Goal: Task Accomplishment & Management: Use online tool/utility

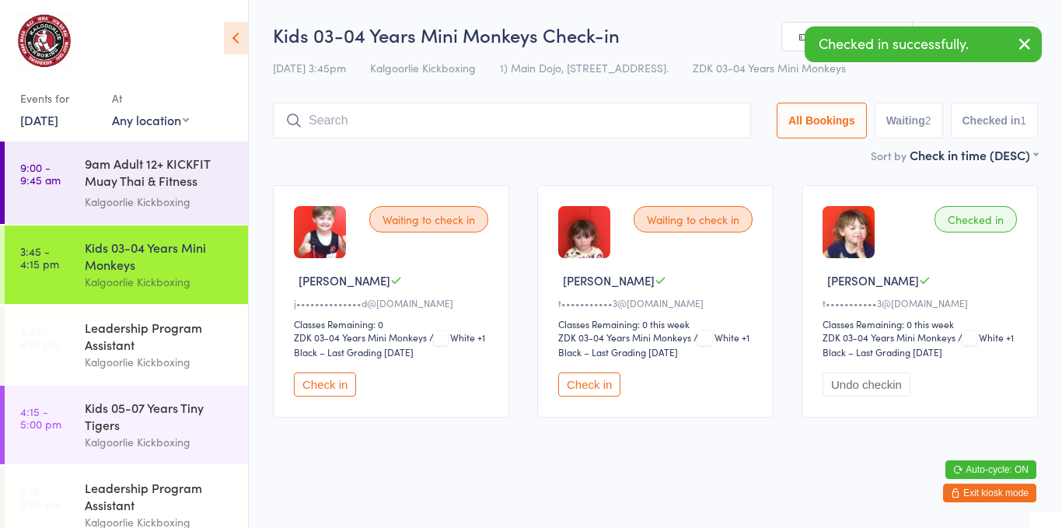
click at [578, 380] on button "Check in" at bounding box center [589, 384] width 62 height 24
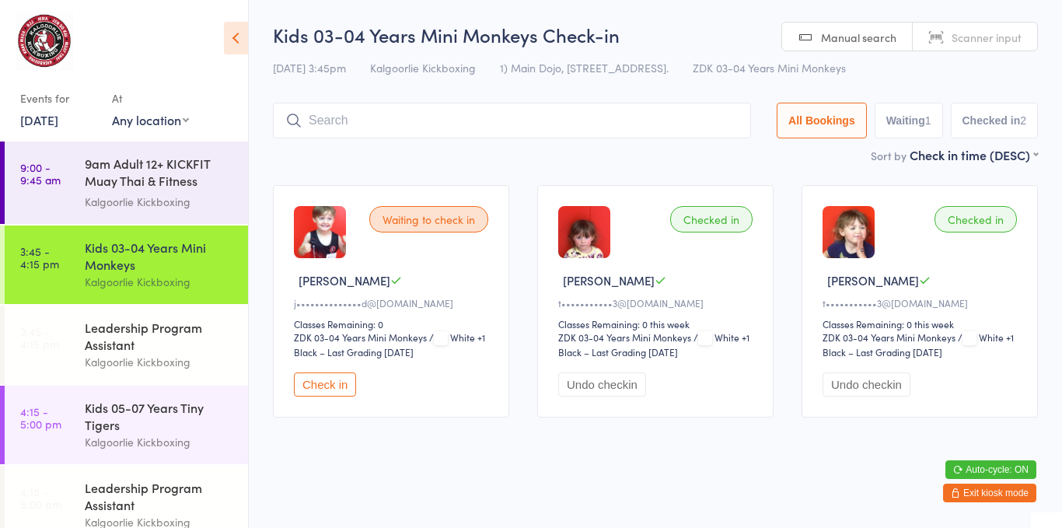
click at [326, 375] on button "Check in" at bounding box center [325, 384] width 62 height 24
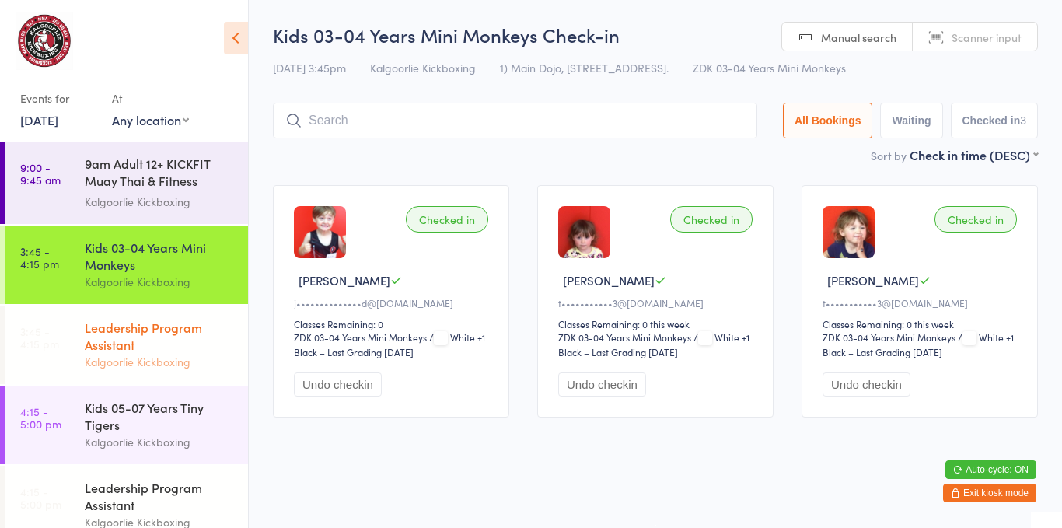
click at [138, 329] on div "Leadership Program Assistant" at bounding box center [160, 336] width 150 height 34
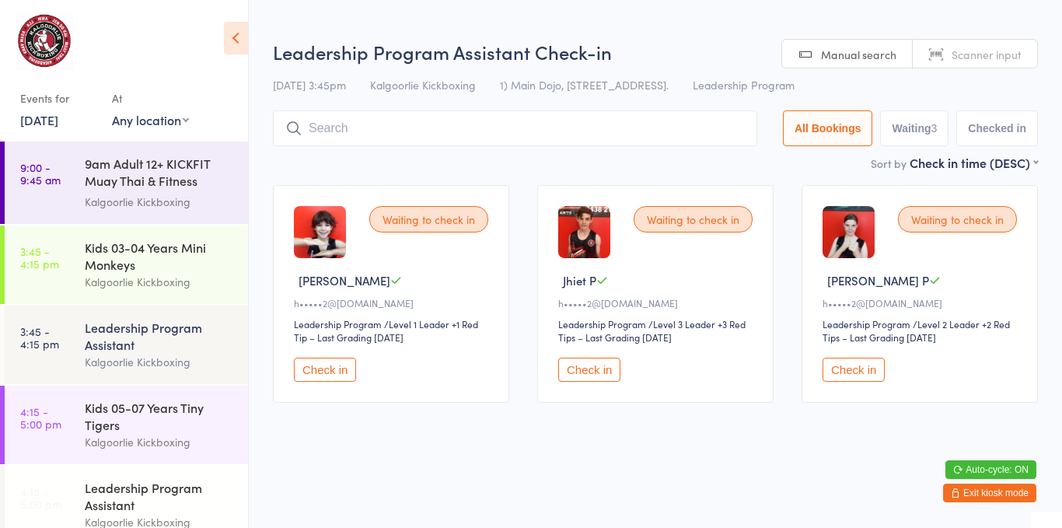
click at [350, 369] on button "Check in" at bounding box center [325, 370] width 62 height 24
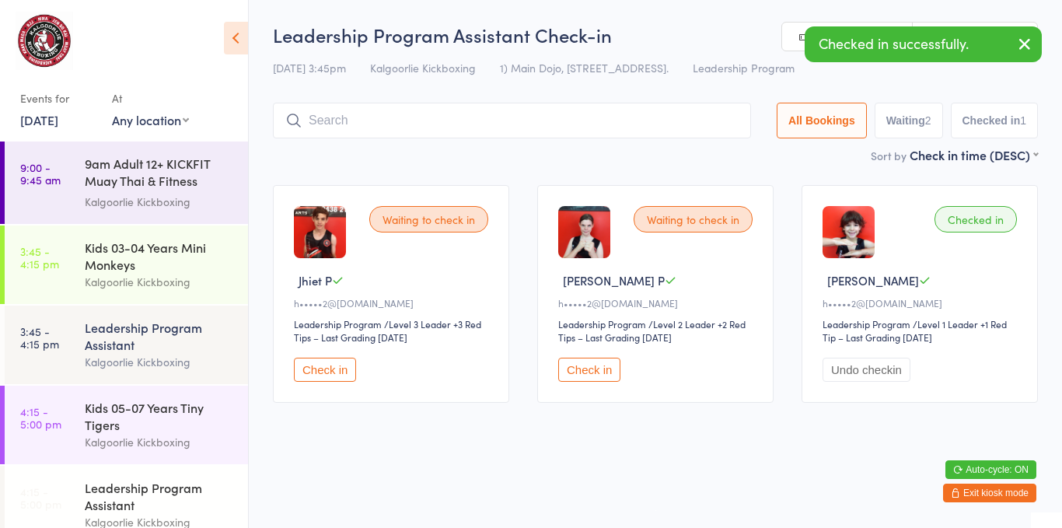
click at [610, 380] on button "Check in" at bounding box center [589, 370] width 62 height 24
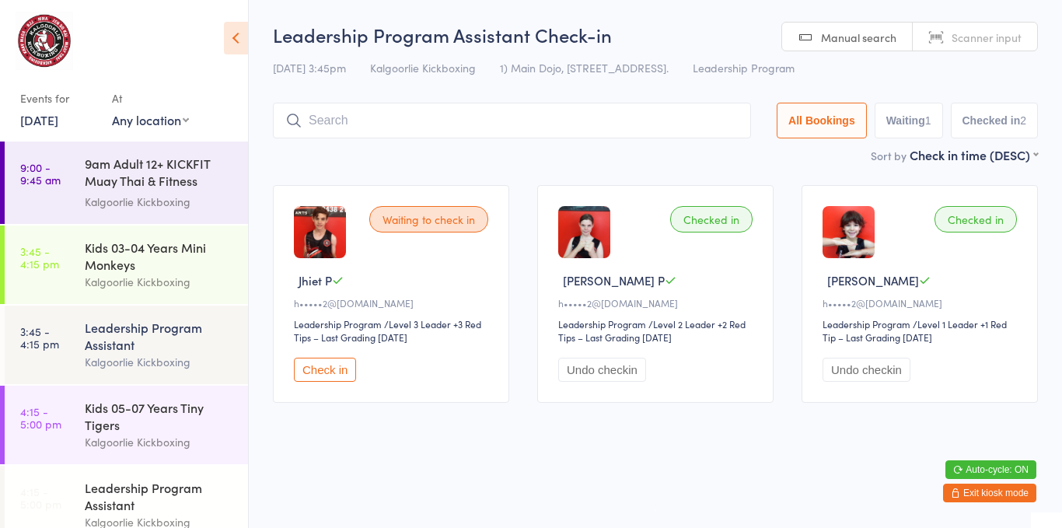
click at [497, 120] on input "search" at bounding box center [512, 121] width 478 height 36
click at [186, 417] on div "Kids 05-07 Years Tiny Tigers" at bounding box center [160, 416] width 150 height 34
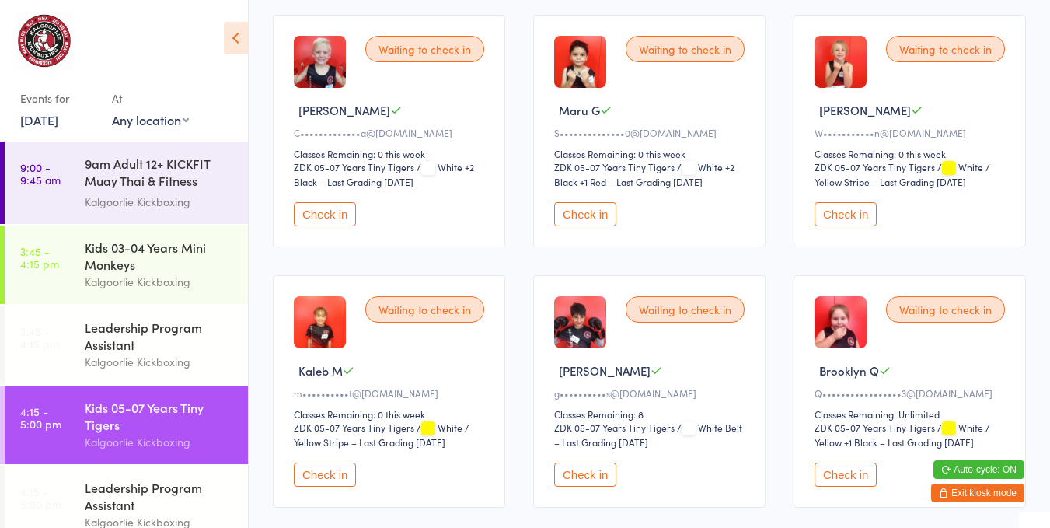
scroll to position [180, 0]
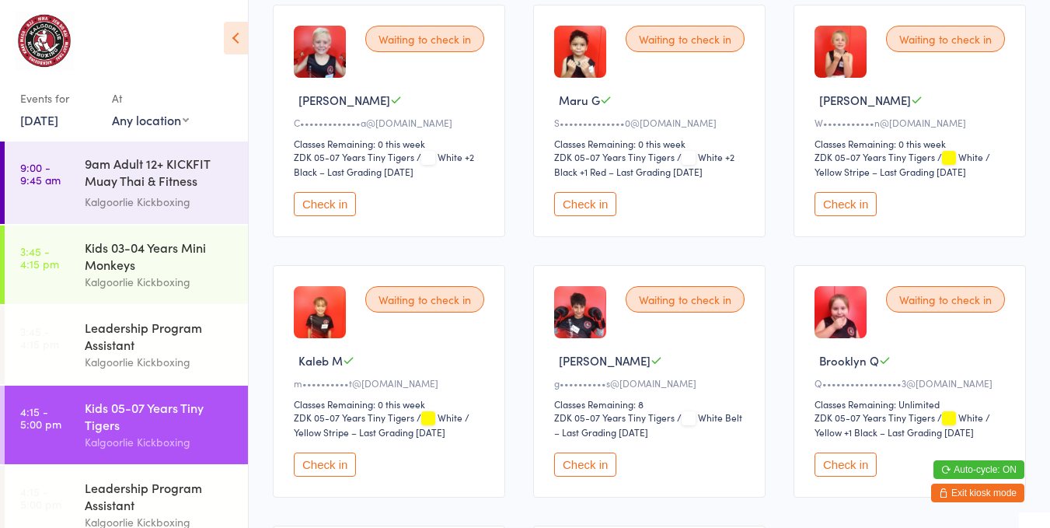
click at [693, 298] on div "Waiting to check in" at bounding box center [685, 299] width 119 height 26
click at [584, 464] on button "Check in" at bounding box center [585, 464] width 62 height 24
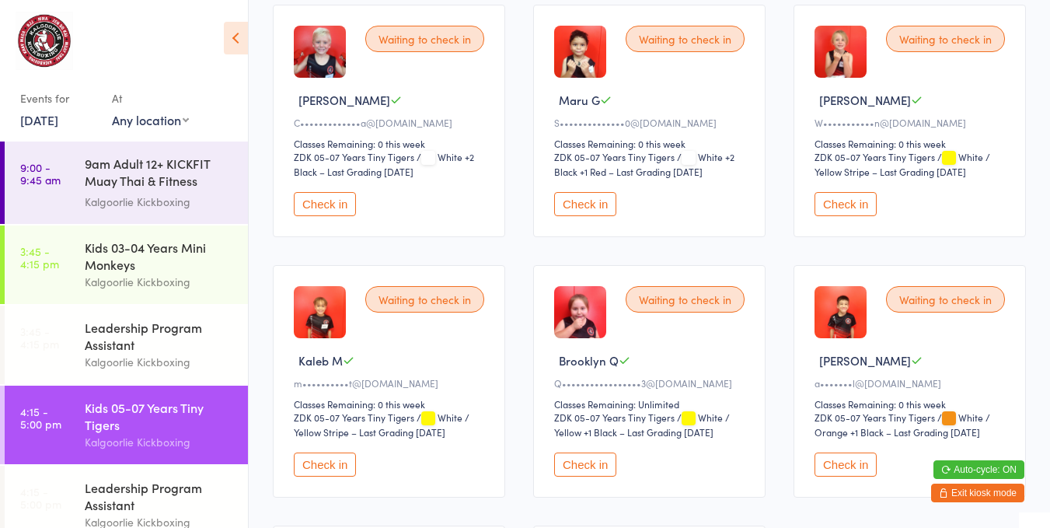
click at [599, 194] on button "Check in" at bounding box center [585, 204] width 62 height 24
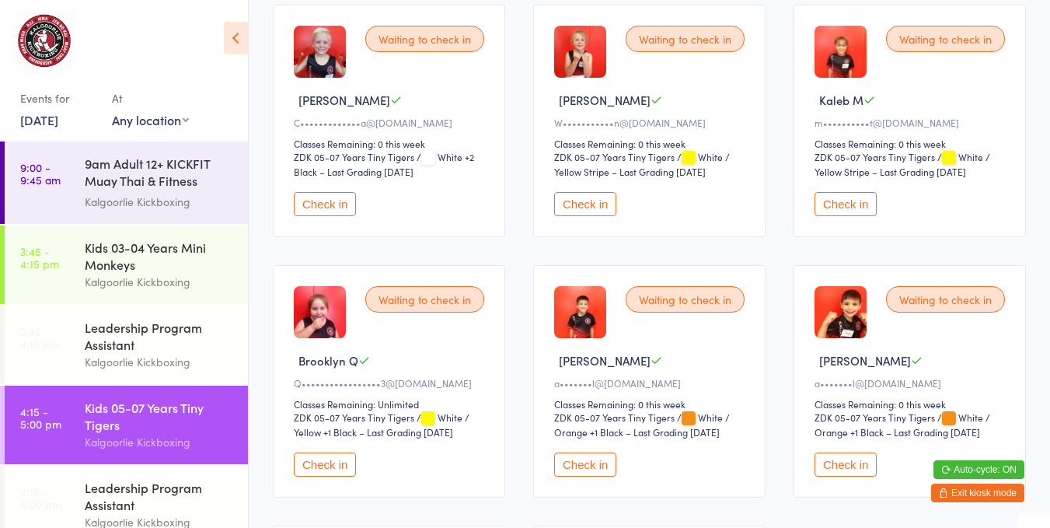
click at [853, 194] on button "Check in" at bounding box center [846, 204] width 62 height 24
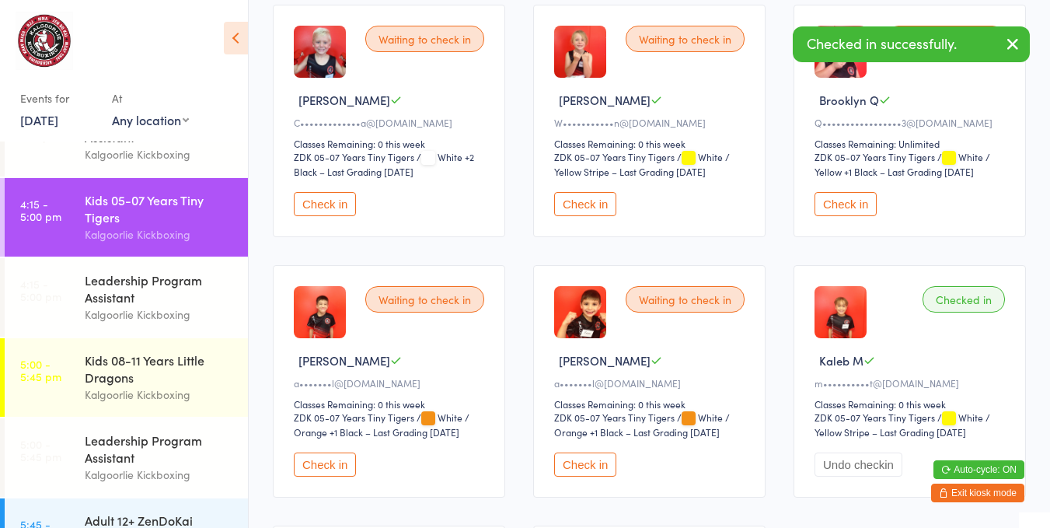
scroll to position [232, 0]
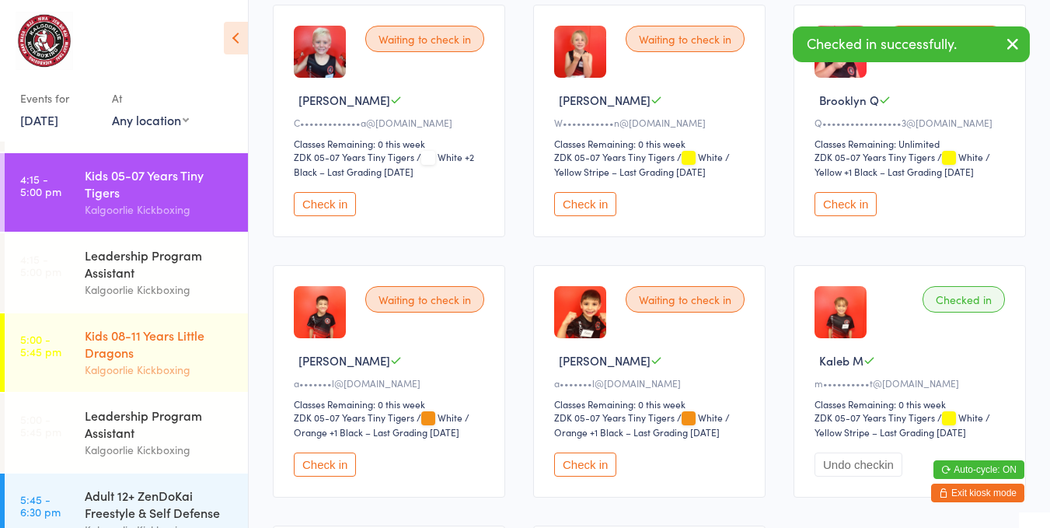
click at [181, 358] on div "Kids 08-11 Years Little Dragons" at bounding box center [160, 343] width 150 height 34
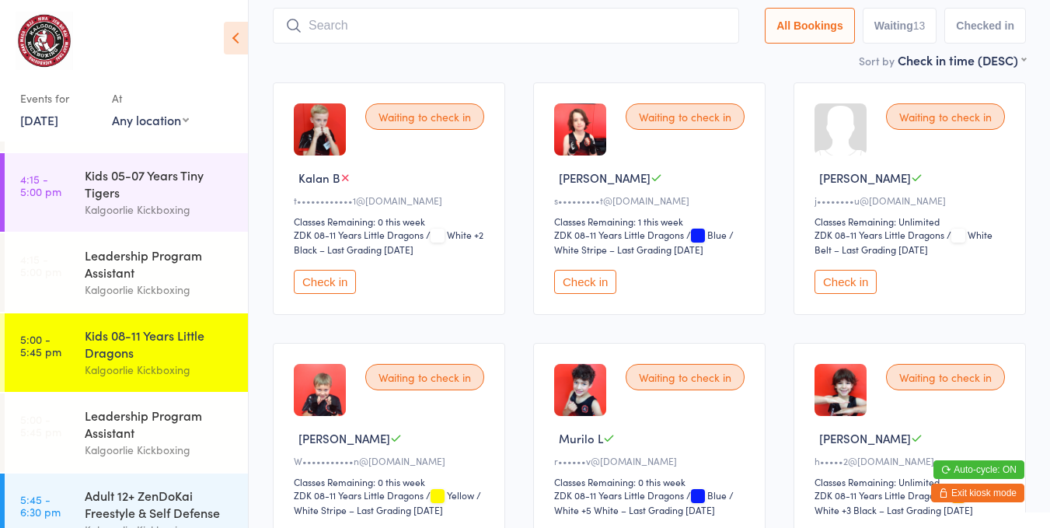
click at [691, 469] on div "Waiting to check in Murilo L r••••••v@[DOMAIN_NAME] Classes Remaining: 0 this w…" at bounding box center [649, 459] width 232 height 232
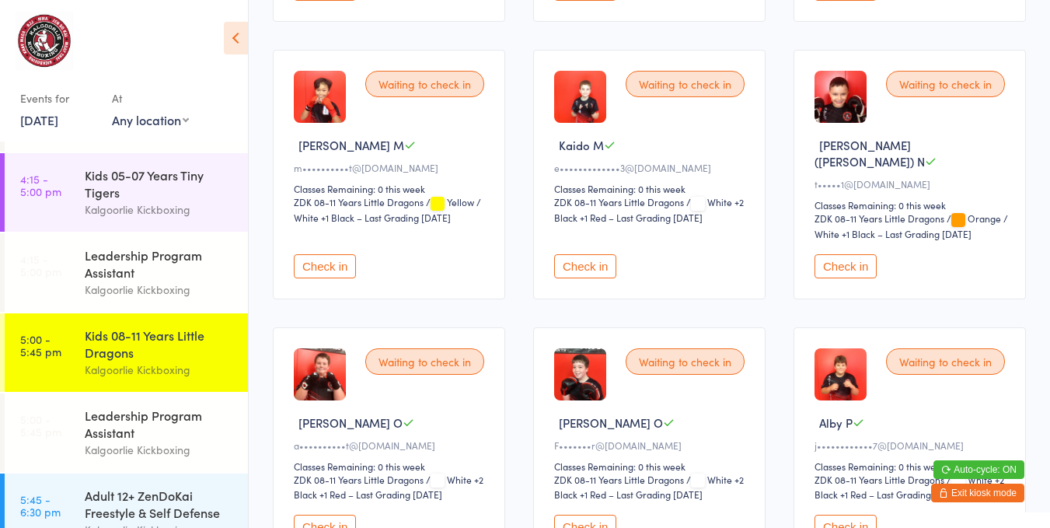
scroll to position [657, 0]
click at [333, 253] on button "Check in" at bounding box center [325, 265] width 62 height 24
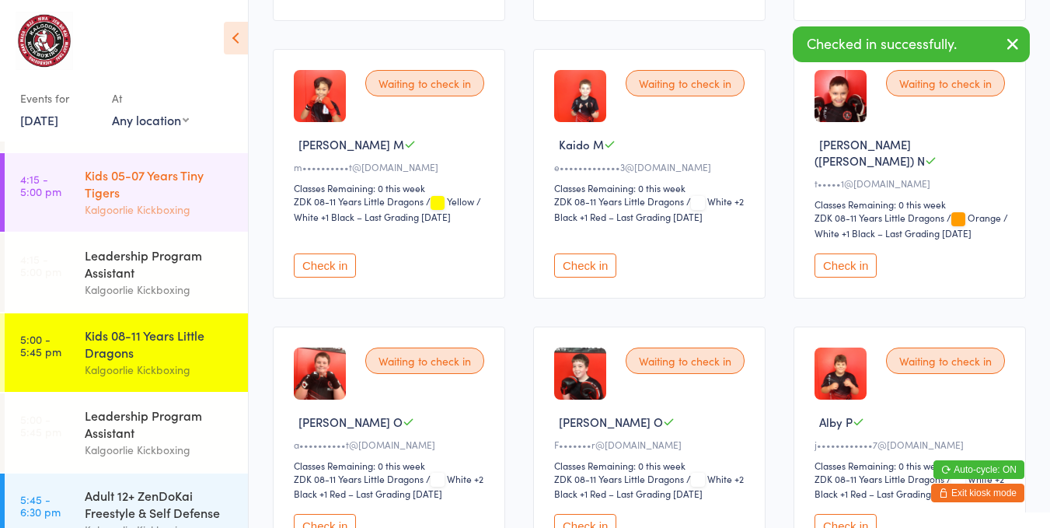
click at [151, 190] on div "Kids 05-07 Years Tiny Tigers" at bounding box center [160, 183] width 150 height 34
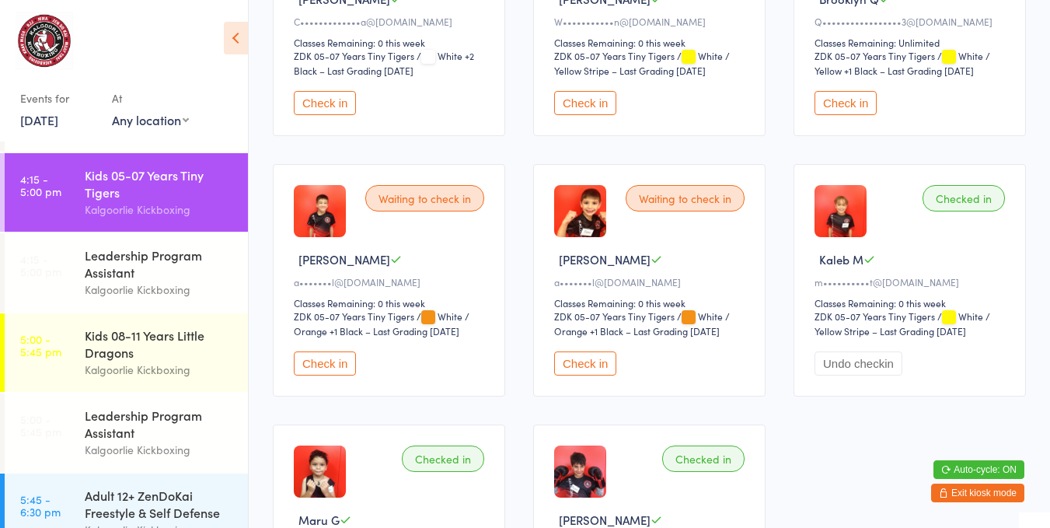
scroll to position [282, 0]
click at [326, 362] on button "Check in" at bounding box center [325, 363] width 62 height 24
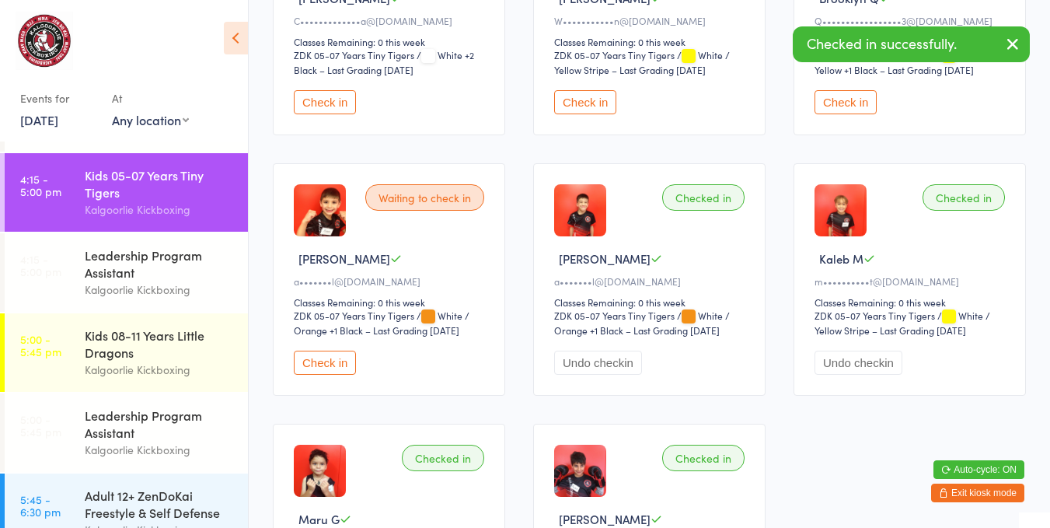
click at [326, 352] on button "Check in" at bounding box center [325, 363] width 62 height 24
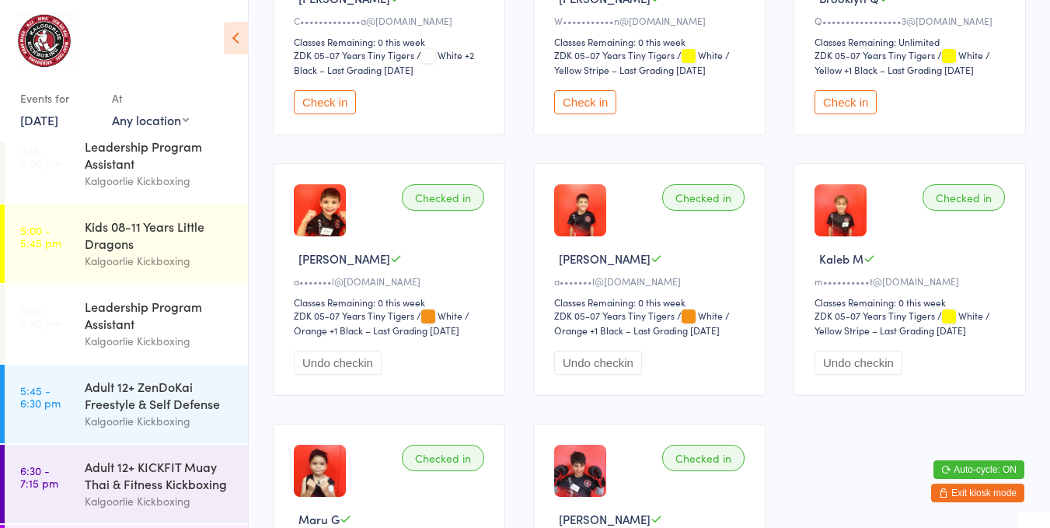
scroll to position [426, 0]
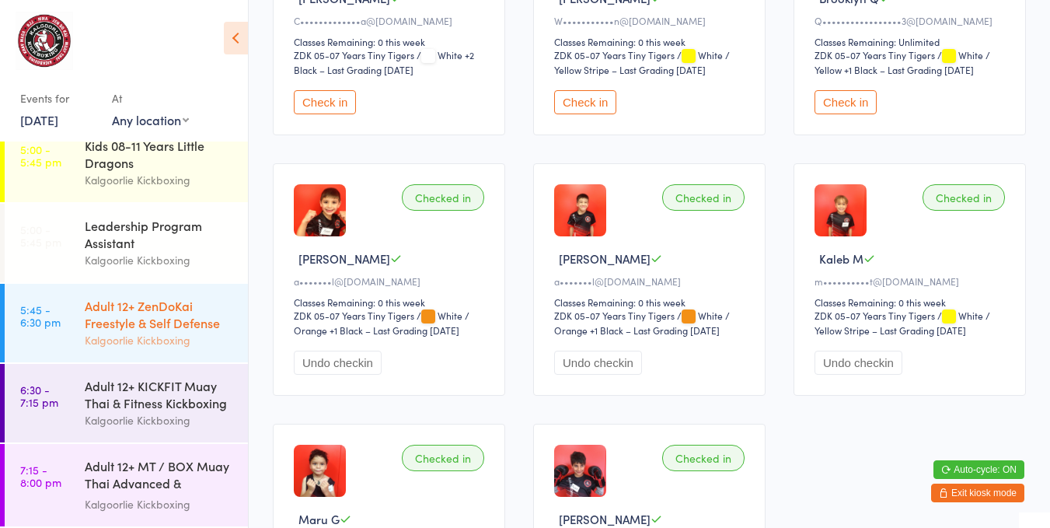
click at [187, 286] on div "Adult 12+ ZenDoKai Freestyle & Self Defense Kalgoorlie Kickboxing" at bounding box center [166, 323] width 163 height 79
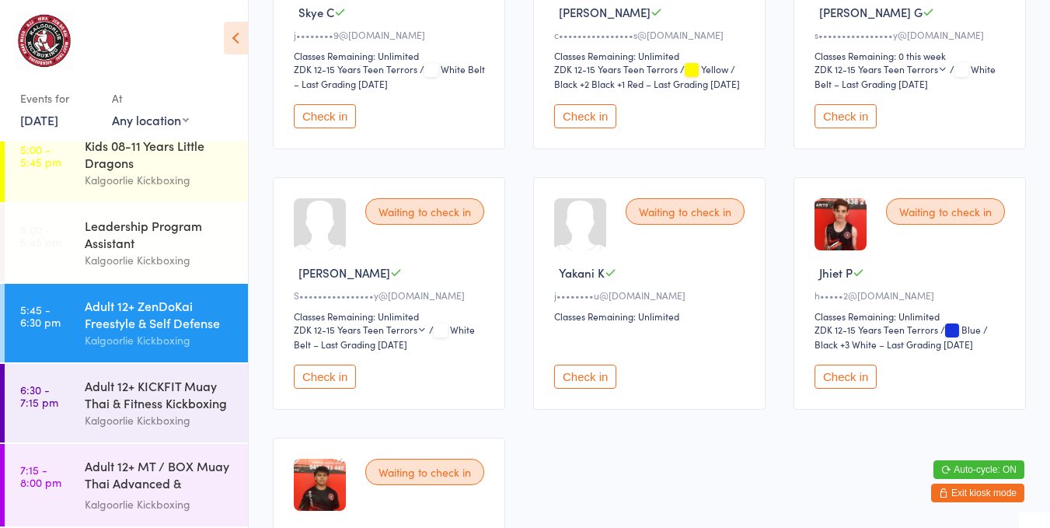
scroll to position [289, 0]
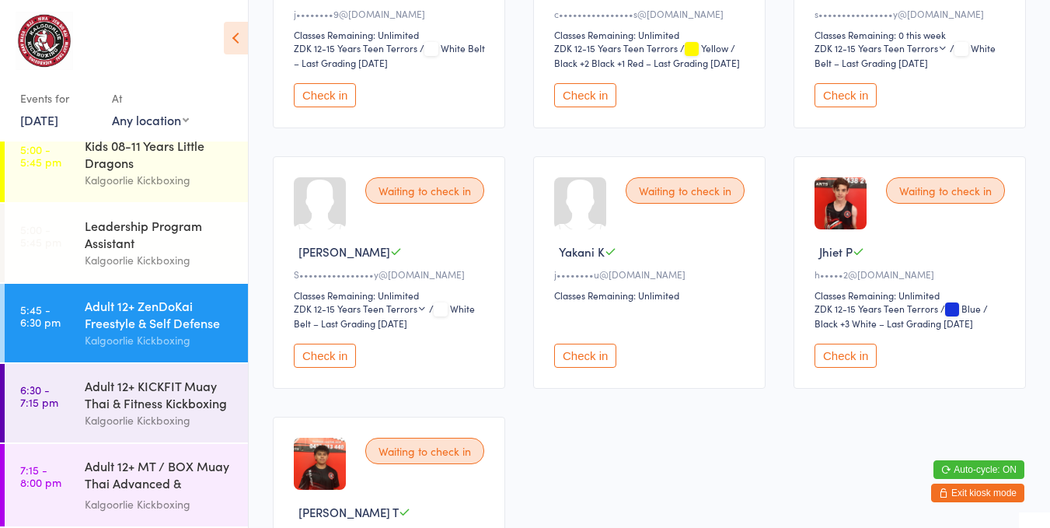
click at [847, 364] on button "Check in" at bounding box center [846, 356] width 62 height 24
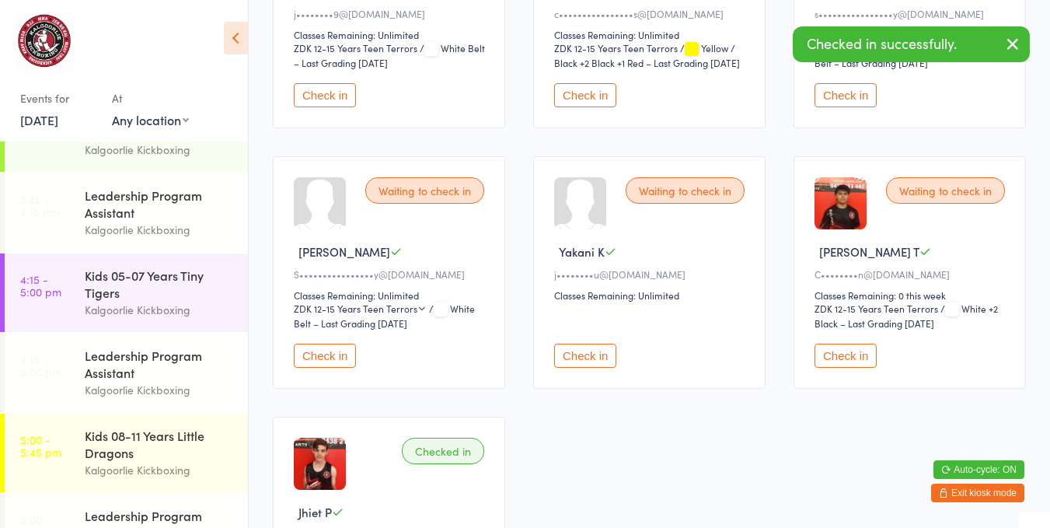
scroll to position [0, 0]
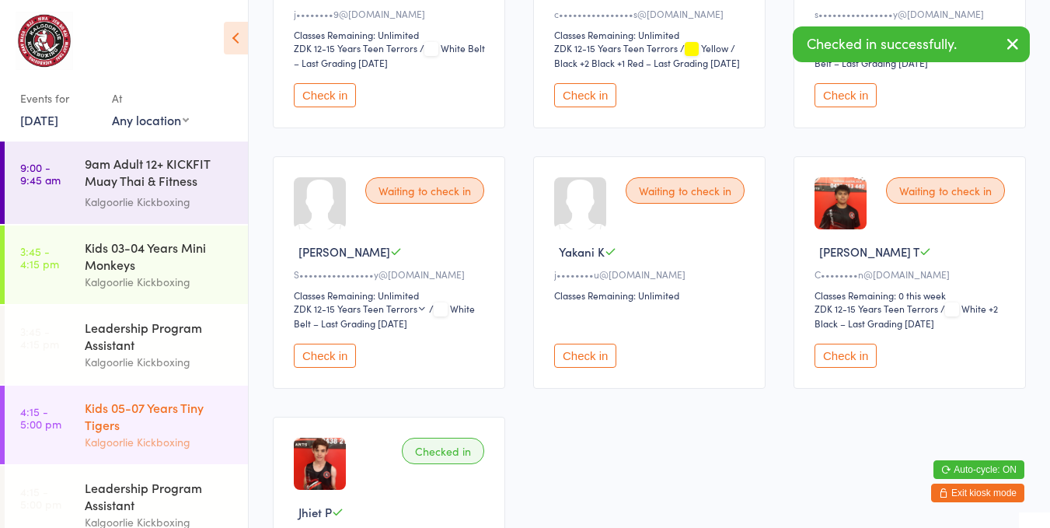
click at [167, 399] on div "Kids 05-07 Years Tiny Tigers" at bounding box center [160, 416] width 150 height 34
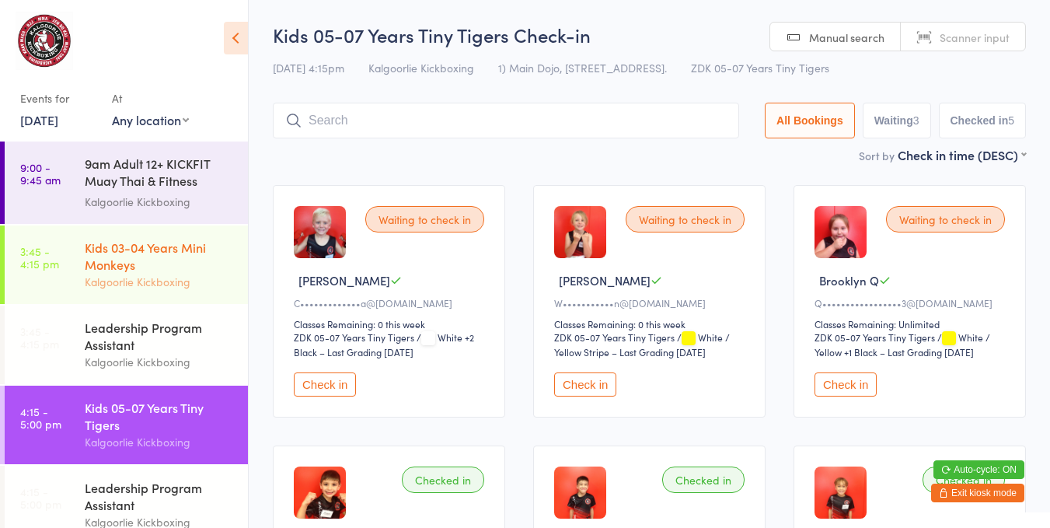
click at [164, 272] on div "Kids 03-04 Years Mini Monkeys" at bounding box center [160, 256] width 150 height 34
click at [834, 375] on button "Check in" at bounding box center [846, 384] width 62 height 24
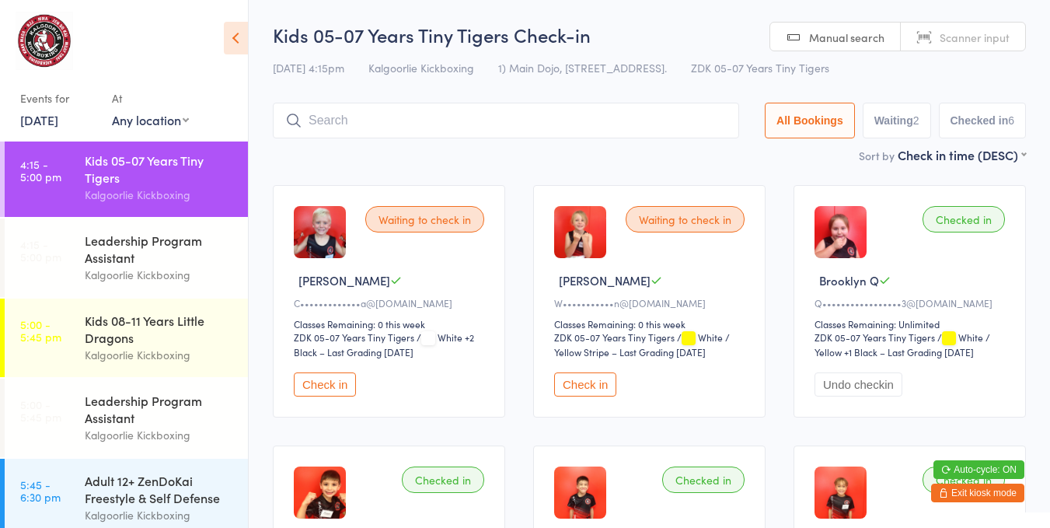
scroll to position [249, 0]
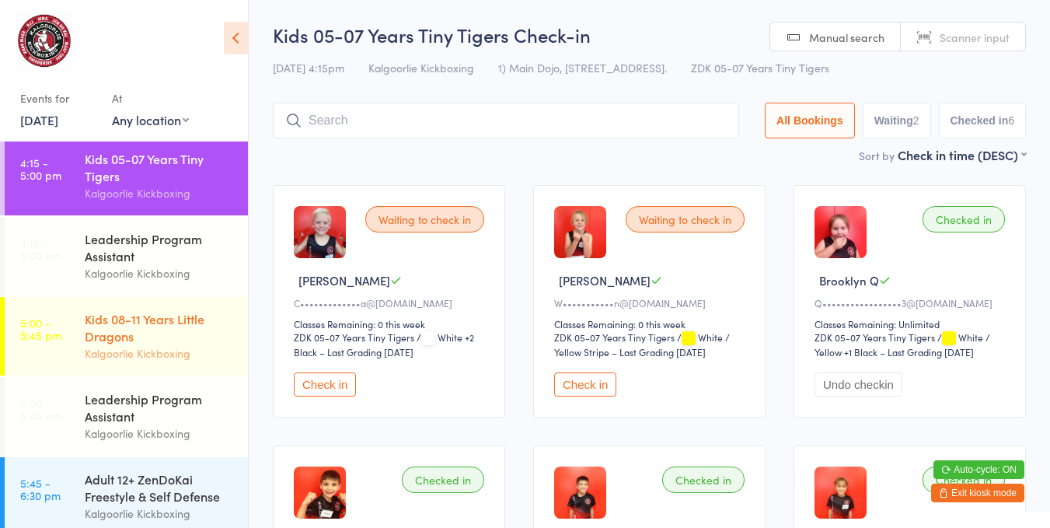
click at [141, 309] on div "Kids 08-11 Years Little Dragons Kalgoorlie Kickboxing" at bounding box center [166, 336] width 163 height 79
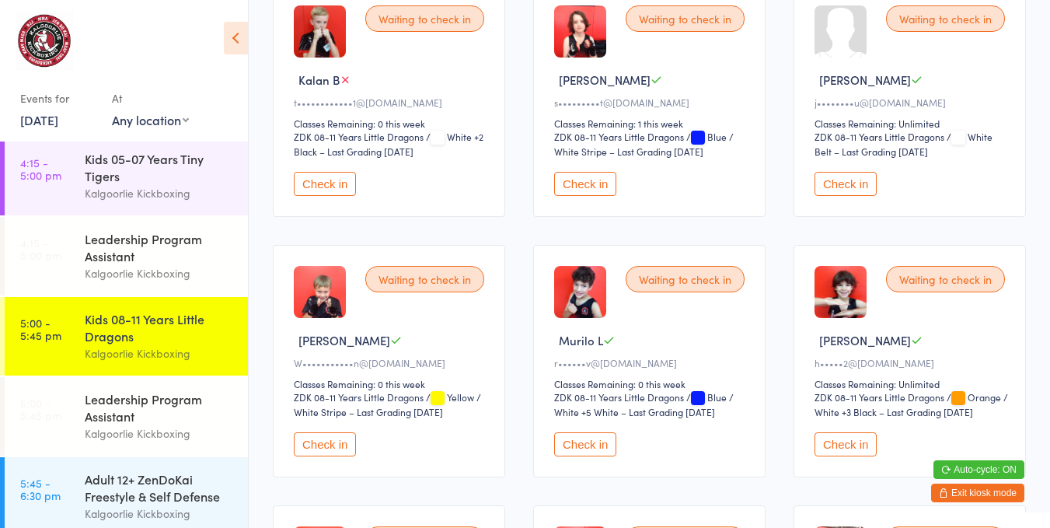
scroll to position [251, 0]
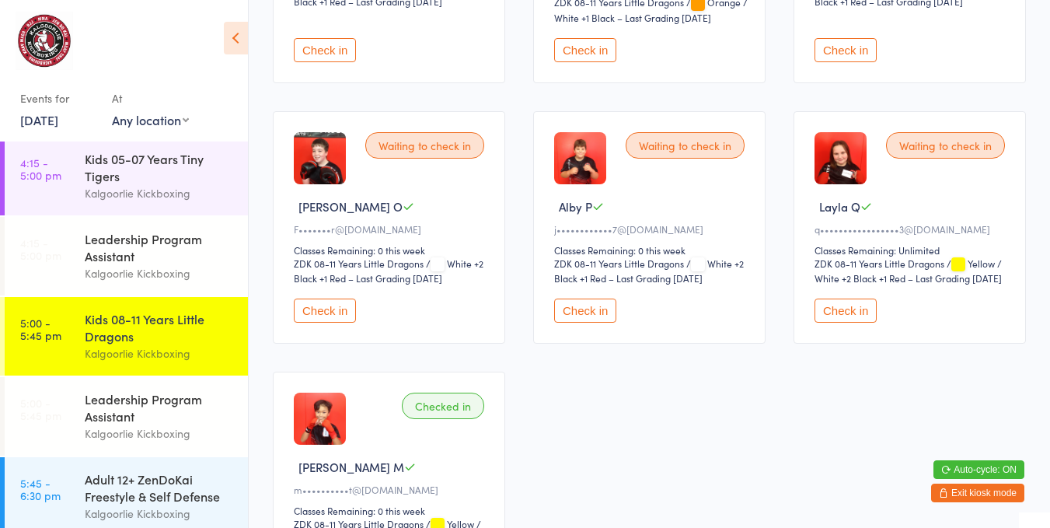
scroll to position [868, 0]
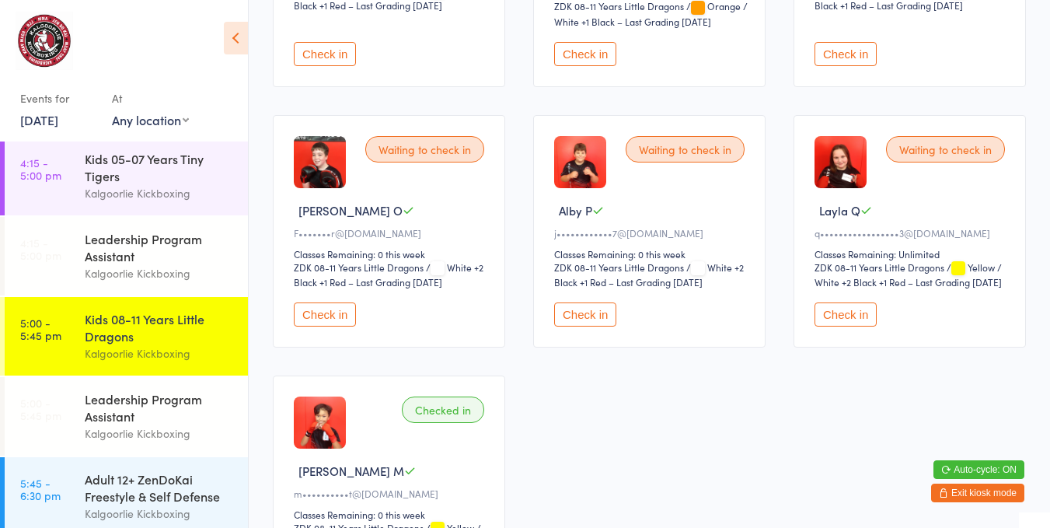
click at [839, 306] on button "Check in" at bounding box center [846, 314] width 62 height 24
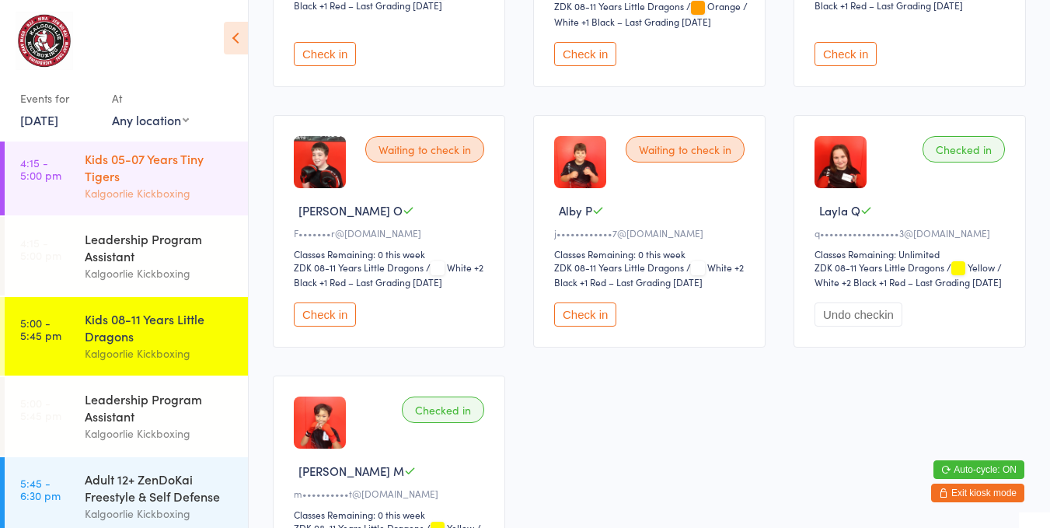
click at [140, 166] on div "Kids 05-07 Years Tiny Tigers" at bounding box center [160, 167] width 150 height 34
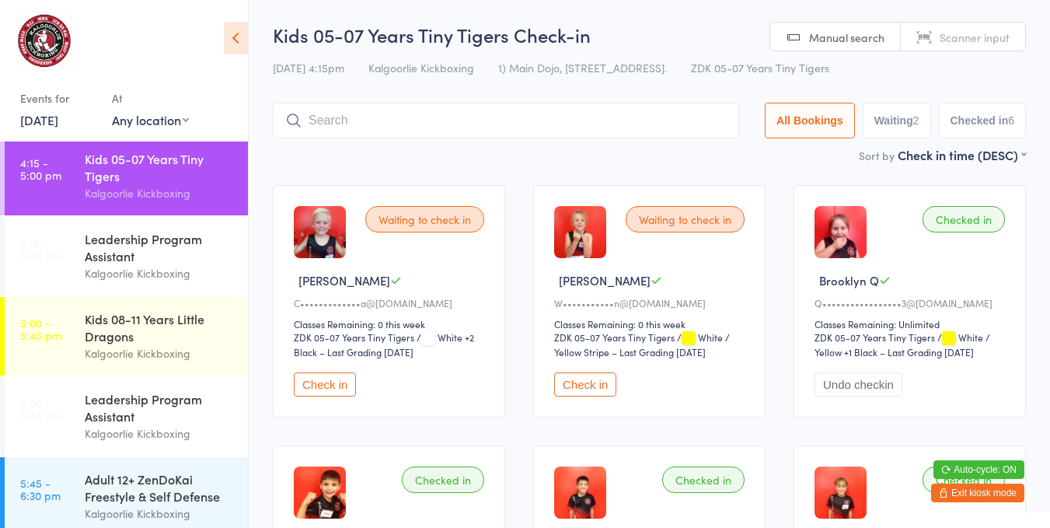
click at [145, 171] on div "Kids 05-07 Years Tiny Tigers" at bounding box center [160, 167] width 150 height 34
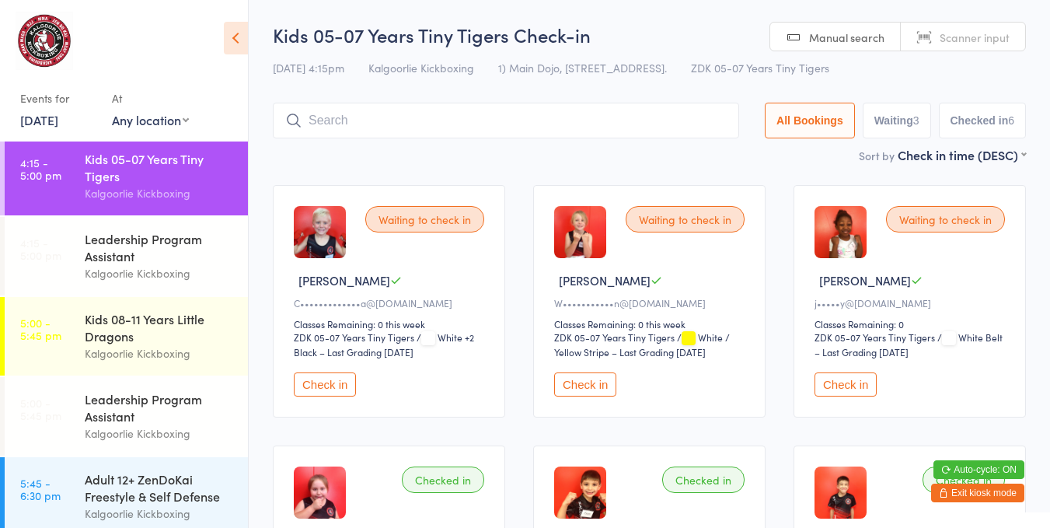
click at [847, 379] on button "Check in" at bounding box center [846, 384] width 62 height 24
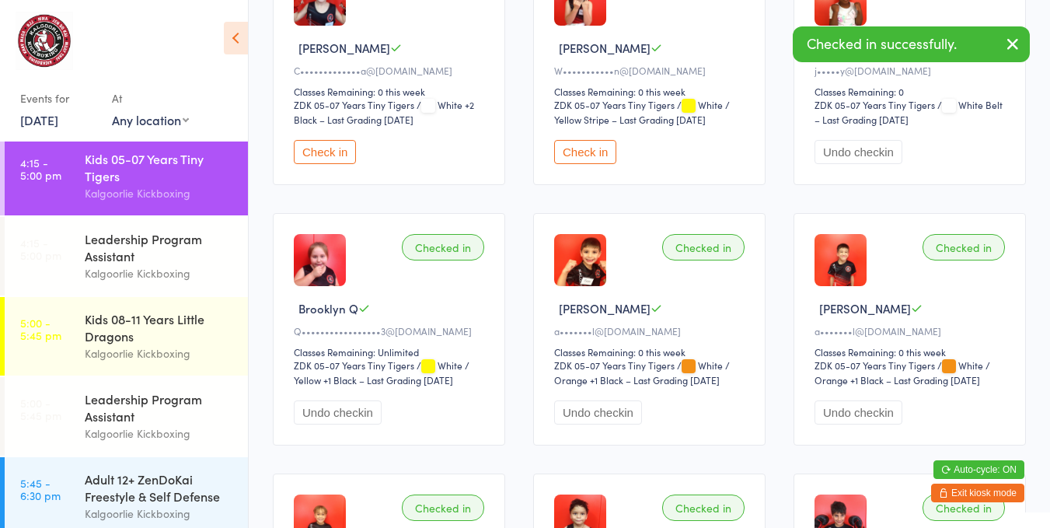
scroll to position [236, 0]
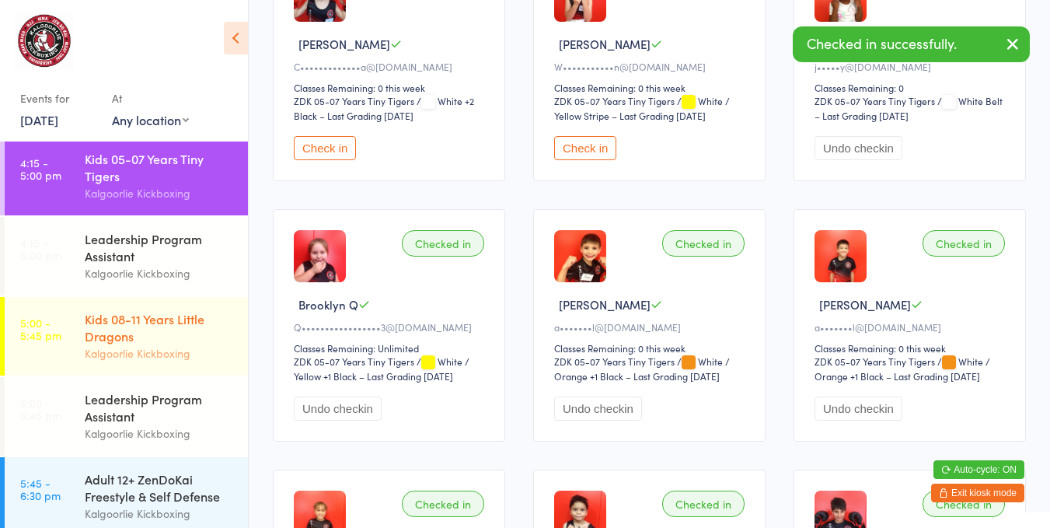
click at [141, 323] on div "Kids 08-11 Years Little Dragons" at bounding box center [160, 327] width 150 height 34
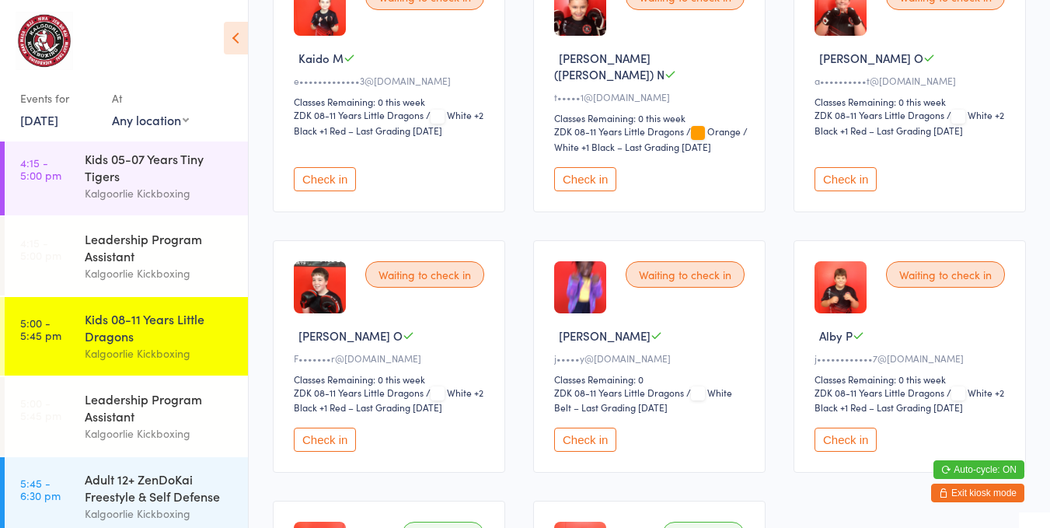
scroll to position [759, 0]
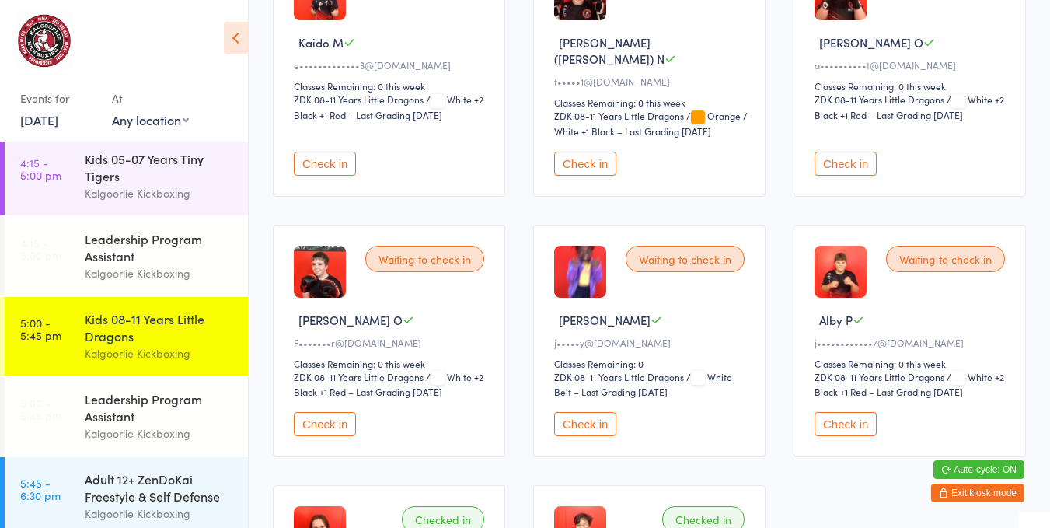
click at [590, 412] on button "Check in" at bounding box center [585, 424] width 62 height 24
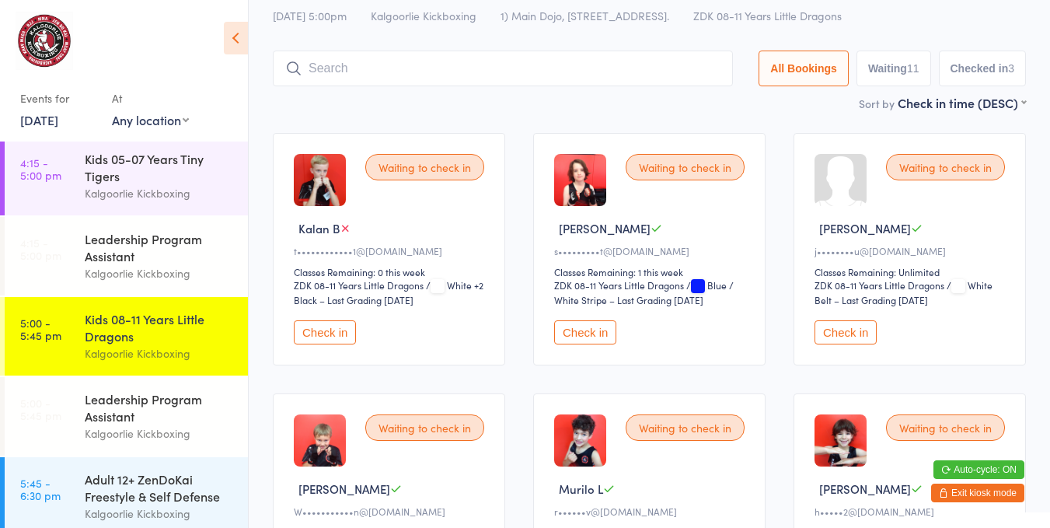
scroll to position [0, 0]
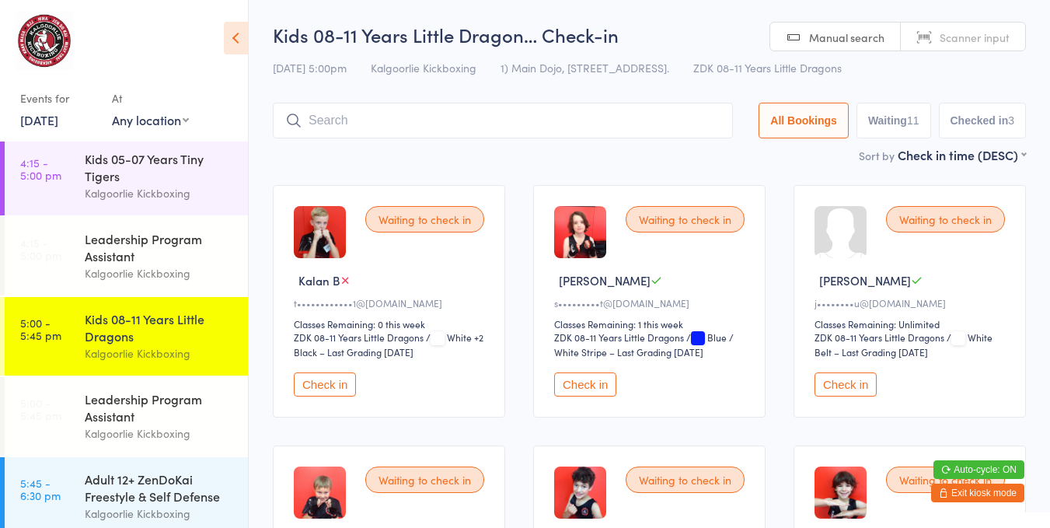
click at [154, 161] on div "Kids 05-07 Years Tiny Tigers" at bounding box center [160, 167] width 150 height 34
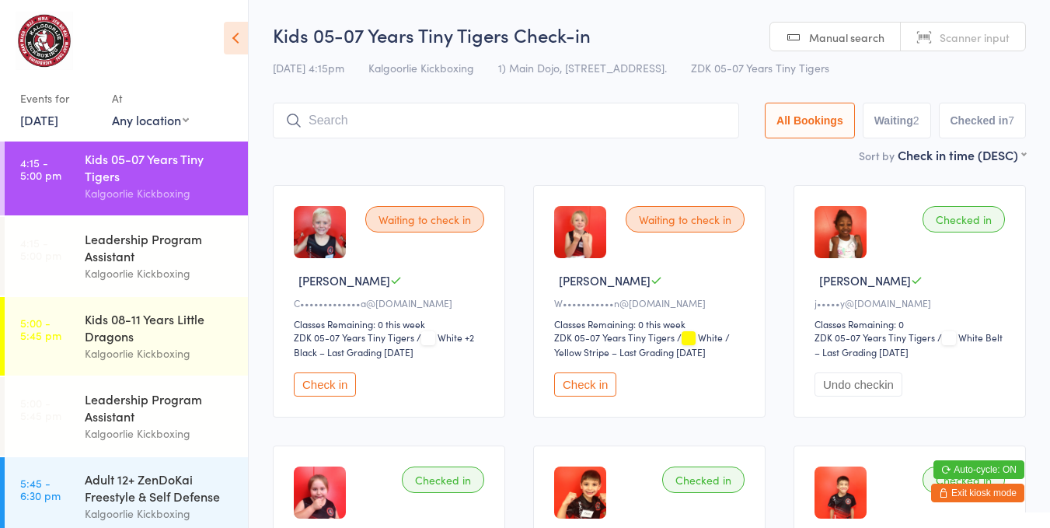
click at [605, 383] on button "Check in" at bounding box center [585, 384] width 62 height 24
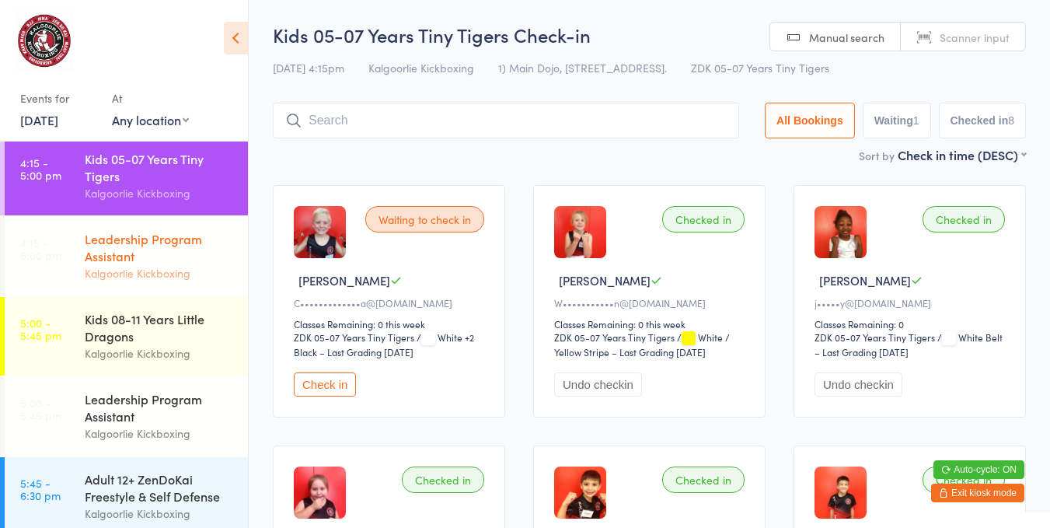
click at [146, 261] on div "Leadership Program Assistant" at bounding box center [160, 247] width 150 height 34
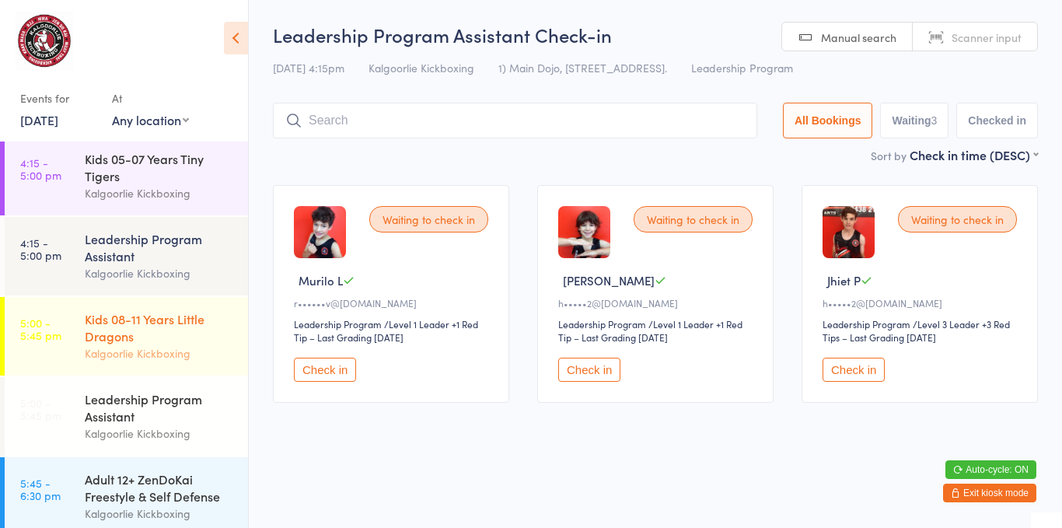
click at [152, 322] on div "Kids 08-11 Years Little Dragons" at bounding box center [160, 327] width 150 height 34
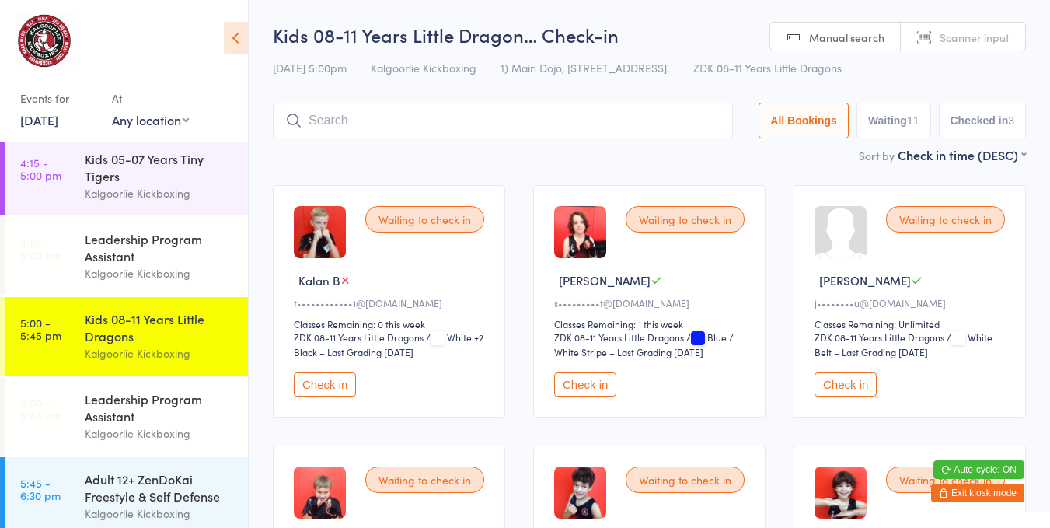
click at [845, 383] on button "Check in" at bounding box center [846, 384] width 62 height 24
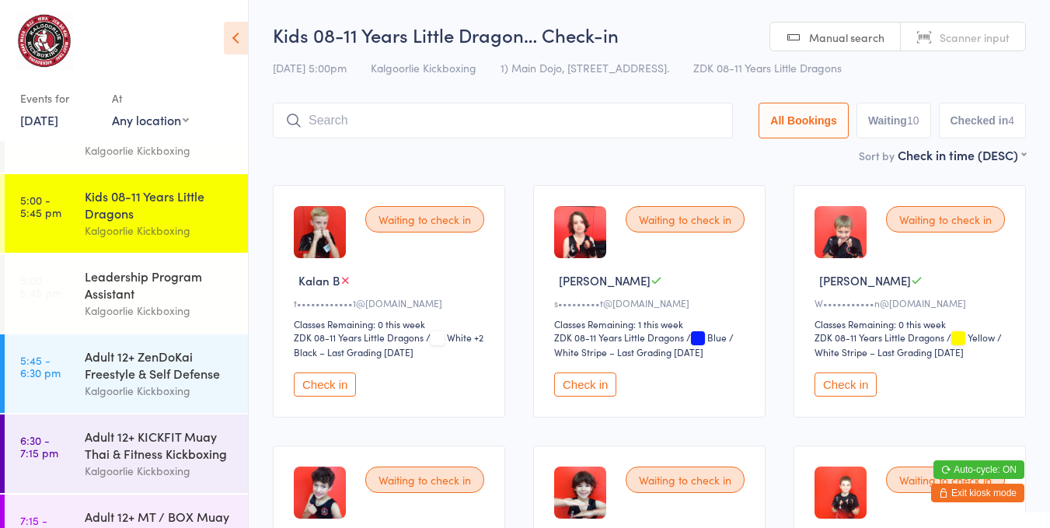
scroll to position [426, 0]
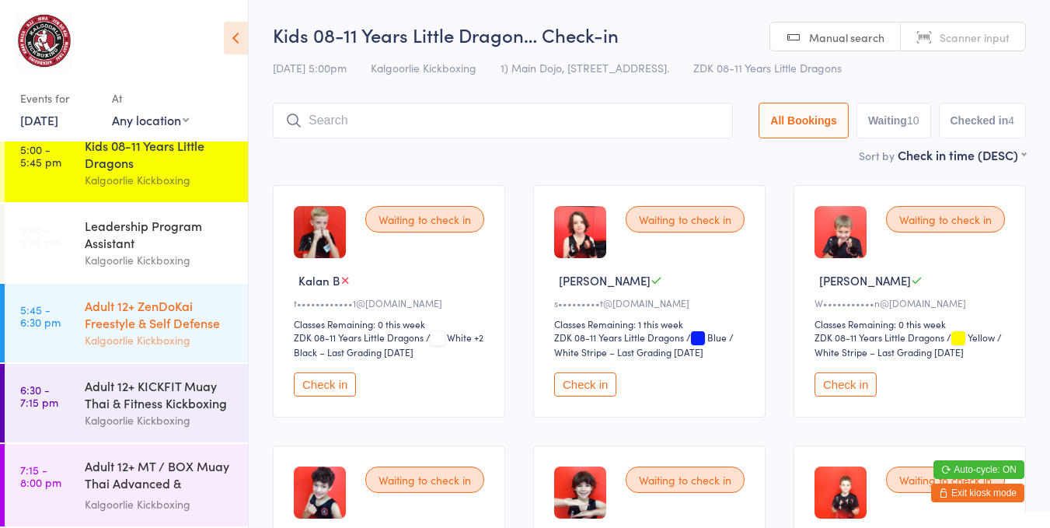
click at [66, 310] on link "5:45 - 6:30 pm Adult 12+ ZenDoKai Freestyle & Self Defense Kalgoorlie Kickboxing" at bounding box center [126, 323] width 243 height 79
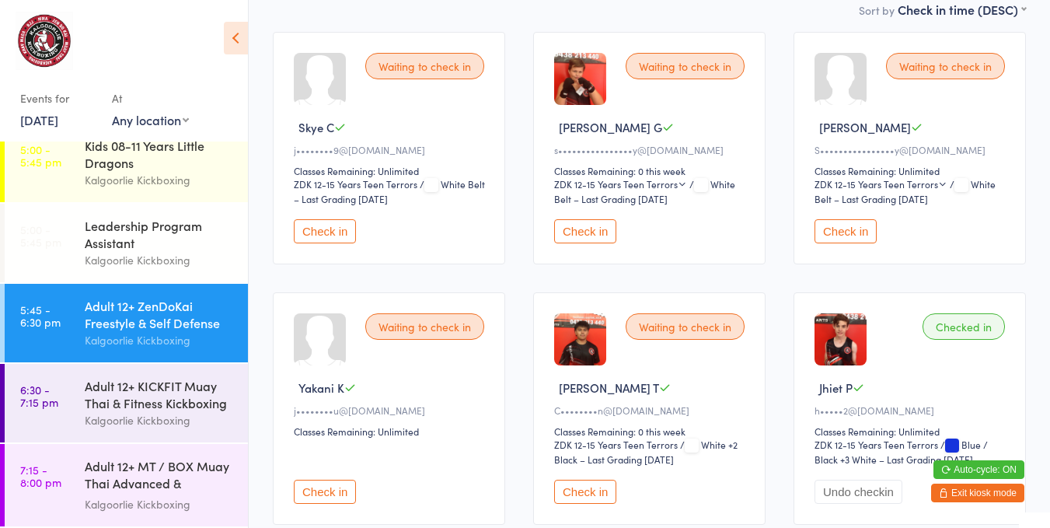
scroll to position [258, 0]
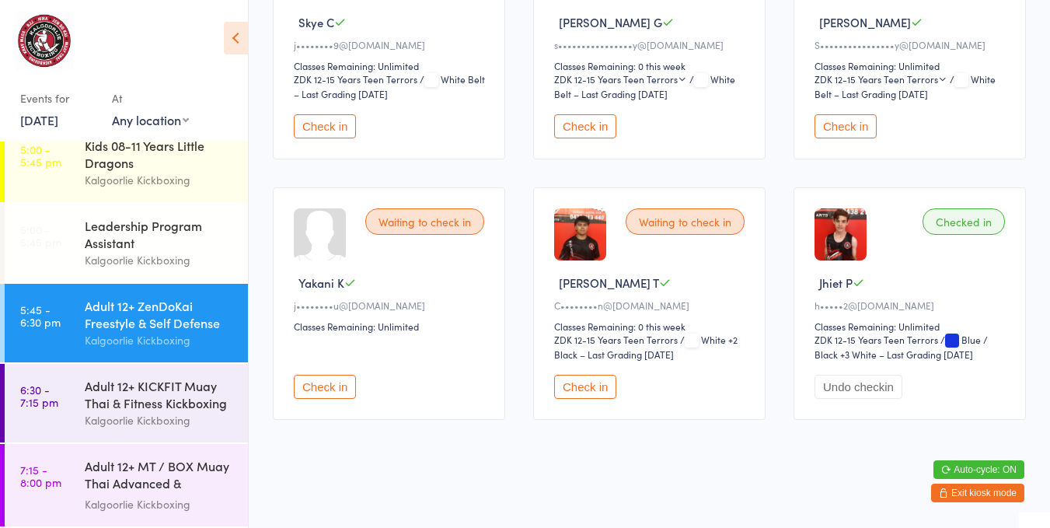
click at [329, 385] on button "Check in" at bounding box center [325, 387] width 62 height 24
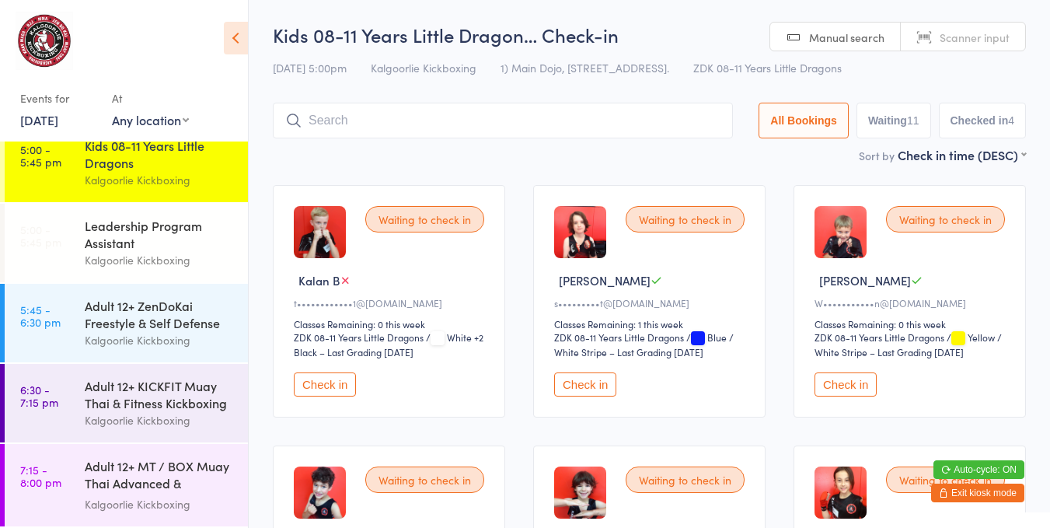
click at [587, 394] on button "Check in" at bounding box center [585, 384] width 62 height 24
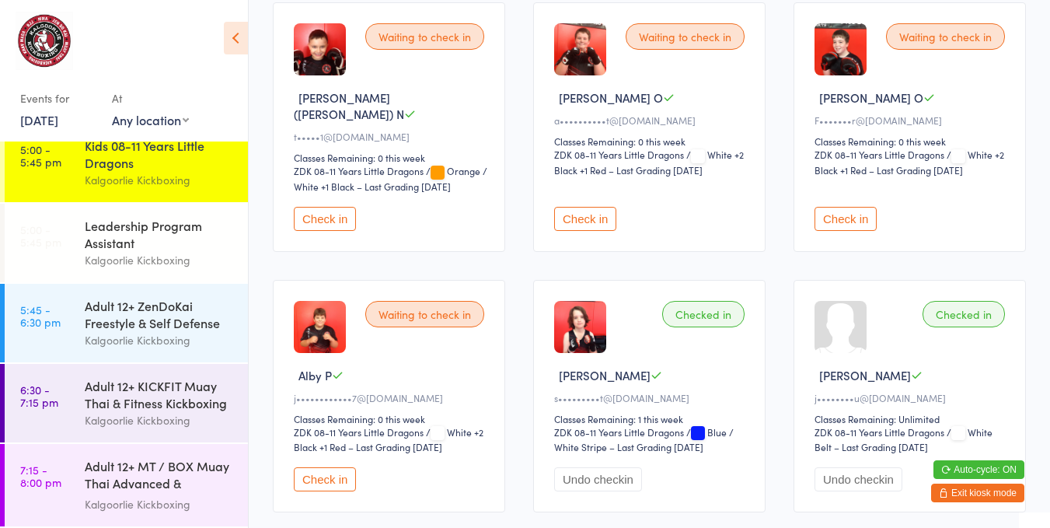
scroll to position [755, 0]
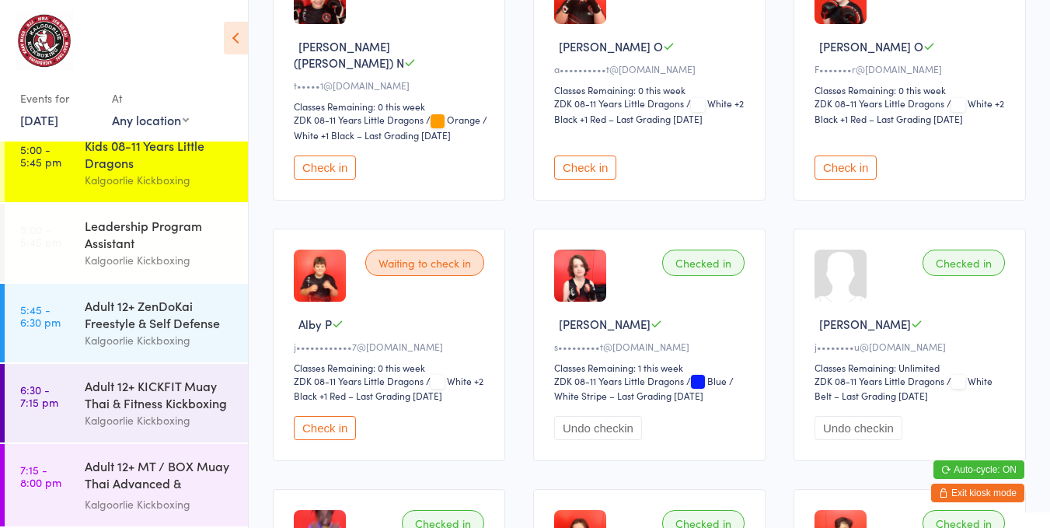
click at [340, 416] on button "Check in" at bounding box center [325, 428] width 62 height 24
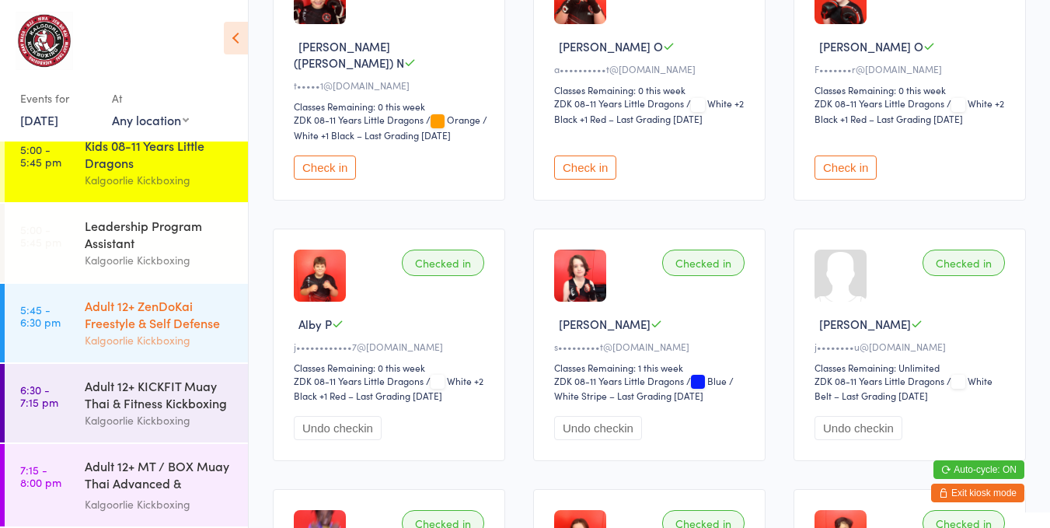
click at [100, 316] on div "Adult 12+ ZenDoKai Freestyle & Self Defense" at bounding box center [160, 314] width 150 height 34
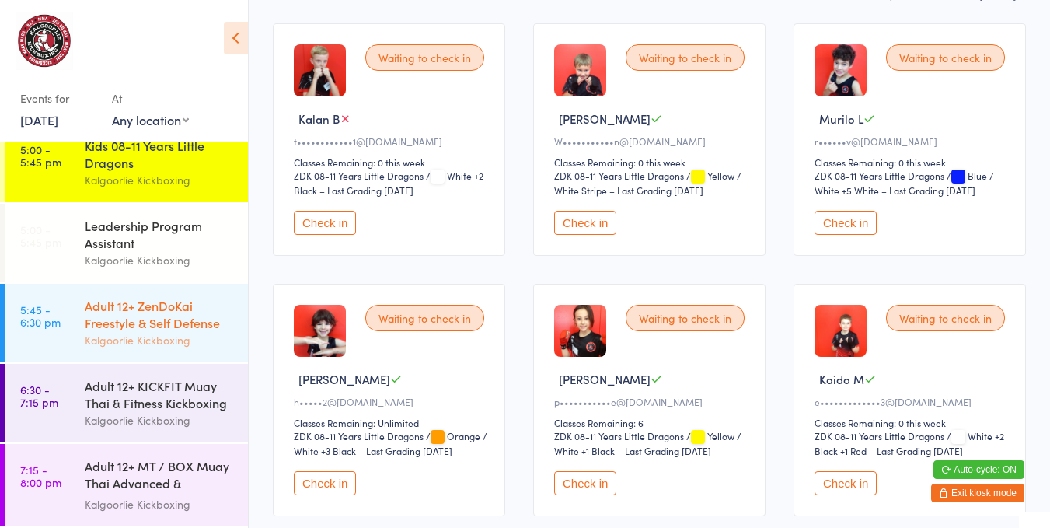
scroll to position [185, 0]
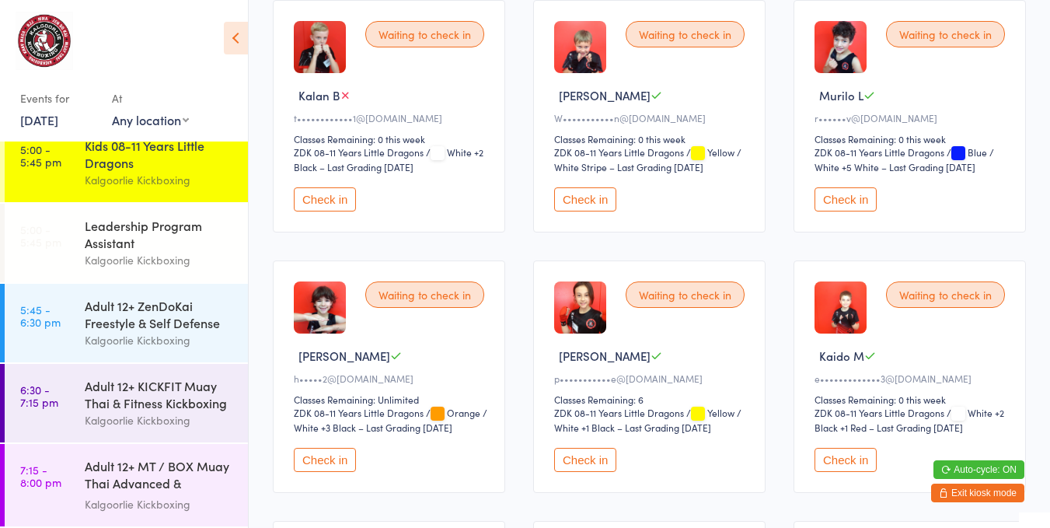
click at [848, 449] on button "Check in" at bounding box center [846, 460] width 62 height 24
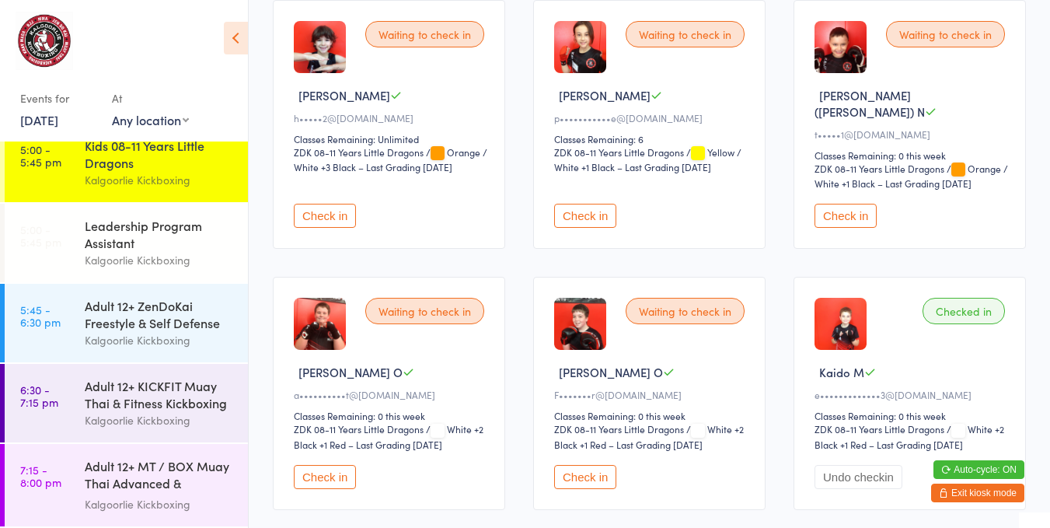
scroll to position [452, 0]
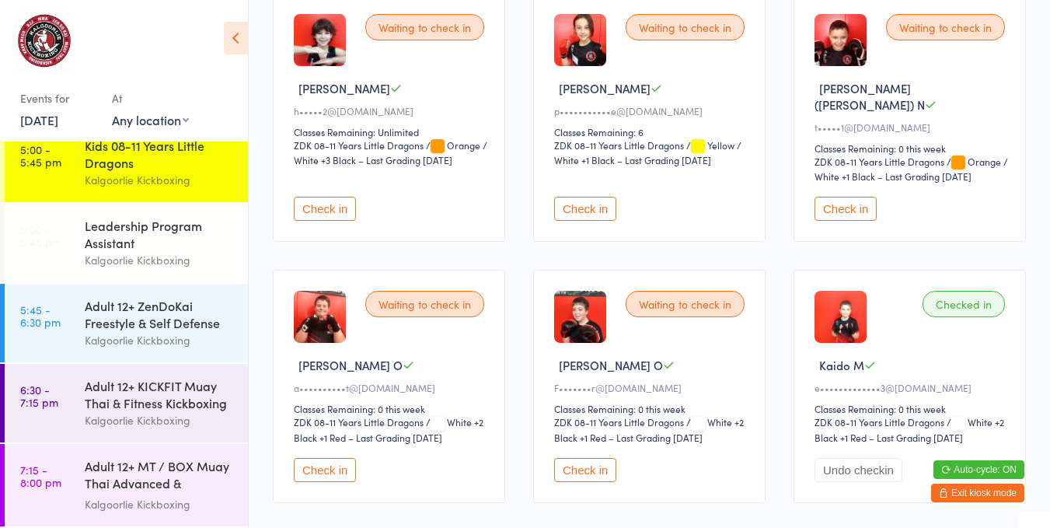
click at [800, 341] on div "Checked in Kaido M e•••••••••••••3@[DOMAIN_NAME] Classes Remaining: 0 this week…" at bounding box center [910, 386] width 232 height 232
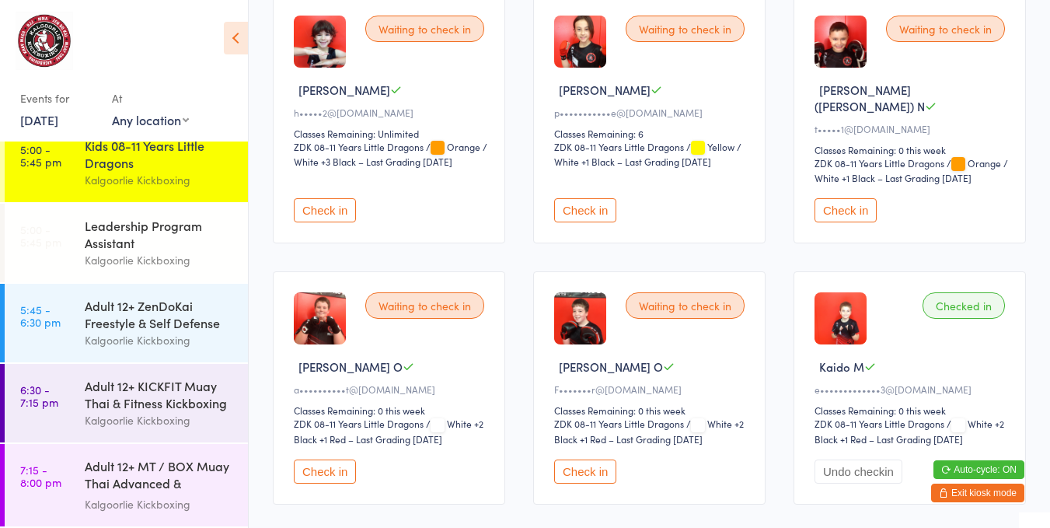
click at [591, 198] on button "Check in" at bounding box center [585, 210] width 62 height 24
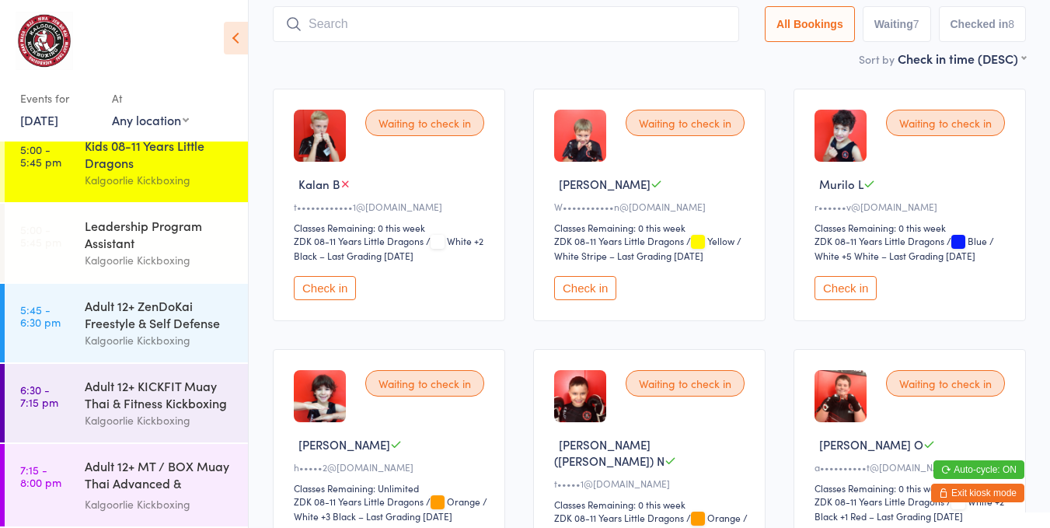
scroll to position [95, 0]
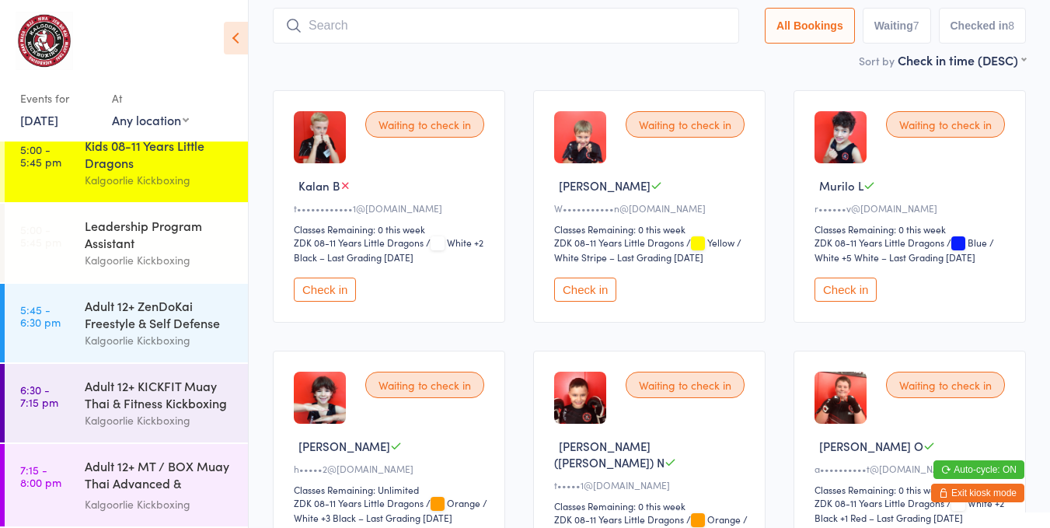
click at [585, 277] on button "Check in" at bounding box center [585, 289] width 62 height 24
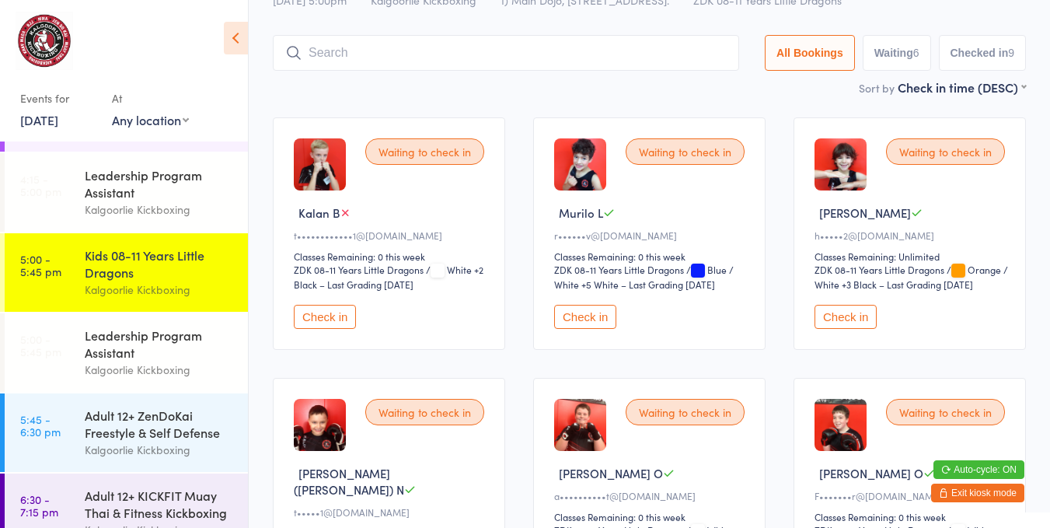
scroll to position [0, 0]
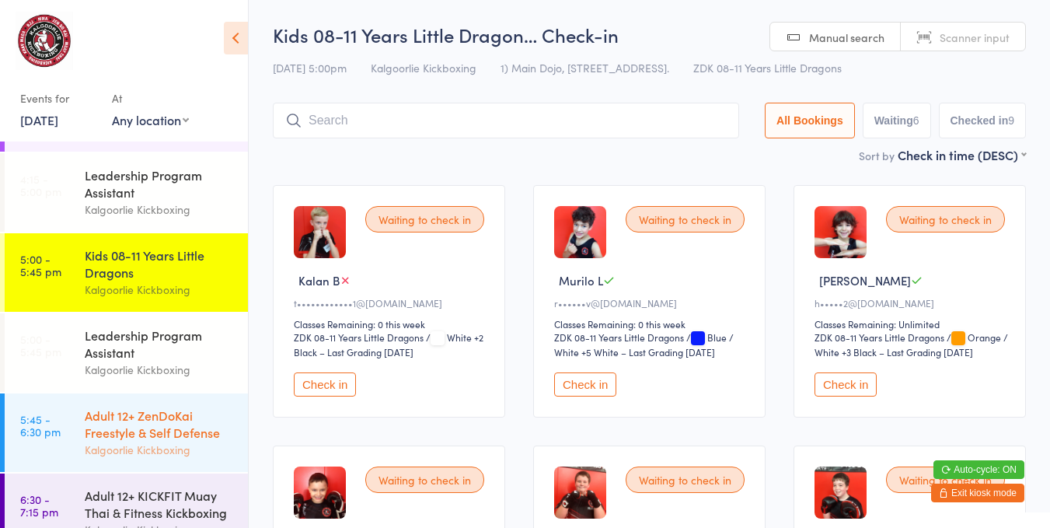
click at [153, 436] on div "Adult 12+ ZenDoKai Freestyle & Self Defense" at bounding box center [160, 424] width 150 height 34
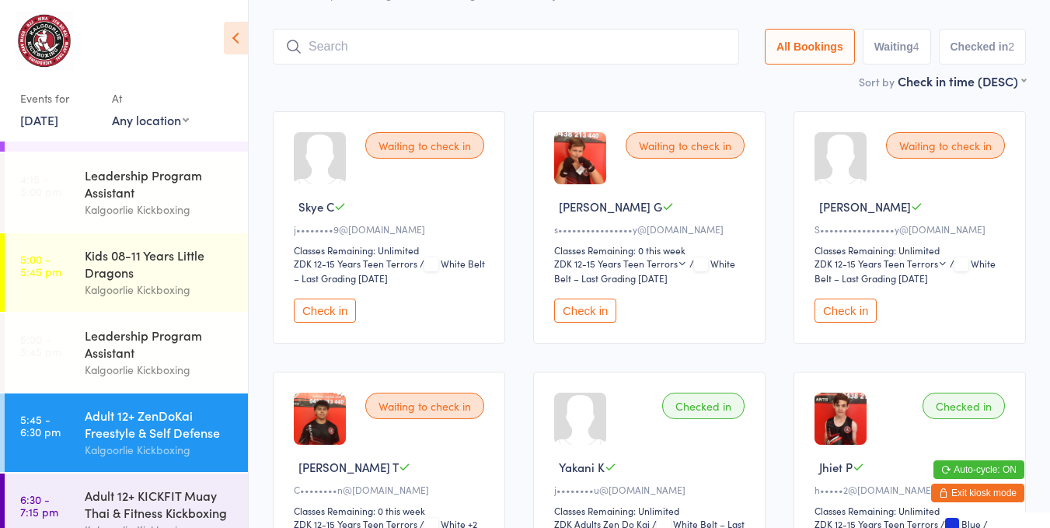
scroll to position [72, 0]
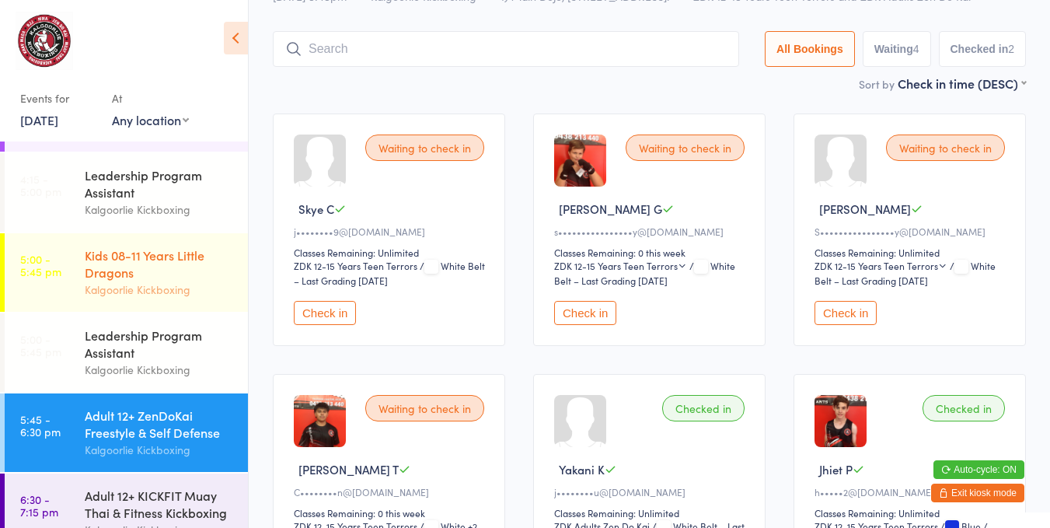
click at [137, 284] on div "Kalgoorlie Kickboxing" at bounding box center [160, 290] width 150 height 18
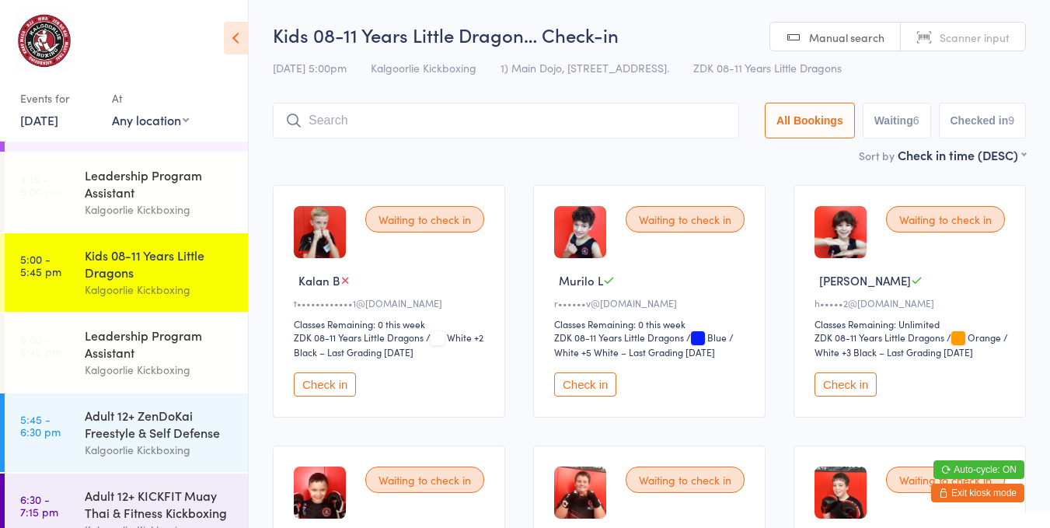
click at [57, 114] on link "[DATE]" at bounding box center [39, 119] width 38 height 17
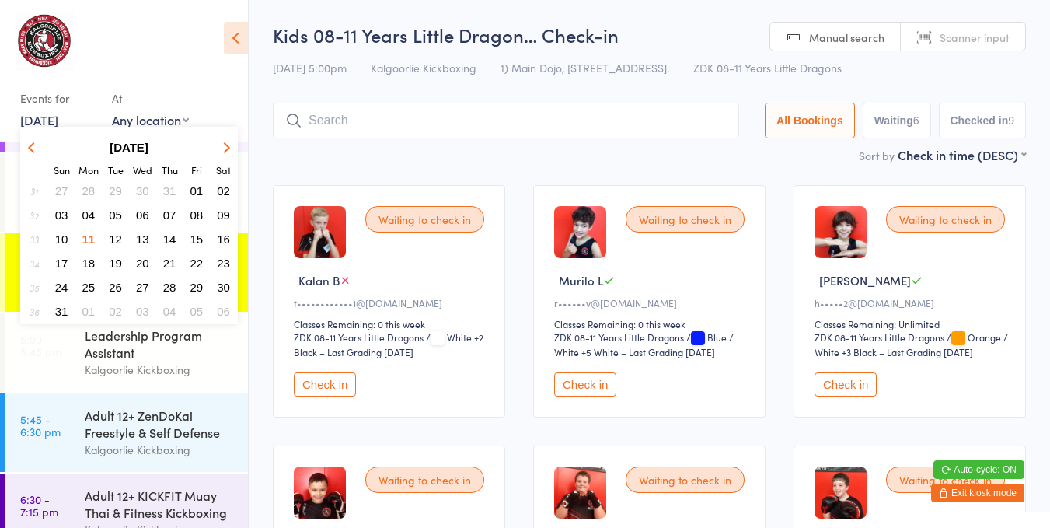
click at [224, 213] on span "09" at bounding box center [223, 214] width 13 height 13
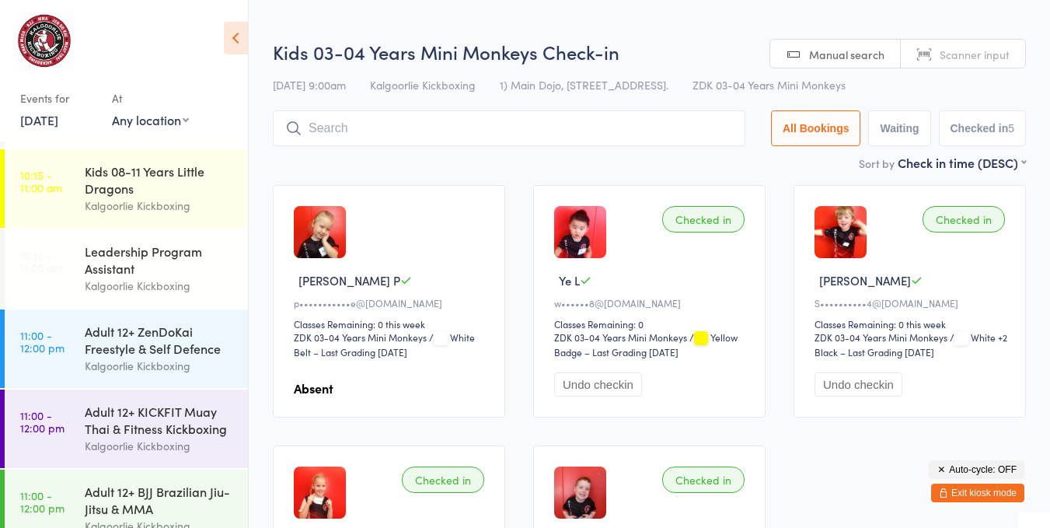
scroll to position [338, 0]
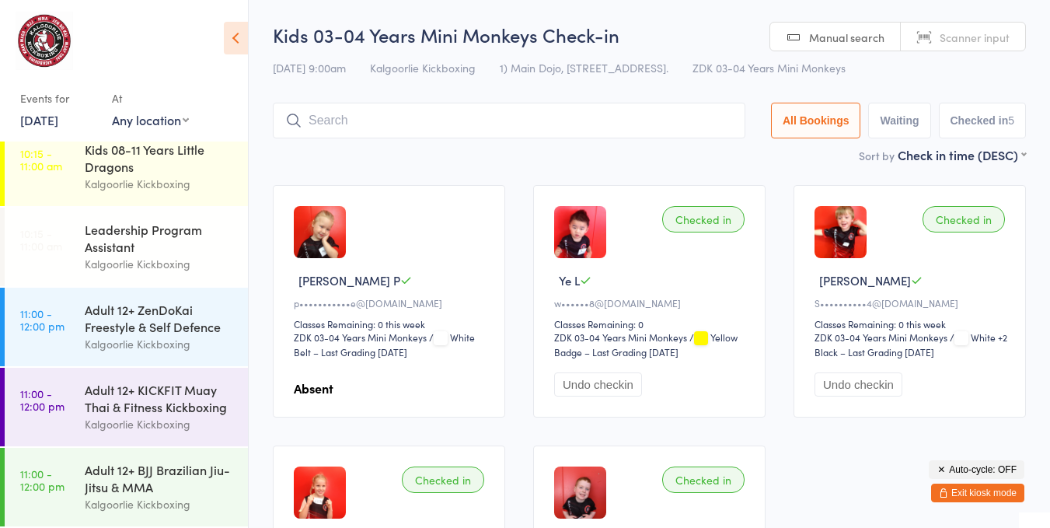
click at [46, 115] on link "[DATE]" at bounding box center [39, 119] width 38 height 17
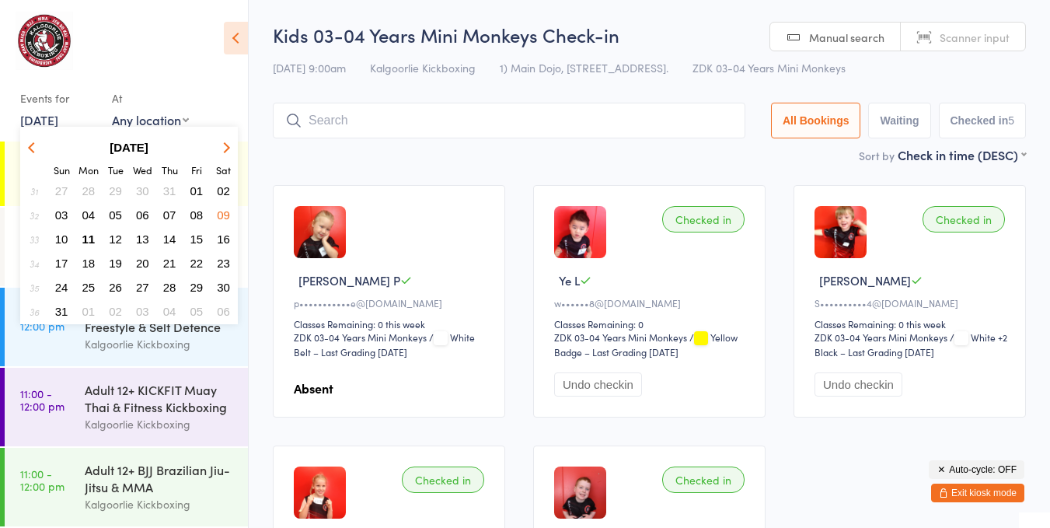
click at [82, 236] on span "11" at bounding box center [88, 238] width 13 height 13
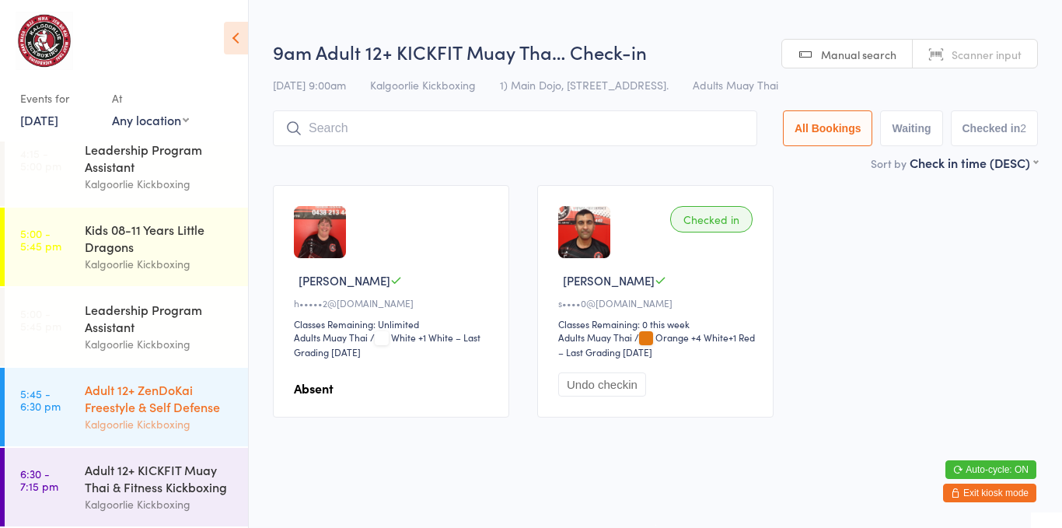
click at [150, 400] on div "Adult 12+ ZenDoKai Freestyle & Self Defense" at bounding box center [160, 398] width 150 height 34
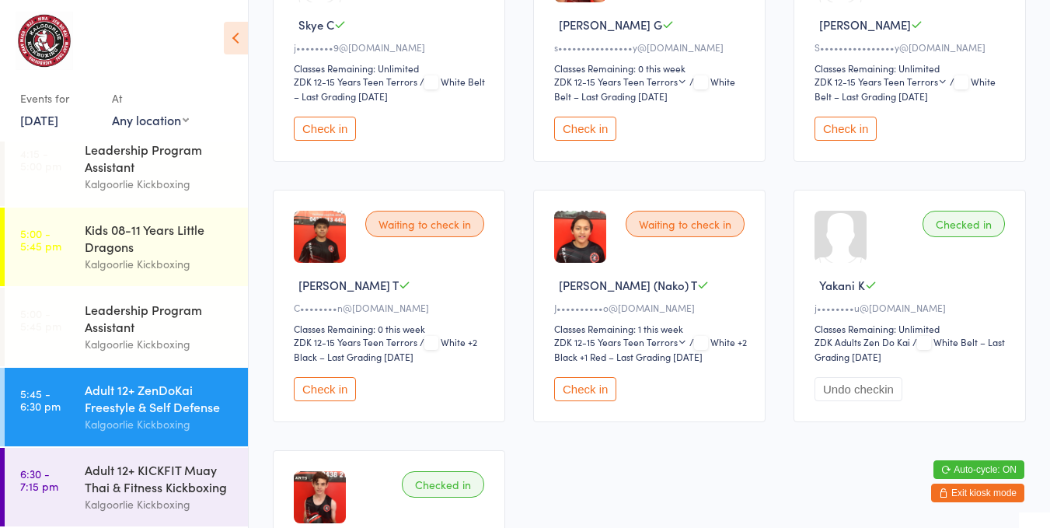
scroll to position [285, 0]
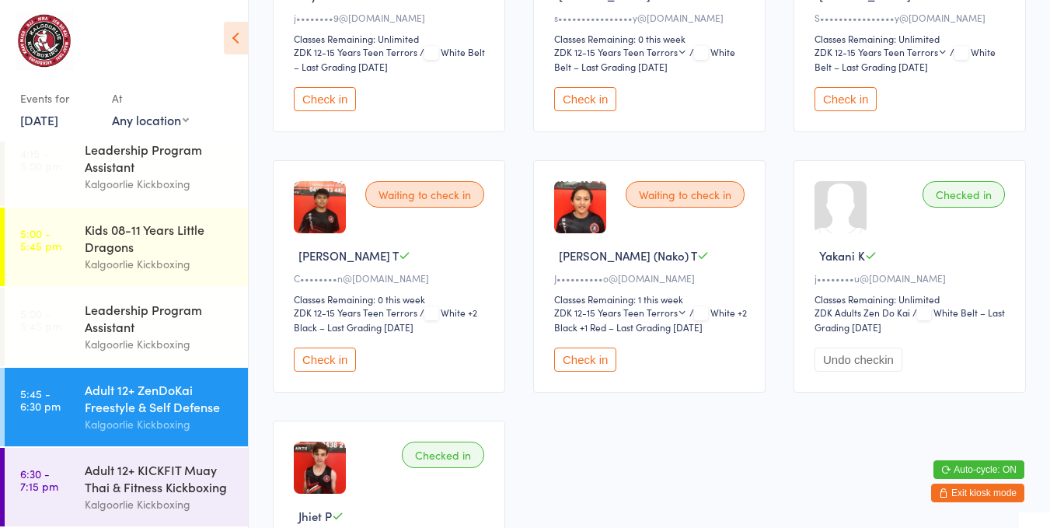
click at [595, 349] on button "Check in" at bounding box center [585, 359] width 62 height 24
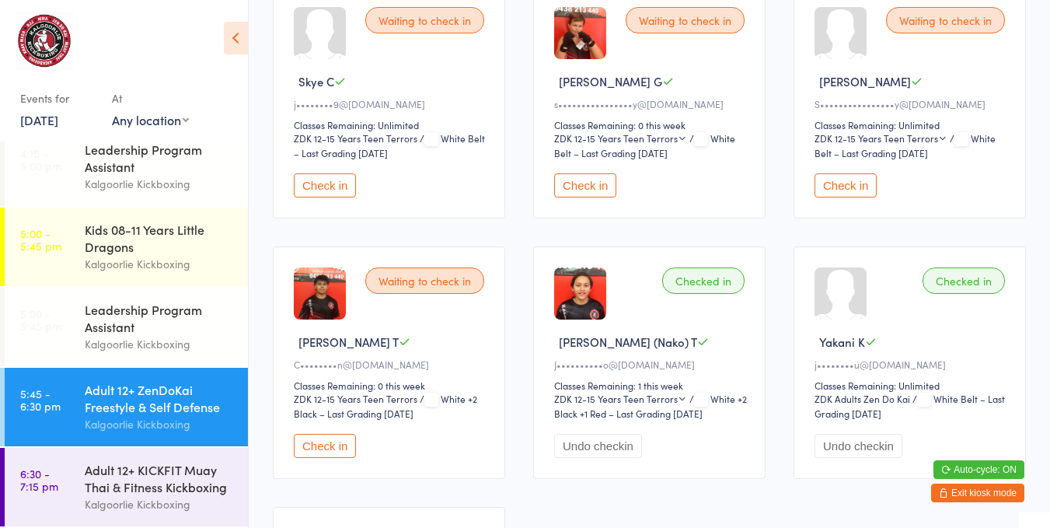
scroll to position [191, 0]
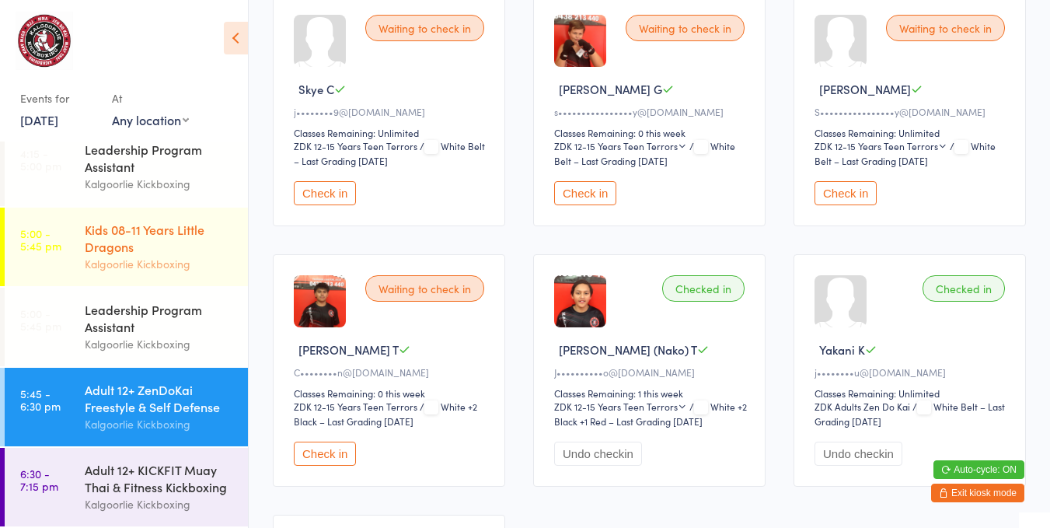
click at [147, 250] on div "Kids 08-11 Years Little Dragons" at bounding box center [160, 238] width 150 height 34
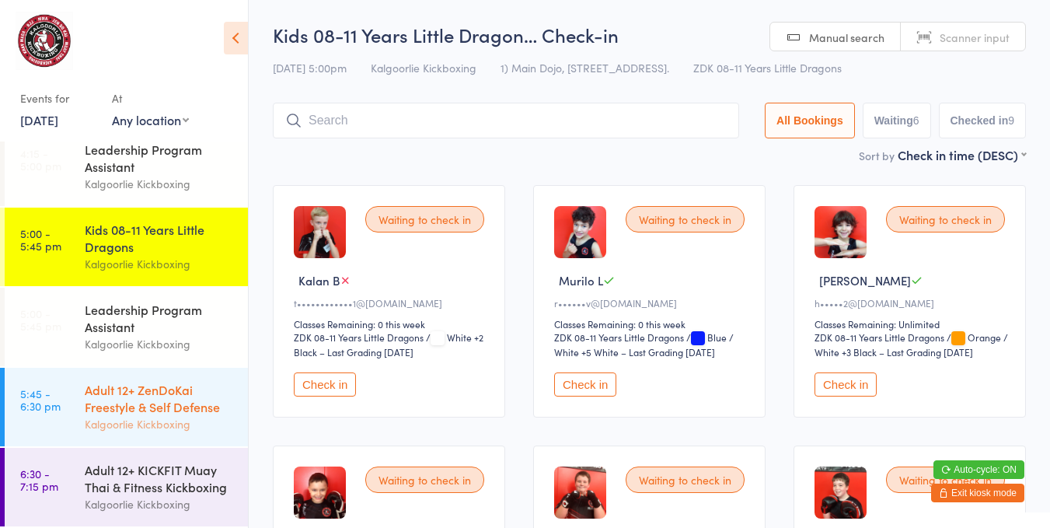
click at [148, 404] on div "Adult 12+ ZenDoKai Freestyle & Self Defense" at bounding box center [160, 398] width 150 height 34
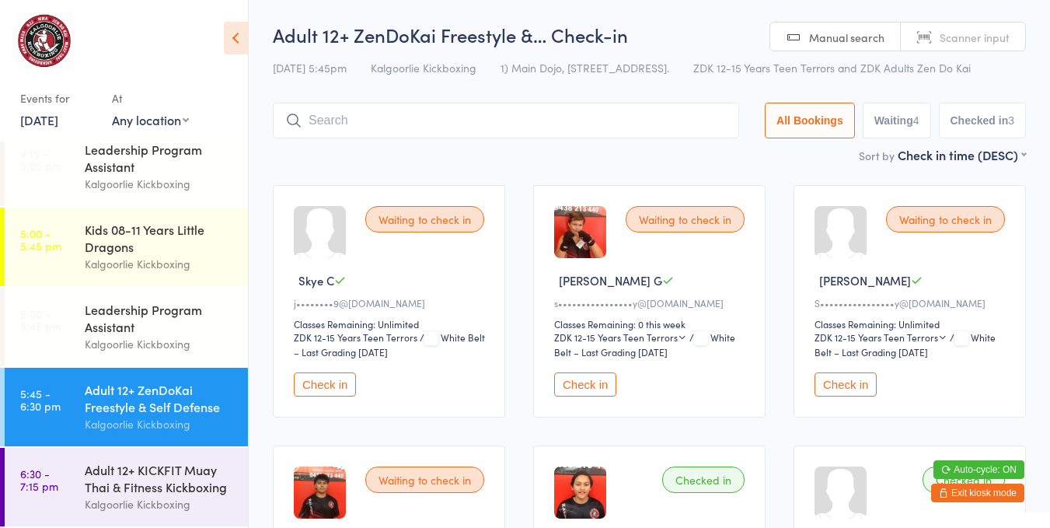
click at [323, 387] on button "Check in" at bounding box center [325, 384] width 62 height 24
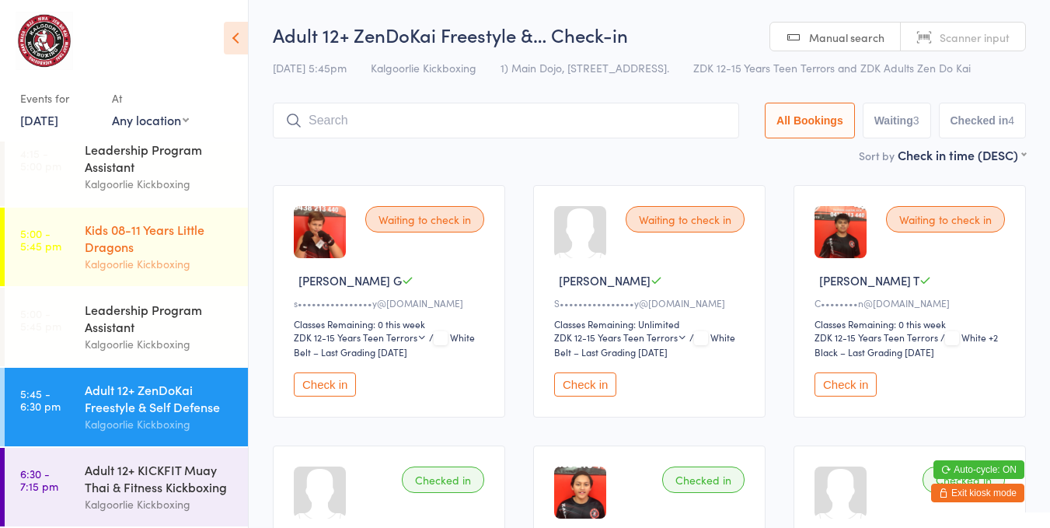
click at [167, 259] on div "Kalgoorlie Kickboxing" at bounding box center [160, 264] width 150 height 18
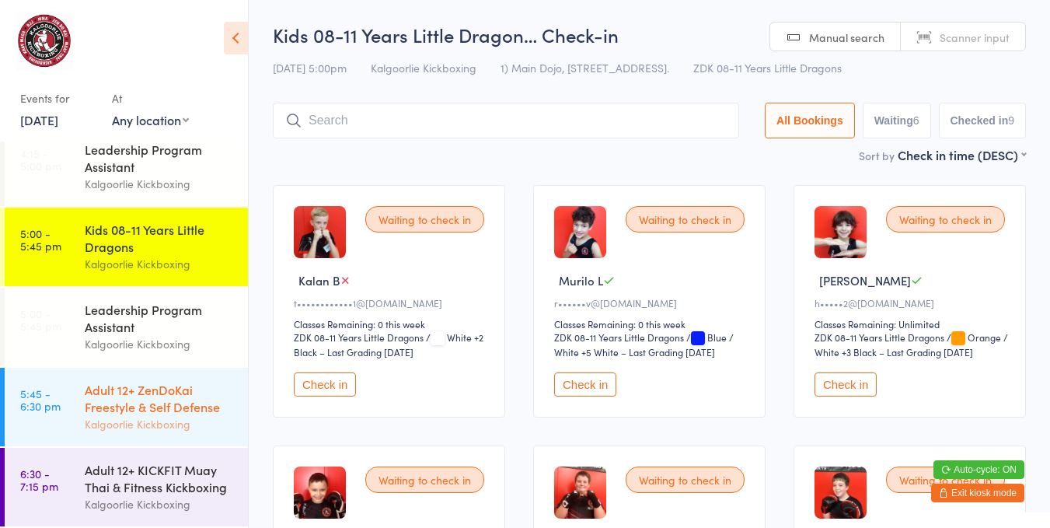
click at [169, 405] on div "Adult 12+ ZenDoKai Freestyle & Self Defense" at bounding box center [160, 398] width 150 height 34
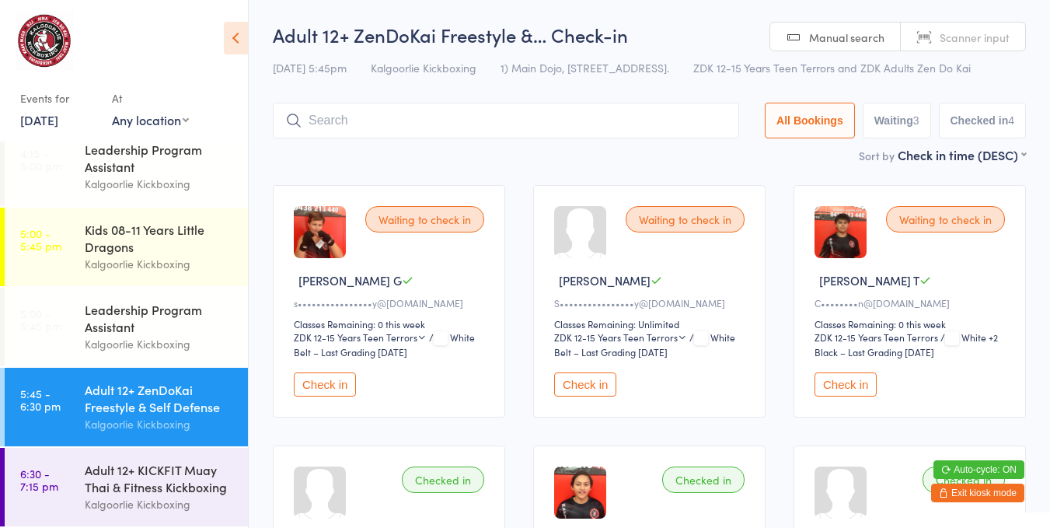
click at [585, 377] on button "Check in" at bounding box center [585, 384] width 62 height 24
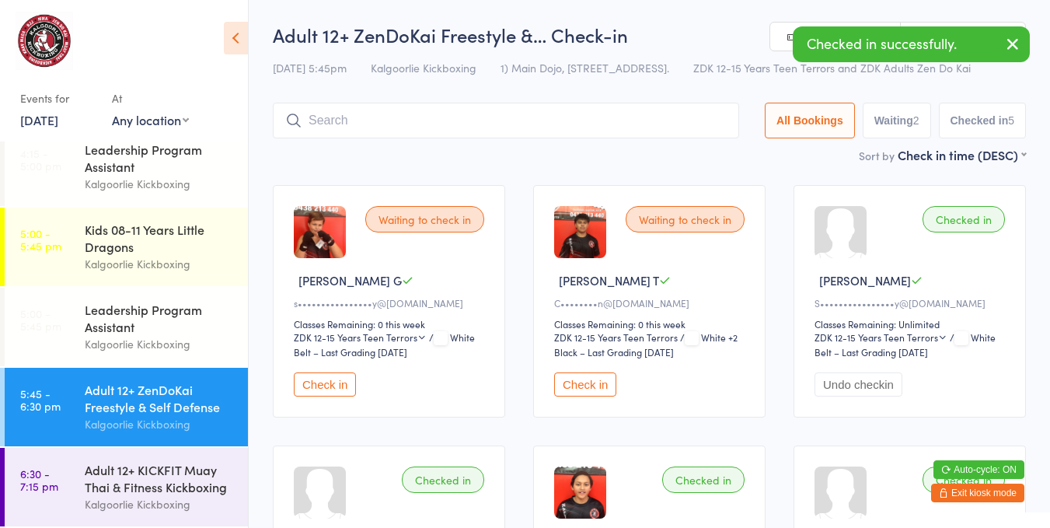
click at [339, 375] on button "Check in" at bounding box center [325, 384] width 62 height 24
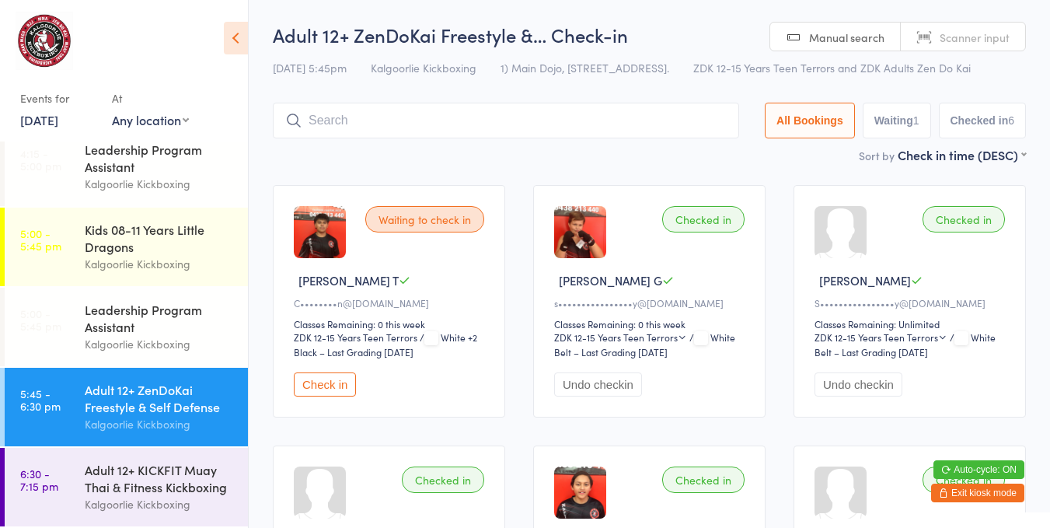
click at [133, 463] on div "Adult 12+ KICKFIT Muay Thai & Fitness Kickboxing" at bounding box center [160, 478] width 150 height 34
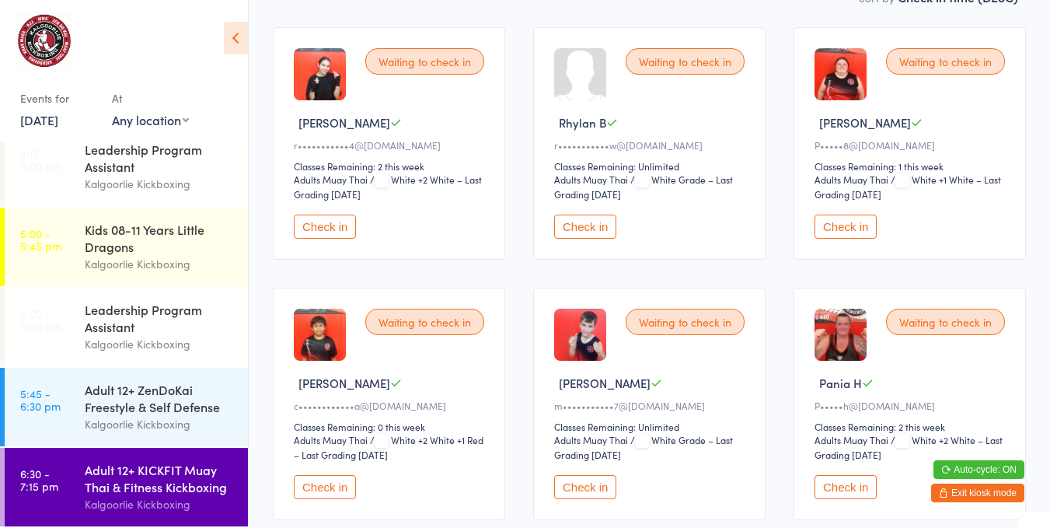
scroll to position [202, 0]
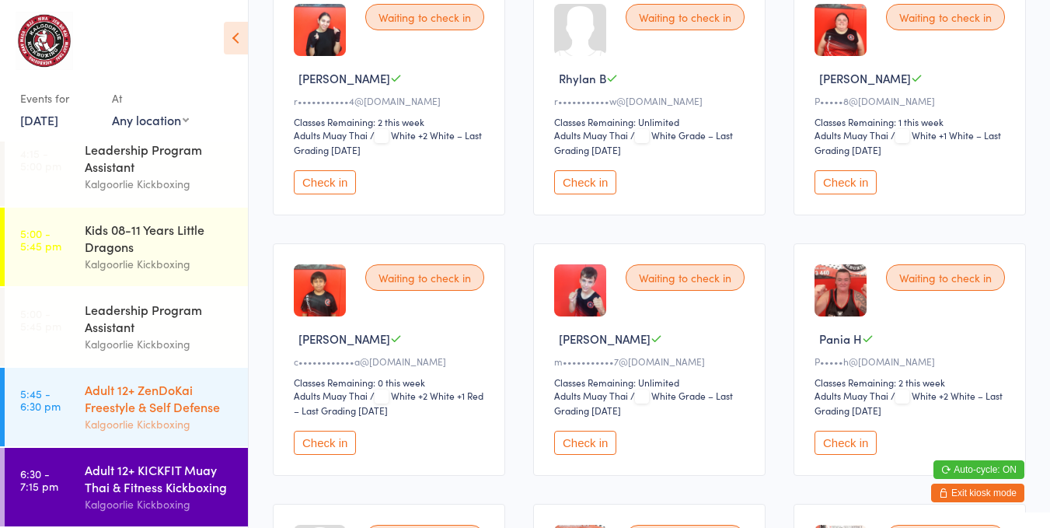
click at [131, 387] on div "Adult 12+ ZenDoKai Freestyle & Self Defense" at bounding box center [160, 398] width 150 height 34
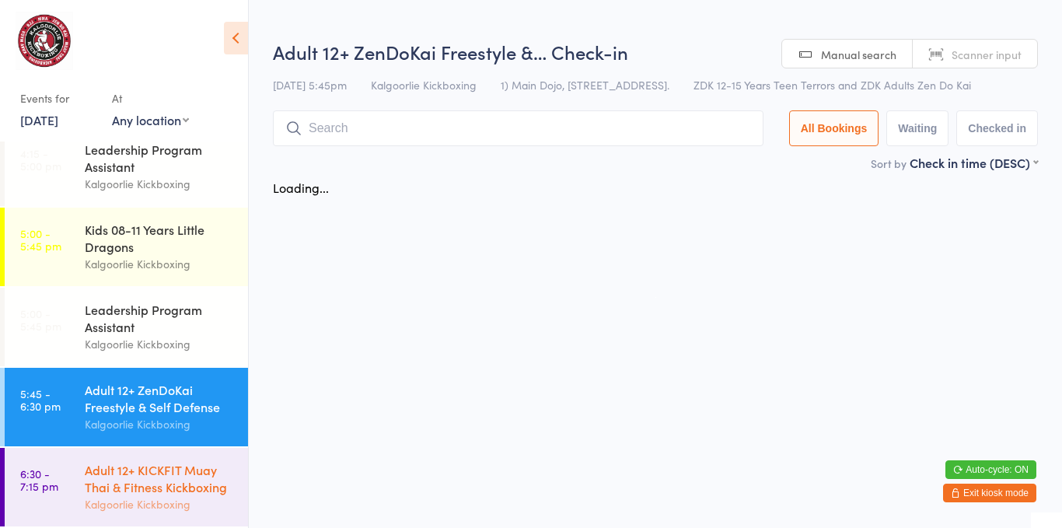
click at [153, 473] on div "Adult 12+ KICKFIT Muay Thai & Fitness Kickboxing" at bounding box center [160, 478] width 150 height 34
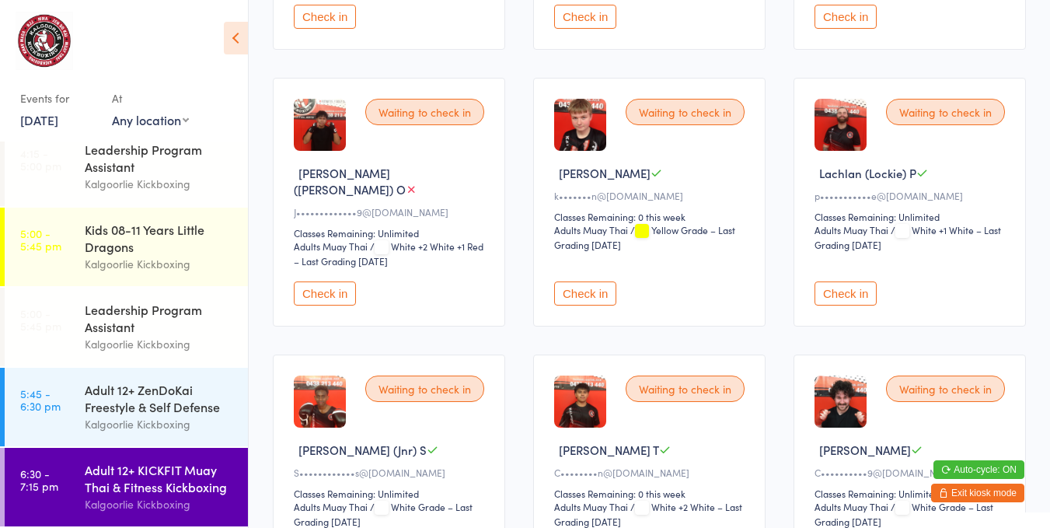
scroll to position [893, 0]
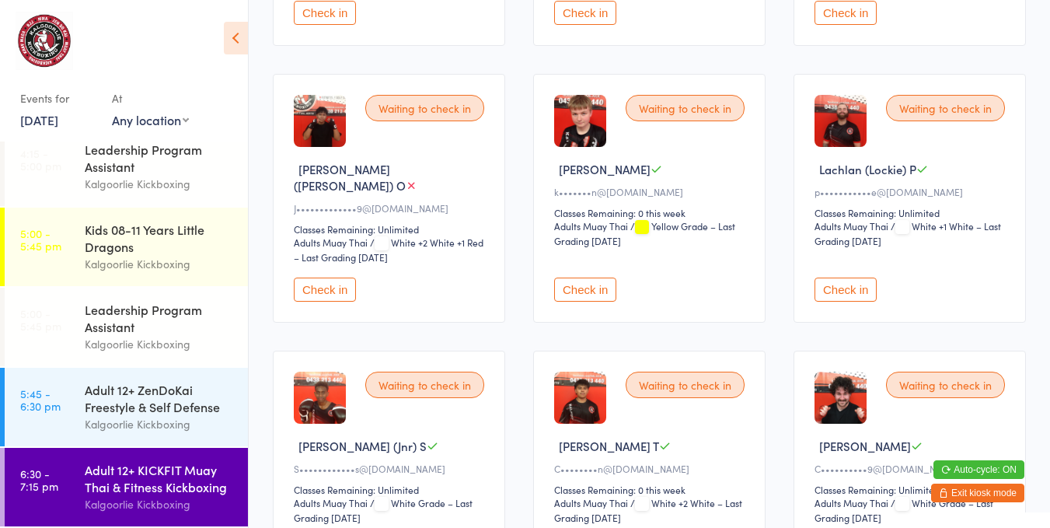
click at [605, 277] on button "Check in" at bounding box center [585, 289] width 62 height 24
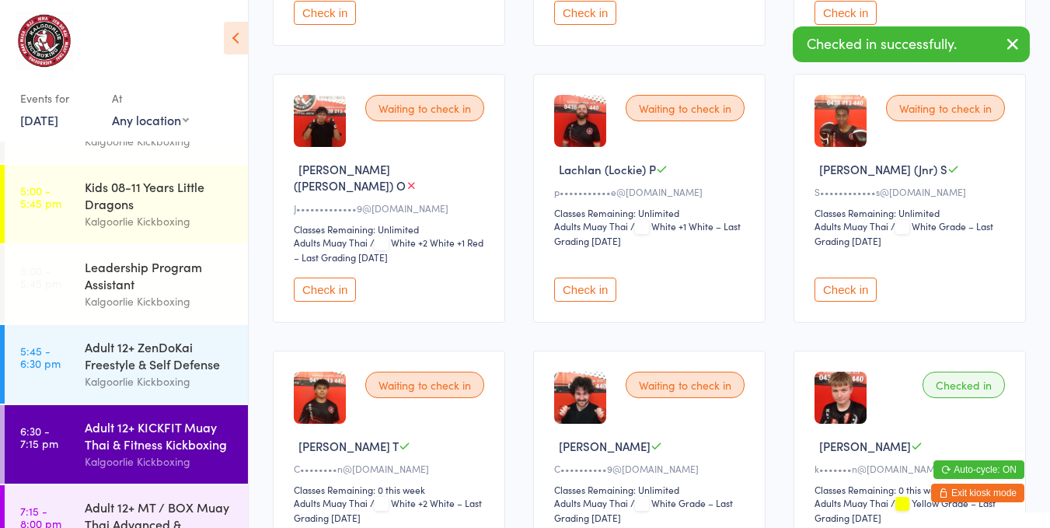
scroll to position [426, 0]
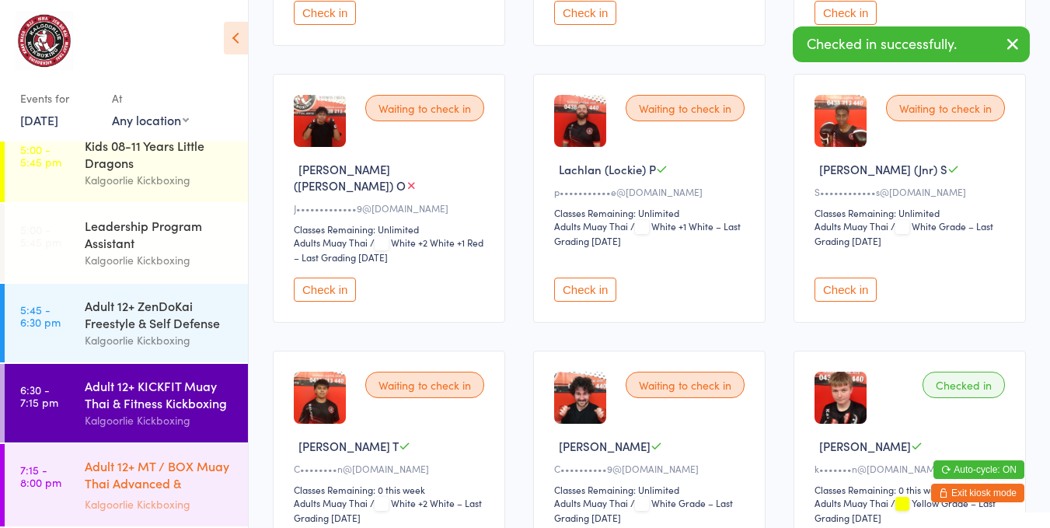
click at [104, 461] on div "Adult 12+ MT / BOX Muay Thai Advanced & SPARRING" at bounding box center [160, 476] width 150 height 38
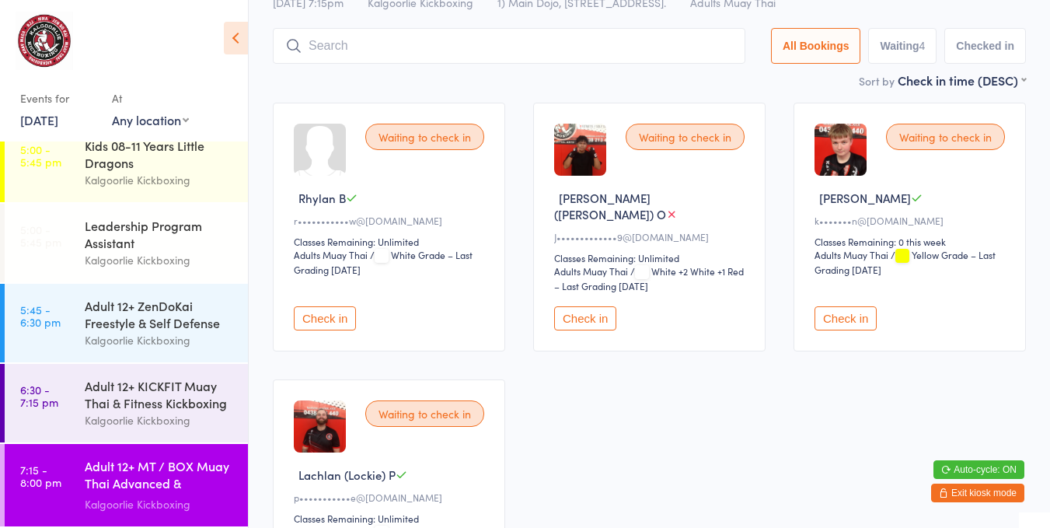
scroll to position [93, 0]
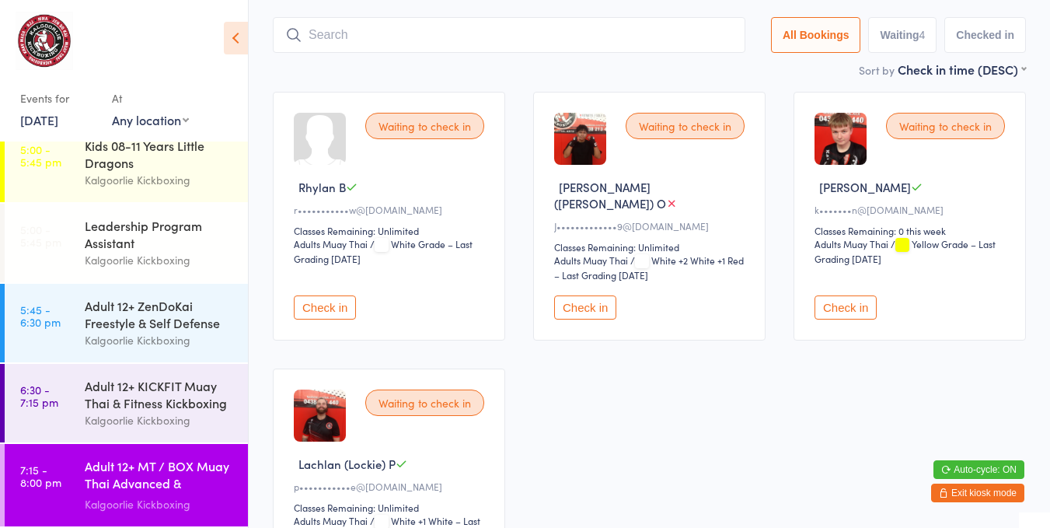
click at [860, 295] on button "Check in" at bounding box center [846, 307] width 62 height 24
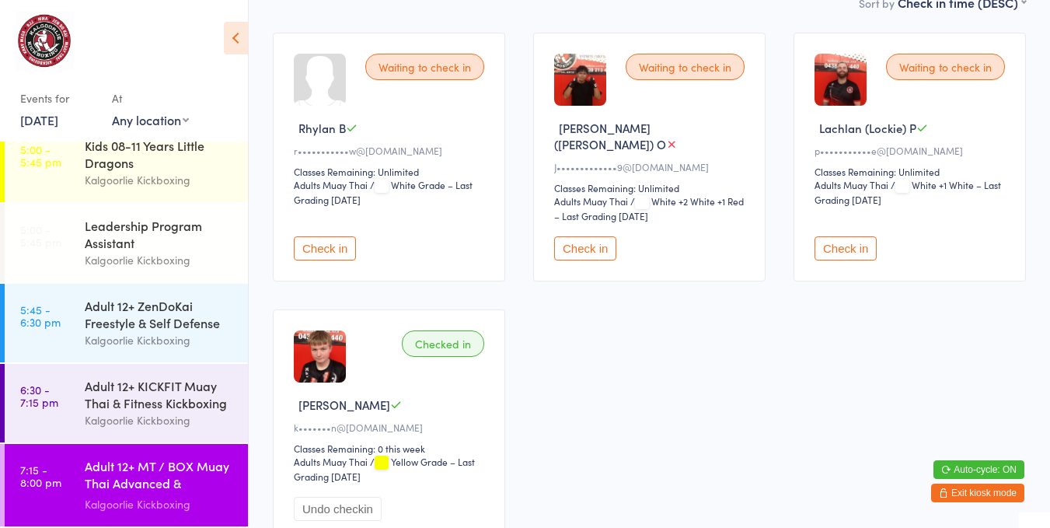
scroll to position [172, 0]
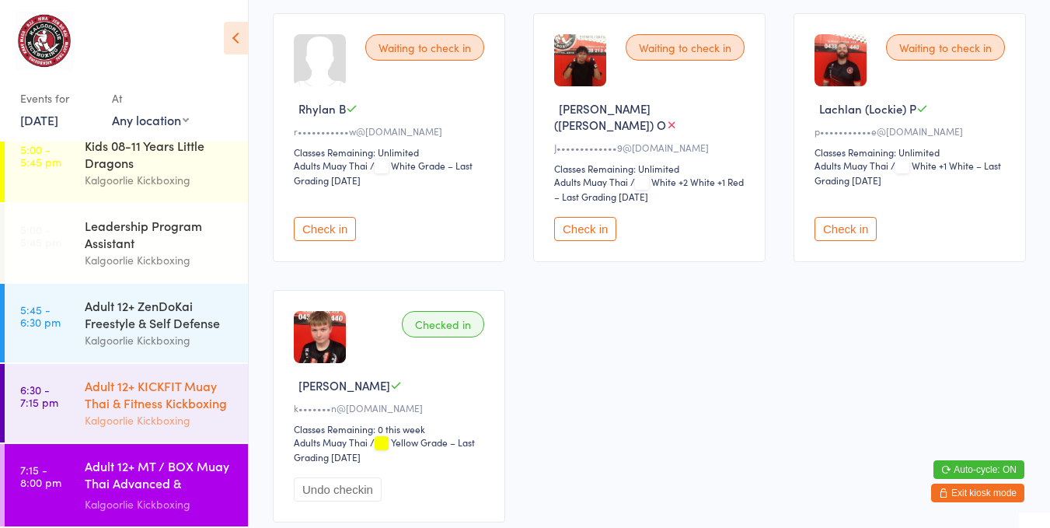
click at [170, 423] on div "Kalgoorlie Kickboxing" at bounding box center [160, 420] width 150 height 18
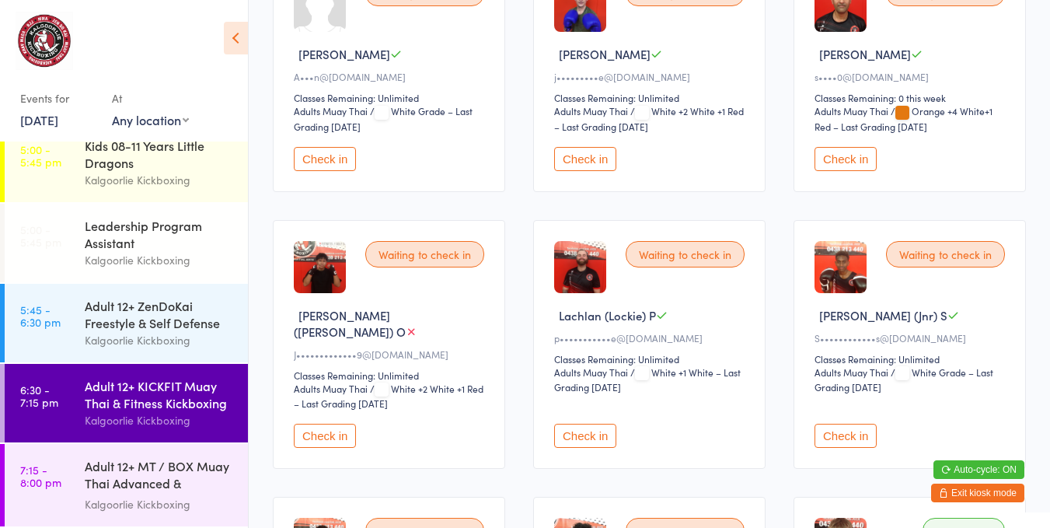
scroll to position [810, 0]
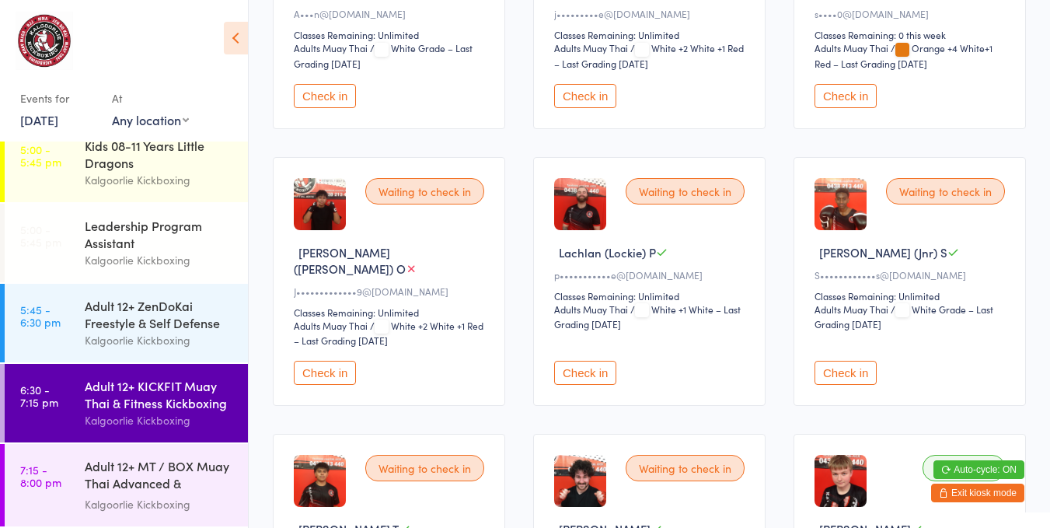
click at [333, 361] on button "Check in" at bounding box center [325, 373] width 62 height 24
click at [160, 459] on div "Adult 12+ MT / BOX Muay Thai Advanced & SPARRING" at bounding box center [160, 476] width 150 height 38
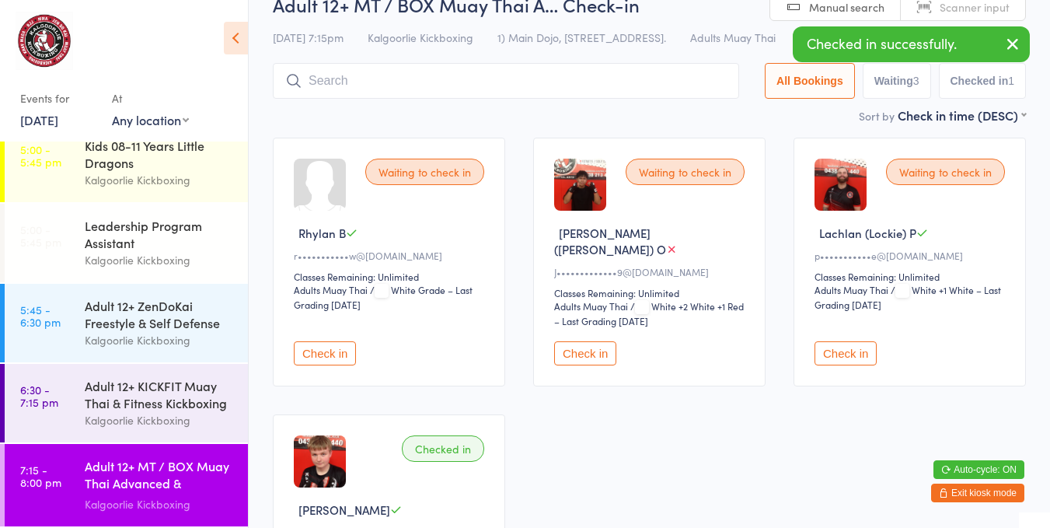
scroll to position [68, 0]
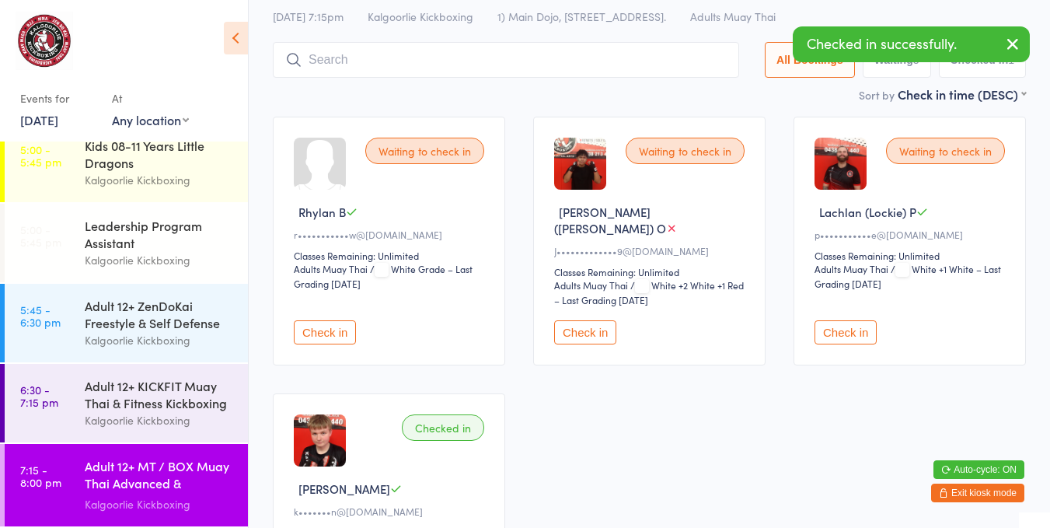
click at [596, 320] on button "Check in" at bounding box center [585, 332] width 62 height 24
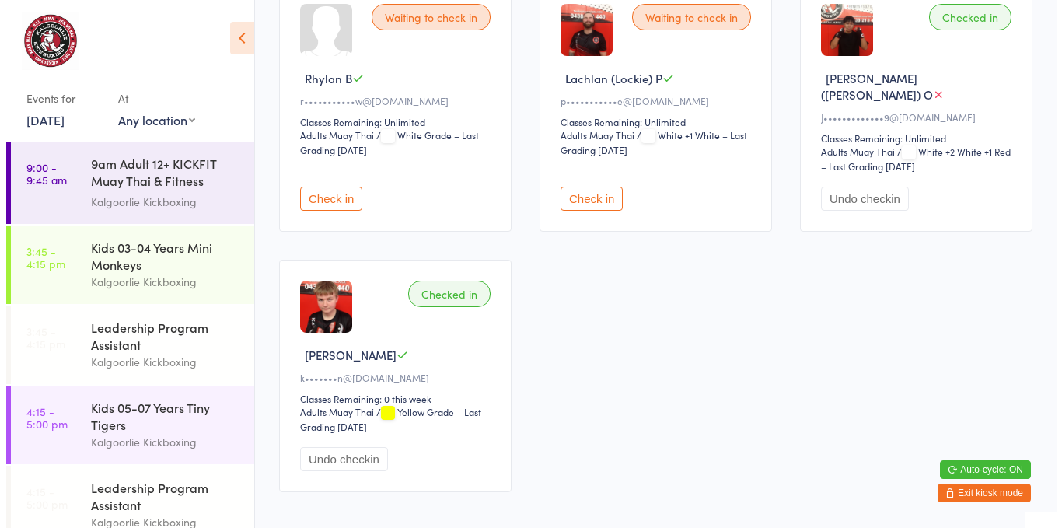
scroll to position [0, 0]
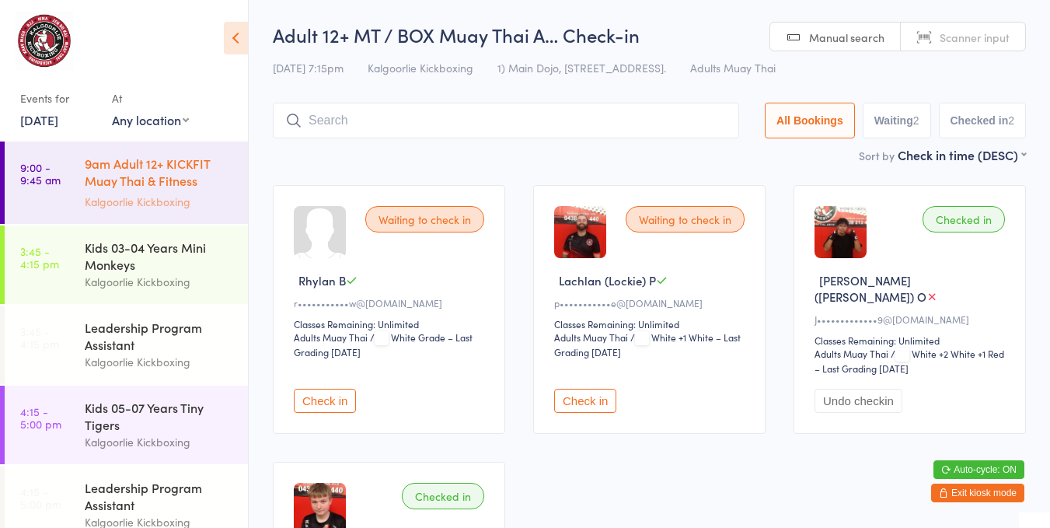
click at [158, 167] on div "9am Adult 12+ KICKFIT Muay Thai & Fitness Kickboxi..." at bounding box center [160, 174] width 150 height 38
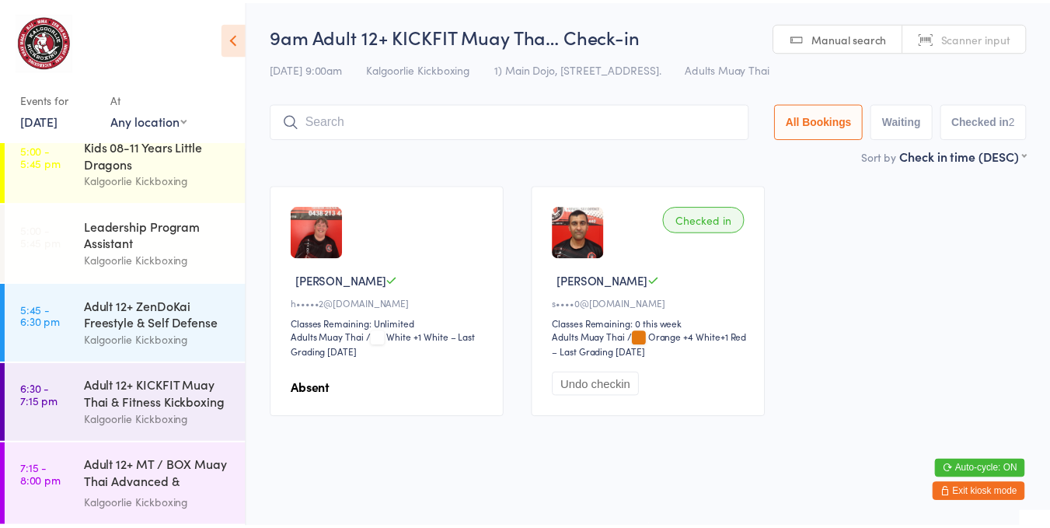
scroll to position [424, 0]
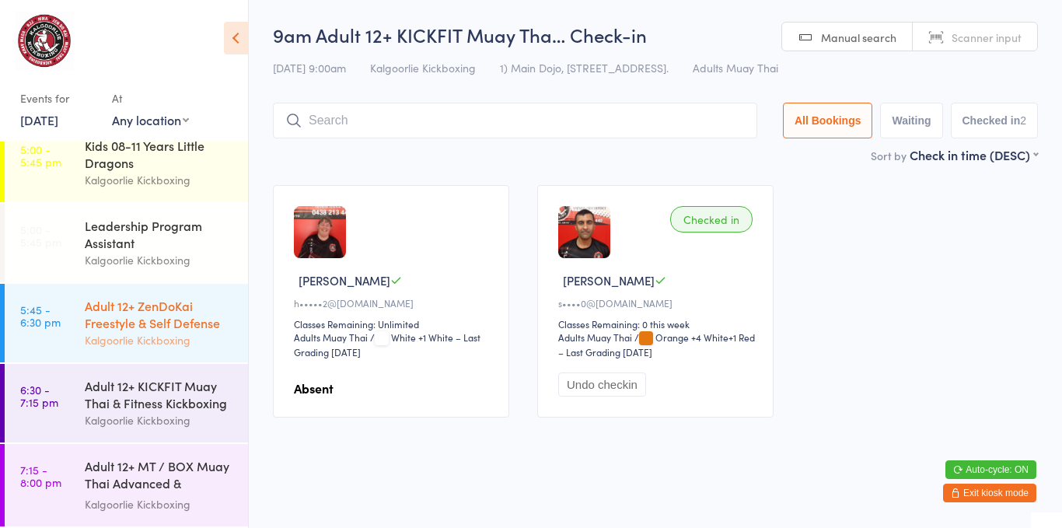
click at [124, 331] on div "Kalgoorlie Kickboxing" at bounding box center [160, 340] width 150 height 18
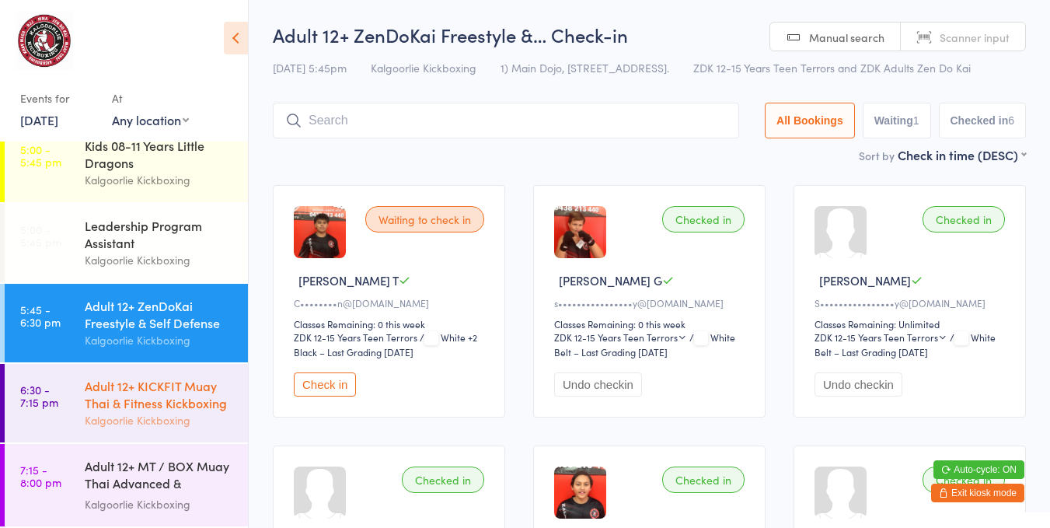
click at [133, 389] on div "Adult 12+ KICKFIT Muay Thai & Fitness Kickboxing" at bounding box center [160, 394] width 150 height 34
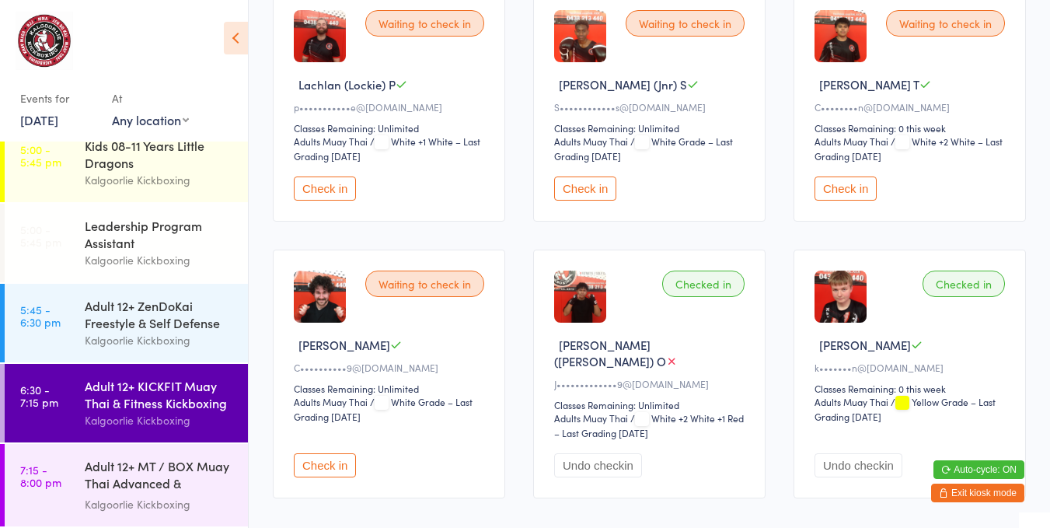
scroll to position [1040, 0]
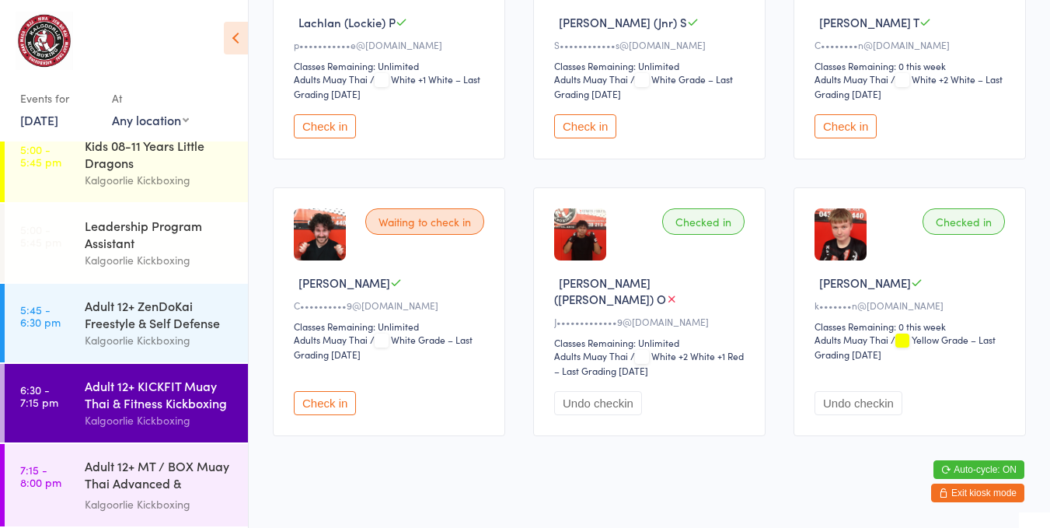
click at [334, 391] on button "Check in" at bounding box center [325, 403] width 62 height 24
click at [121, 397] on div "Adult 12+ KICKFIT Muay Thai & Fitness Kickboxing" at bounding box center [160, 394] width 150 height 34
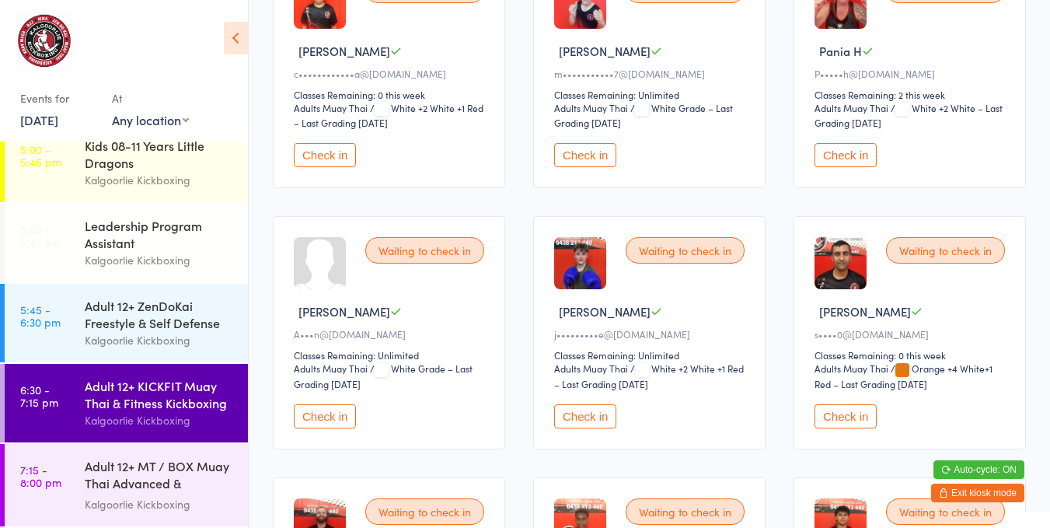
scroll to position [500, 0]
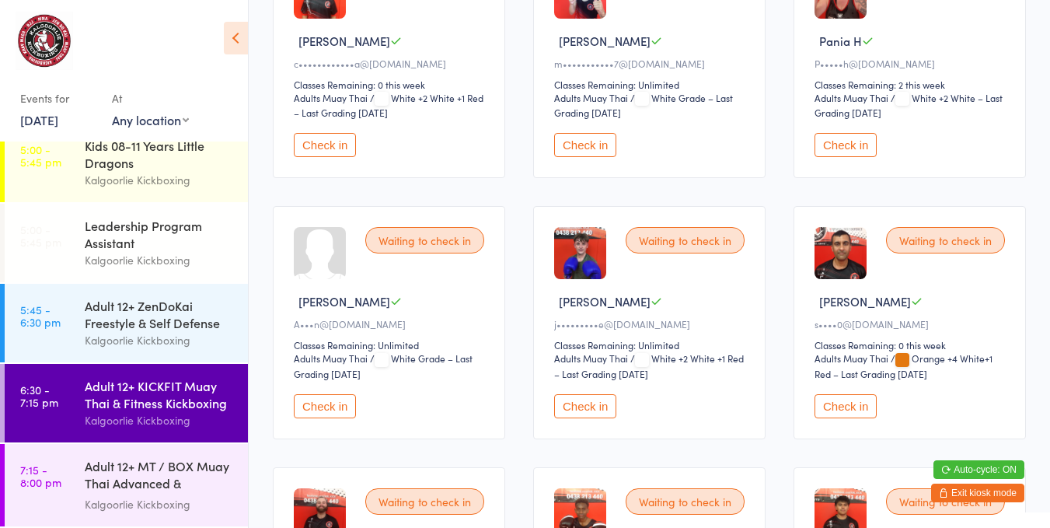
click at [585, 403] on button "Check in" at bounding box center [585, 406] width 62 height 24
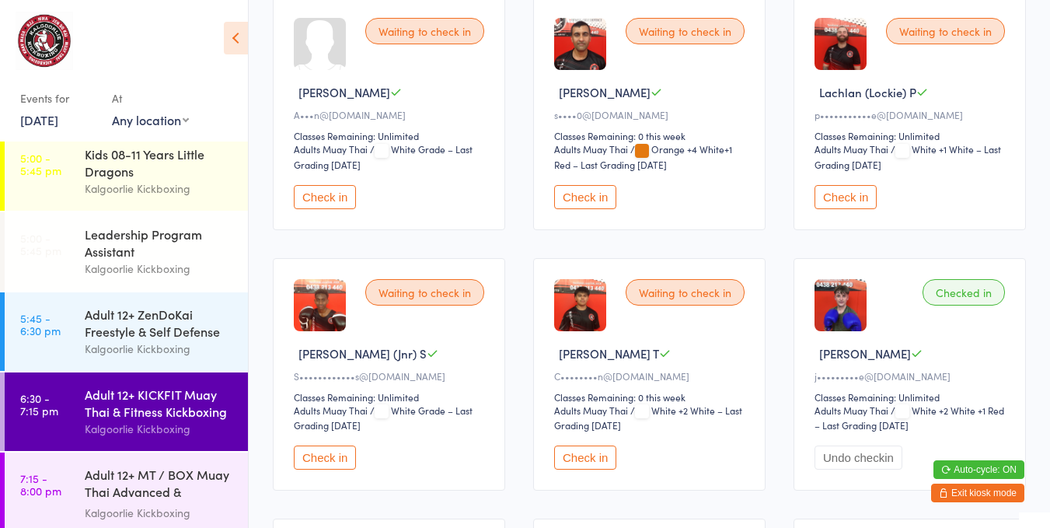
scroll to position [716, 0]
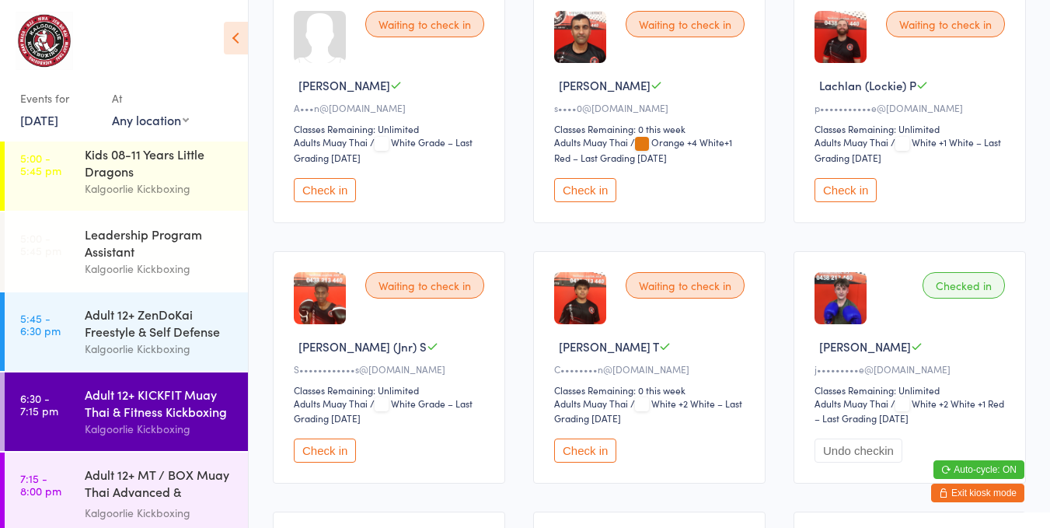
click at [599, 447] on button "Check in" at bounding box center [585, 450] width 62 height 24
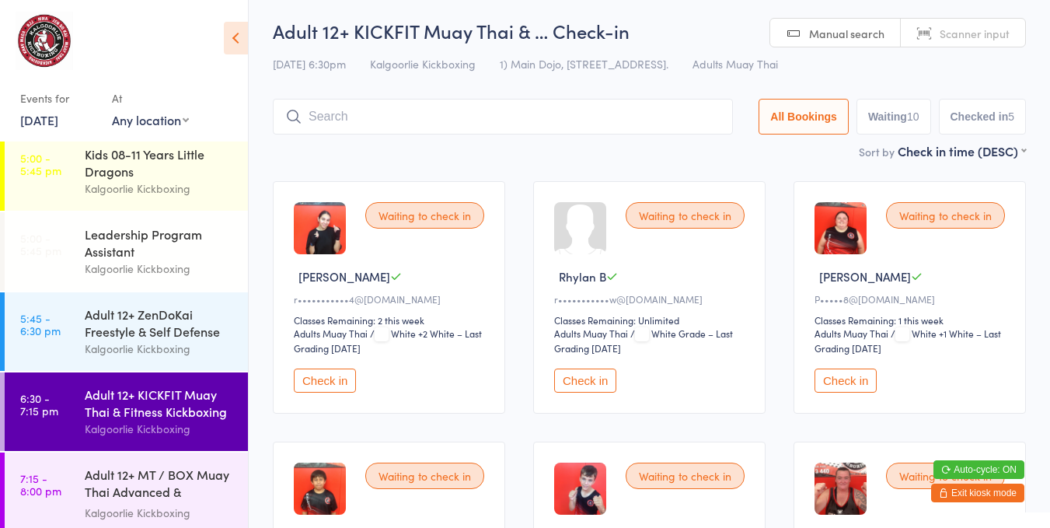
scroll to position [0, 0]
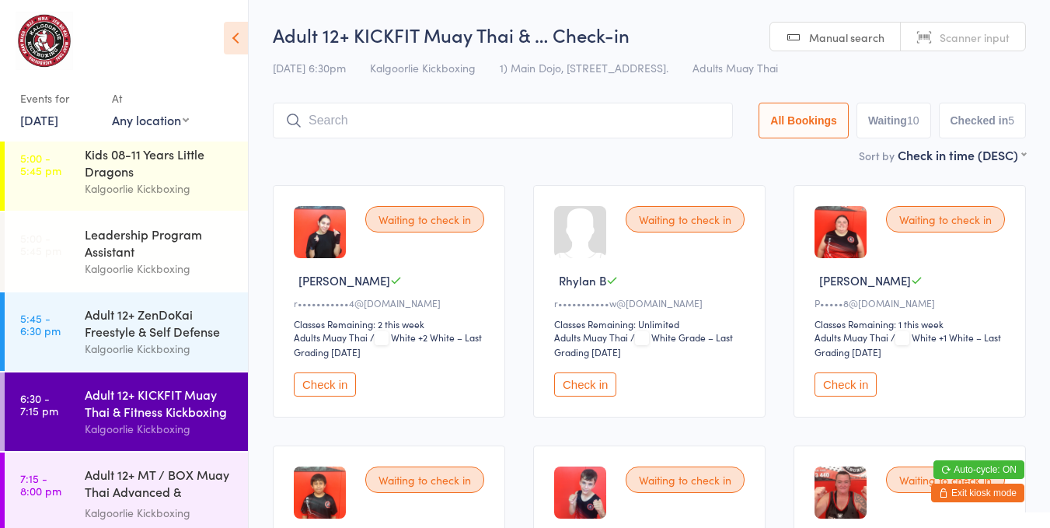
click at [323, 381] on button "Check in" at bounding box center [325, 384] width 62 height 24
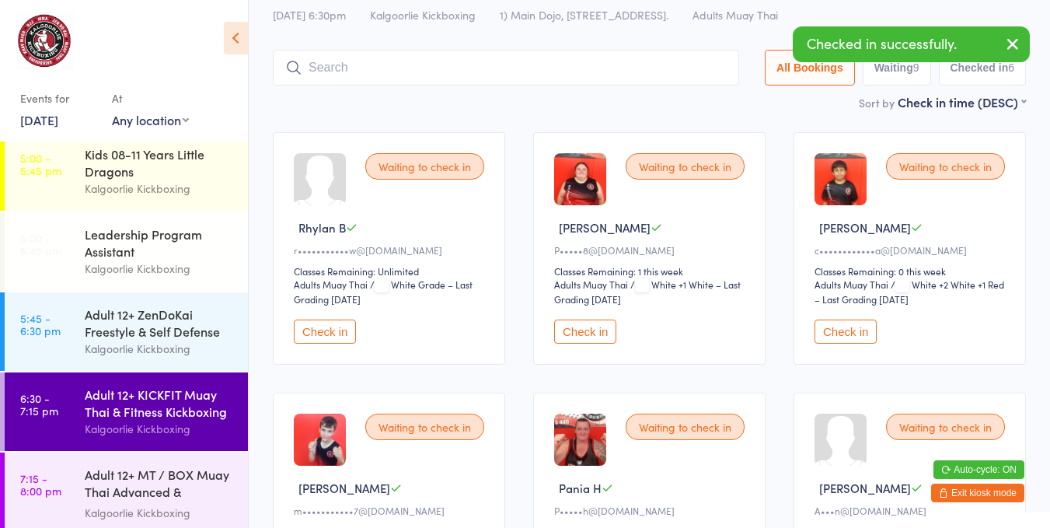
scroll to position [41, 0]
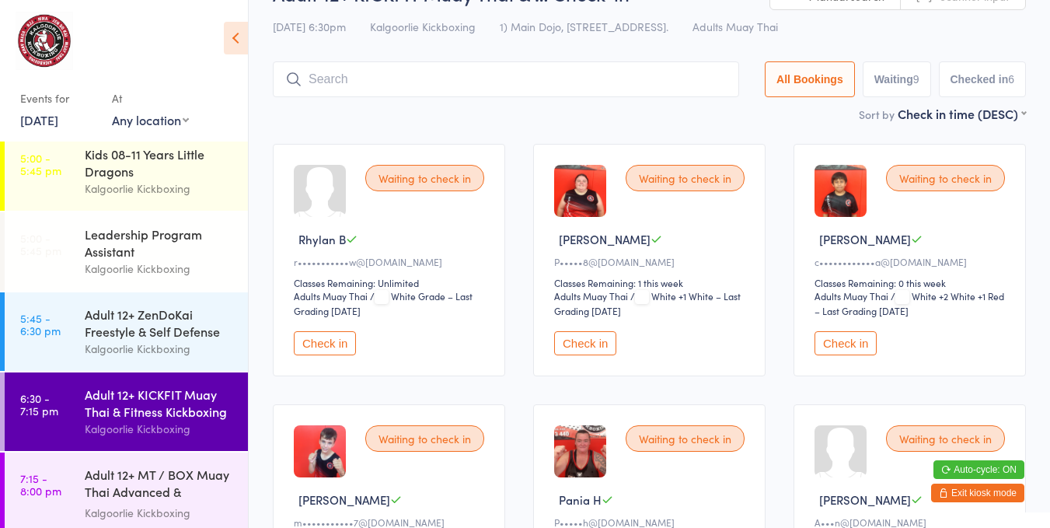
click at [592, 334] on button "Check in" at bounding box center [585, 343] width 62 height 24
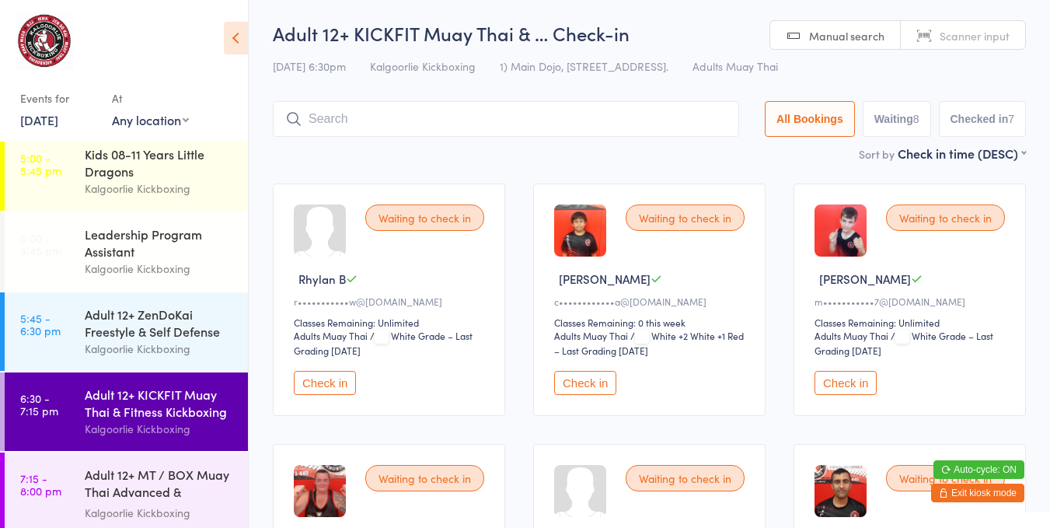
scroll to position [0, 0]
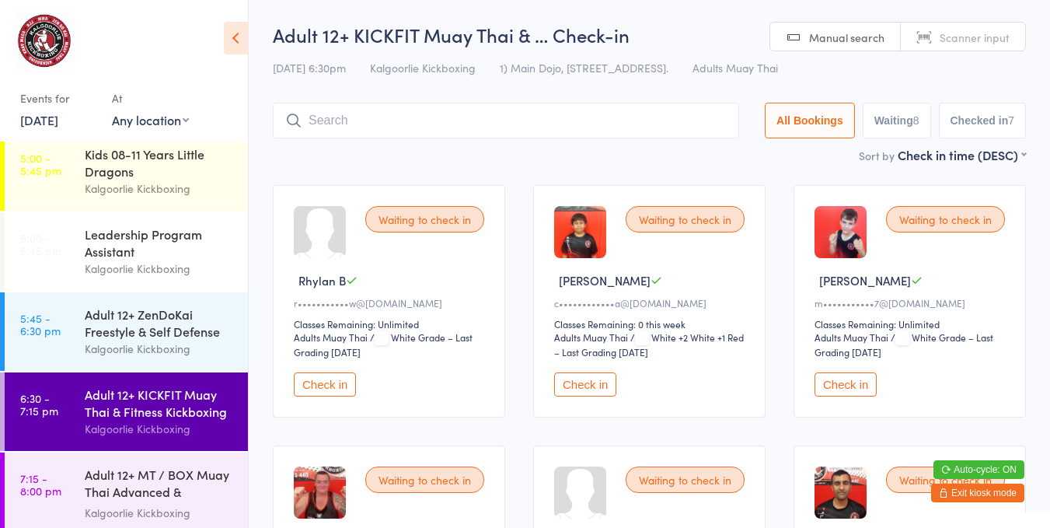
click at [594, 375] on button "Check in" at bounding box center [585, 384] width 62 height 24
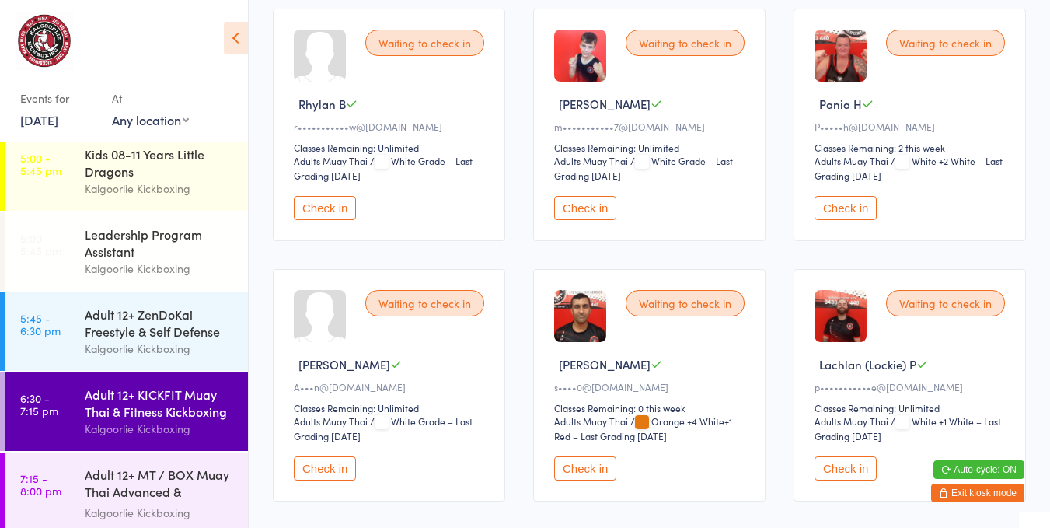
scroll to position [183, 0]
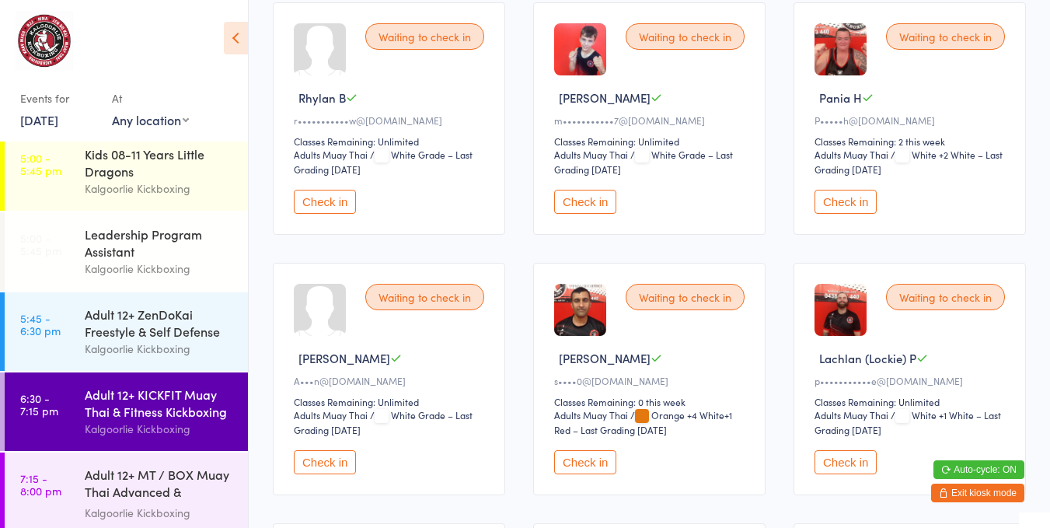
click at [588, 459] on button "Check in" at bounding box center [585, 462] width 62 height 24
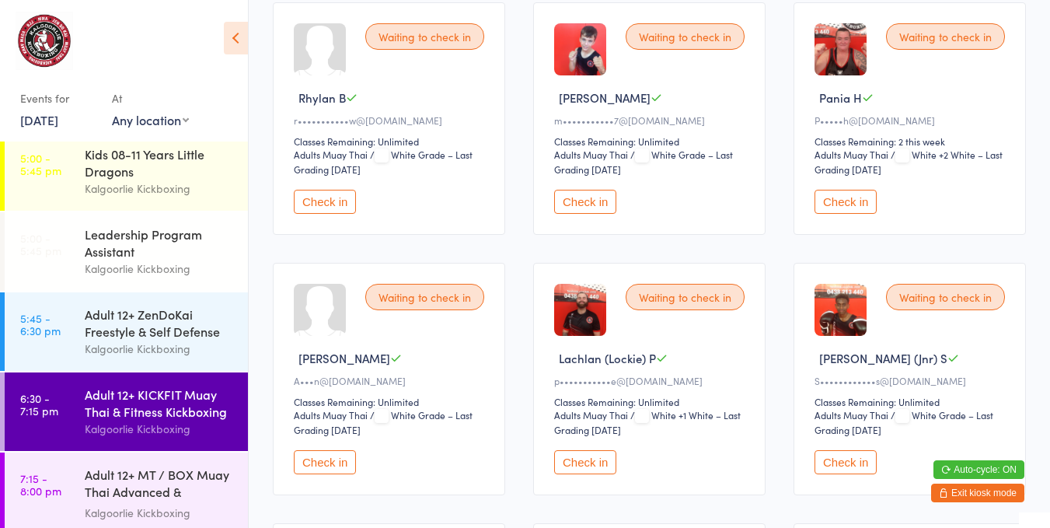
click at [864, 196] on button "Check in" at bounding box center [846, 202] width 62 height 24
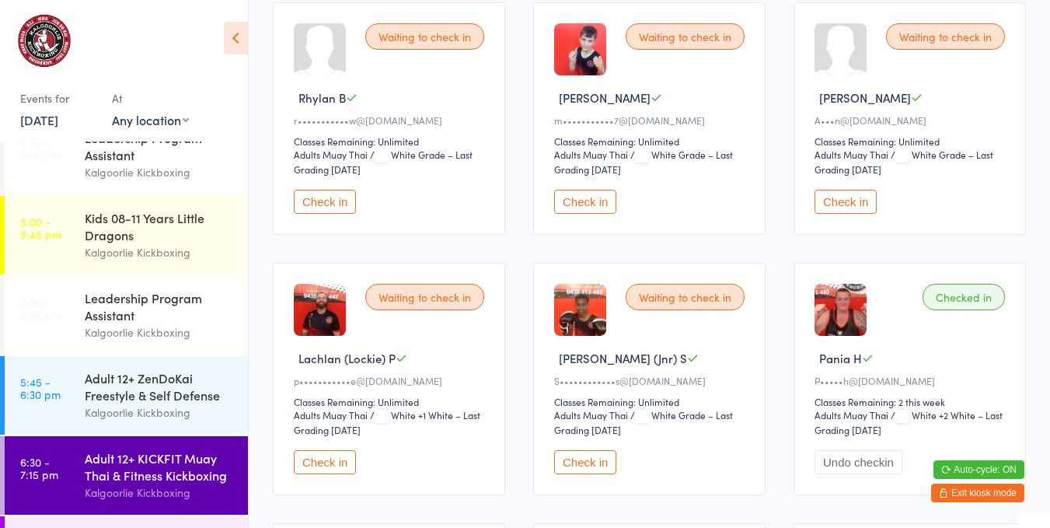
scroll to position [340, 0]
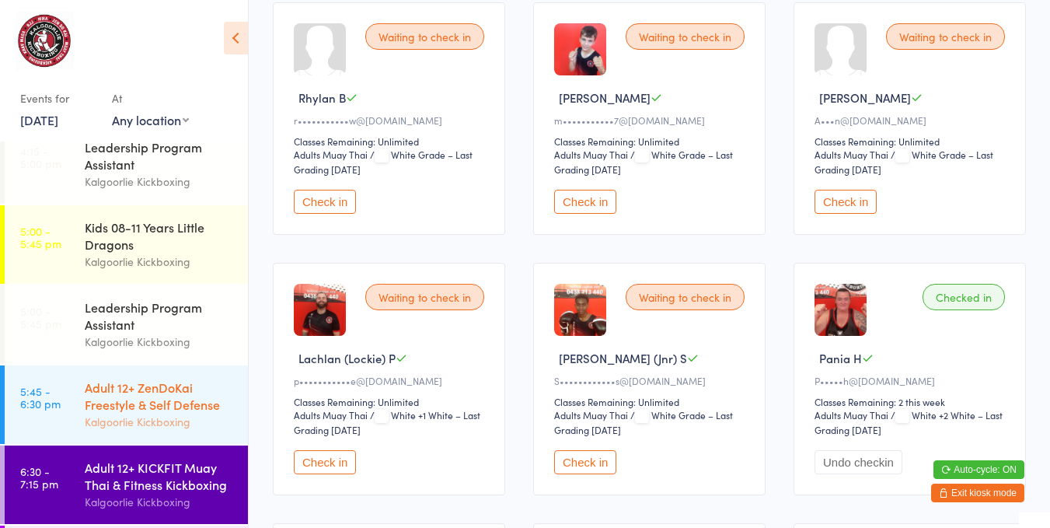
click at [148, 372] on div "Adult 12+ ZenDoKai Freestyle & Self Defense Kalgoorlie Kickboxing" at bounding box center [166, 404] width 163 height 79
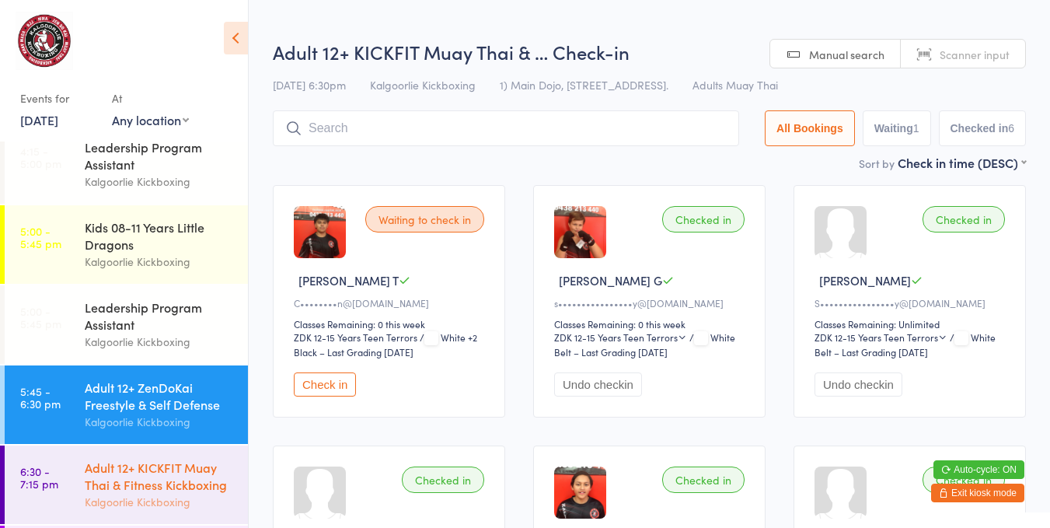
click at [158, 466] on div "Adult 12+ KICKFIT Muay Thai & Fitness Kickboxing" at bounding box center [160, 476] width 150 height 34
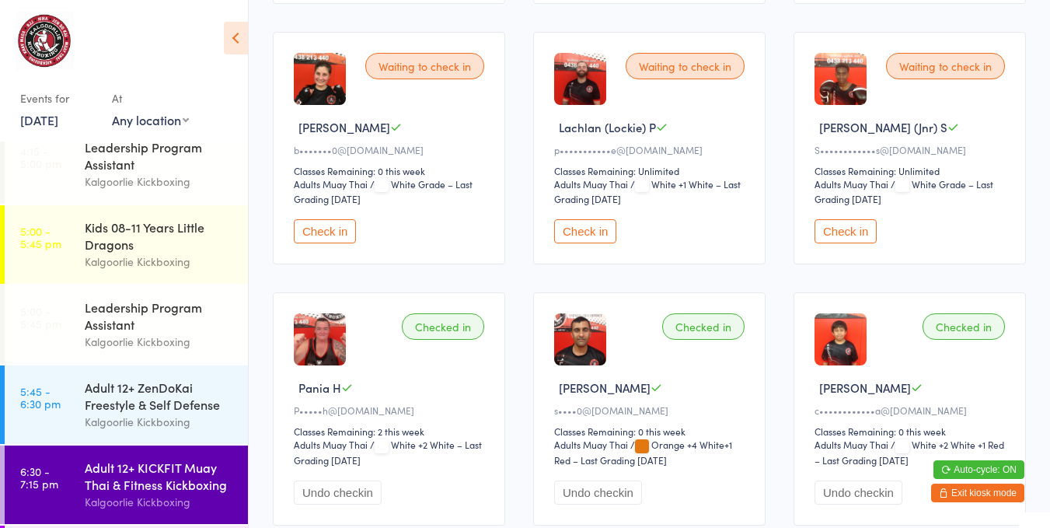
scroll to position [415, 0]
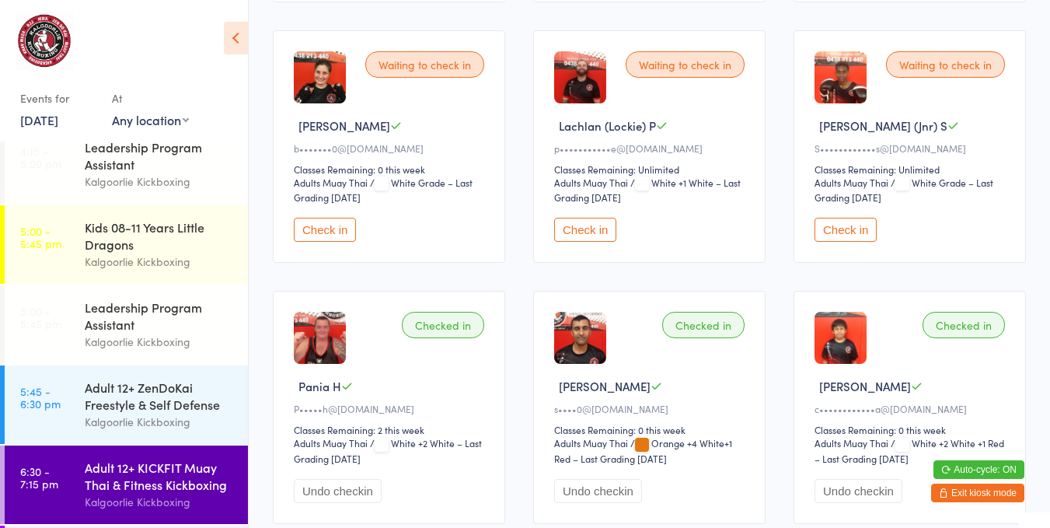
click at [339, 230] on button "Check in" at bounding box center [325, 230] width 62 height 24
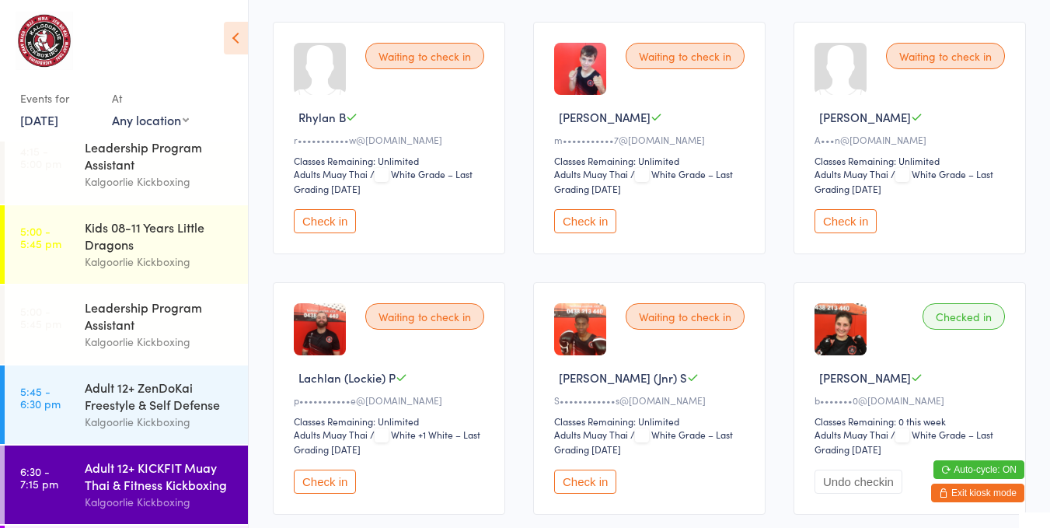
scroll to position [0, 0]
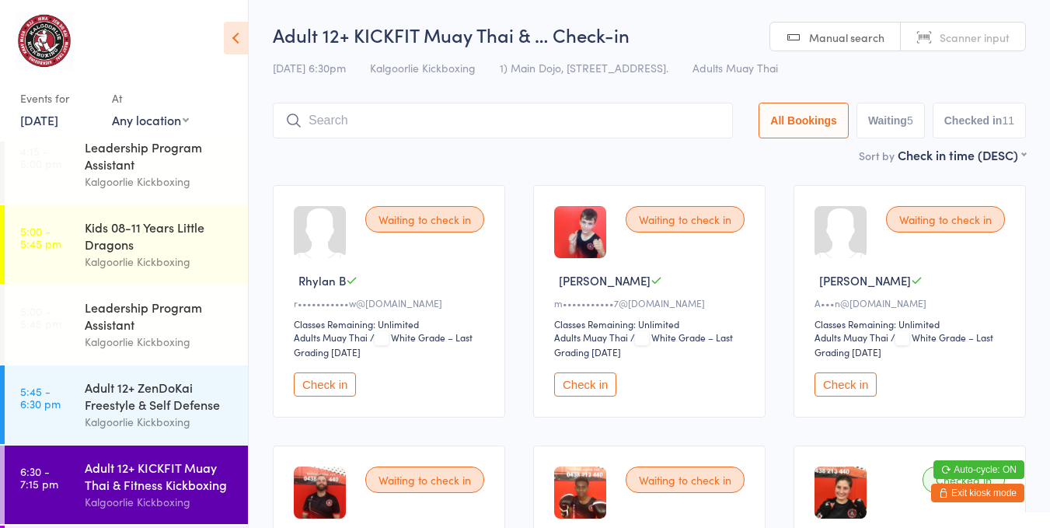
click at [597, 117] on input "search" at bounding box center [503, 121] width 460 height 36
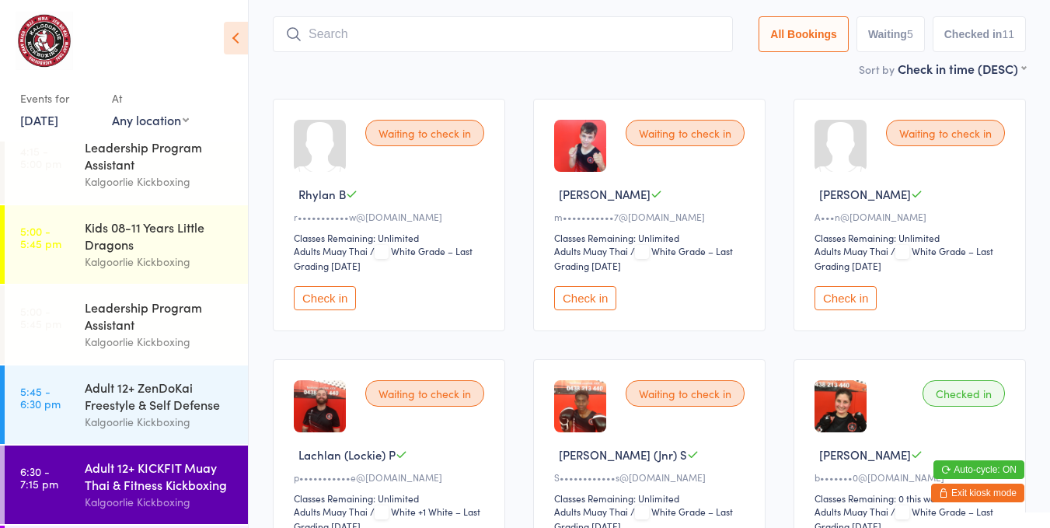
scroll to position [103, 0]
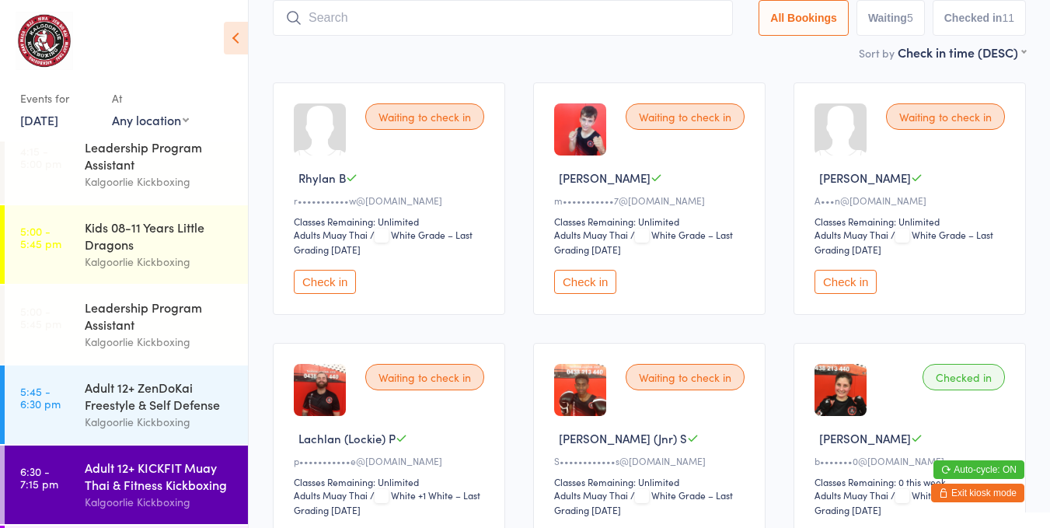
click at [648, 24] on input "search" at bounding box center [503, 18] width 460 height 36
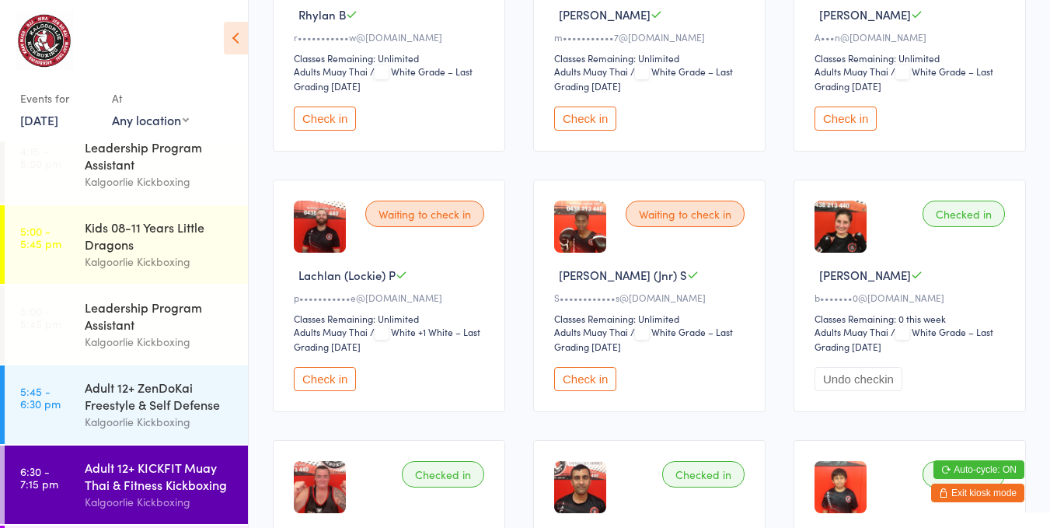
scroll to position [259, 0]
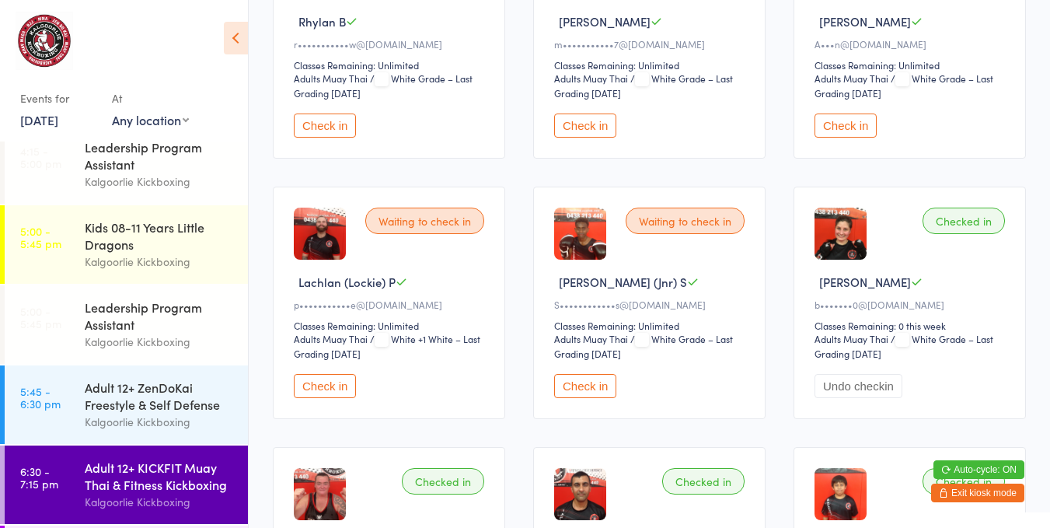
click at [163, 461] on div "Adult 12+ KICKFIT Muay Thai & Fitness Kickboxing" at bounding box center [160, 476] width 150 height 34
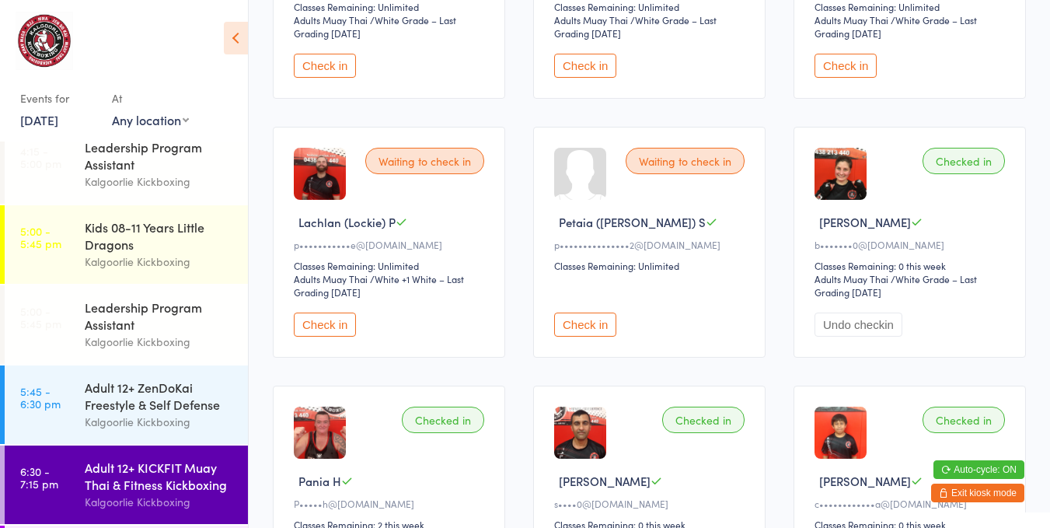
scroll to position [315, 0]
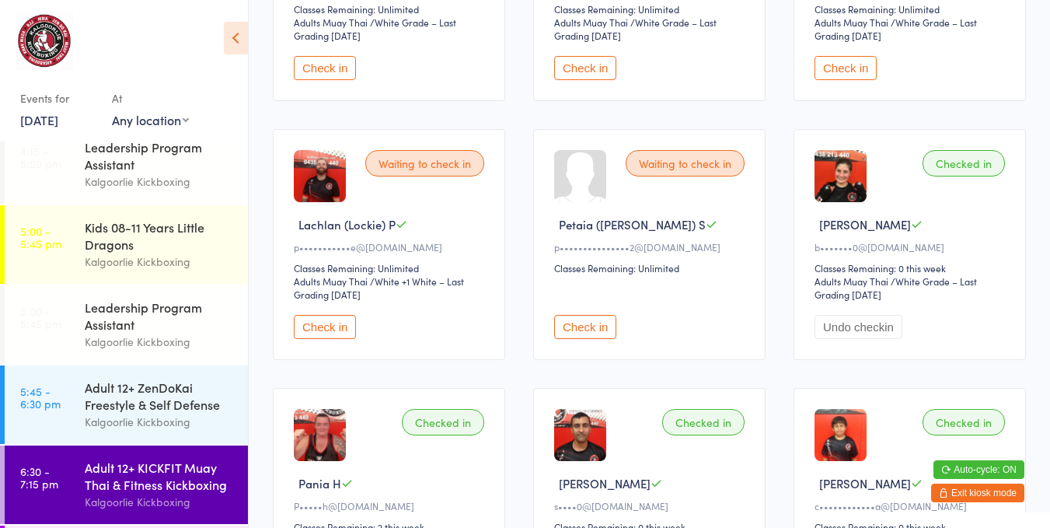
click at [583, 326] on button "Check in" at bounding box center [585, 327] width 62 height 24
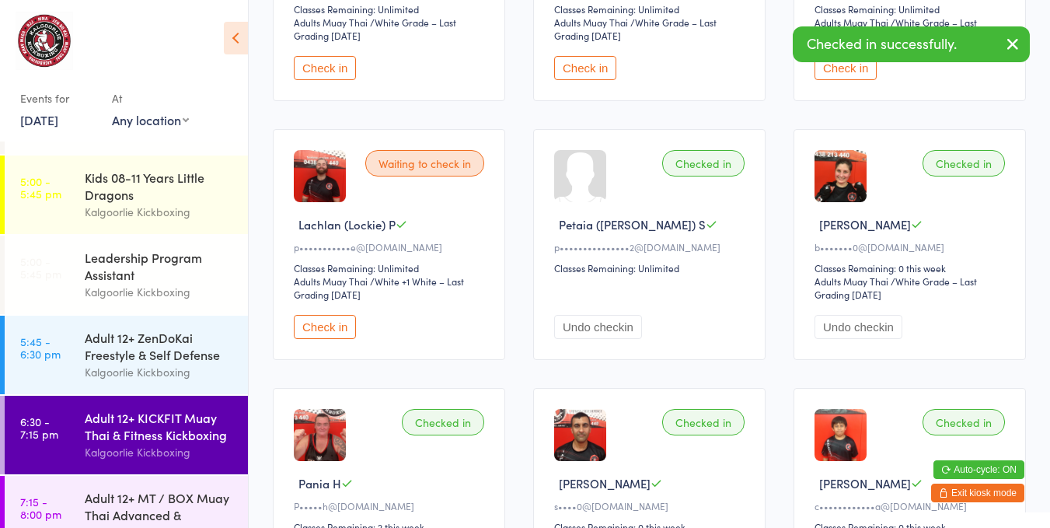
scroll to position [426, 0]
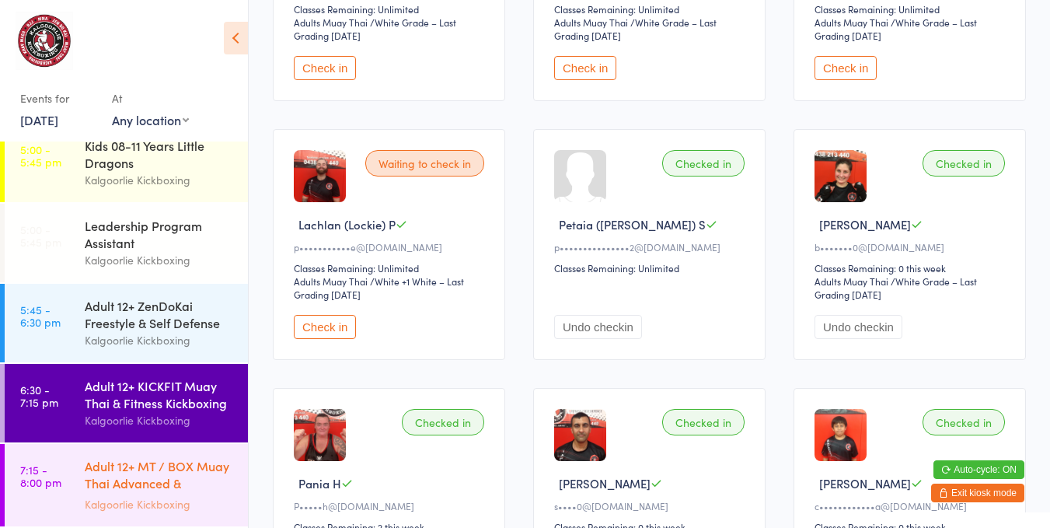
click at [160, 467] on div "Adult 12+ MT / BOX Muay Thai Advanced & SPARRING" at bounding box center [160, 476] width 150 height 38
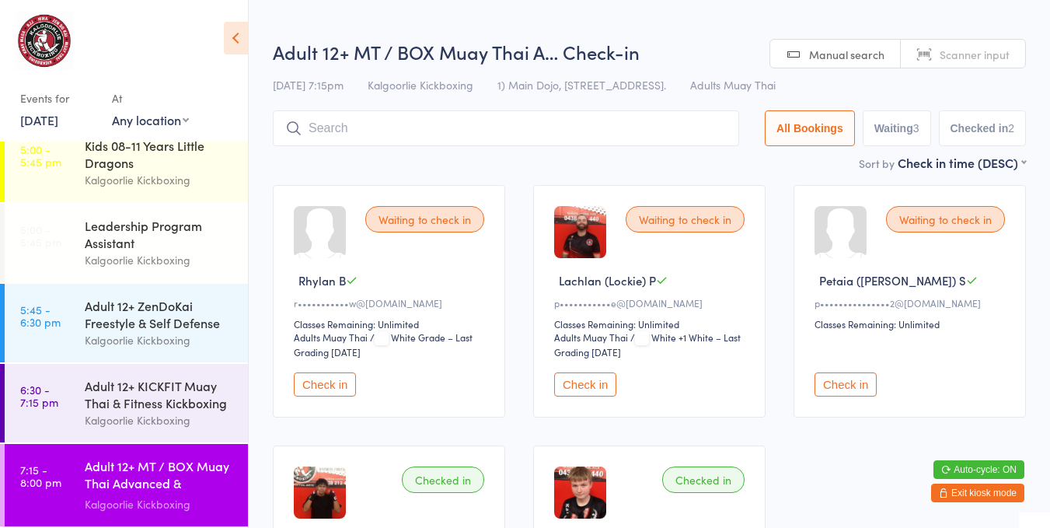
click at [845, 383] on button "Check in" at bounding box center [846, 384] width 62 height 24
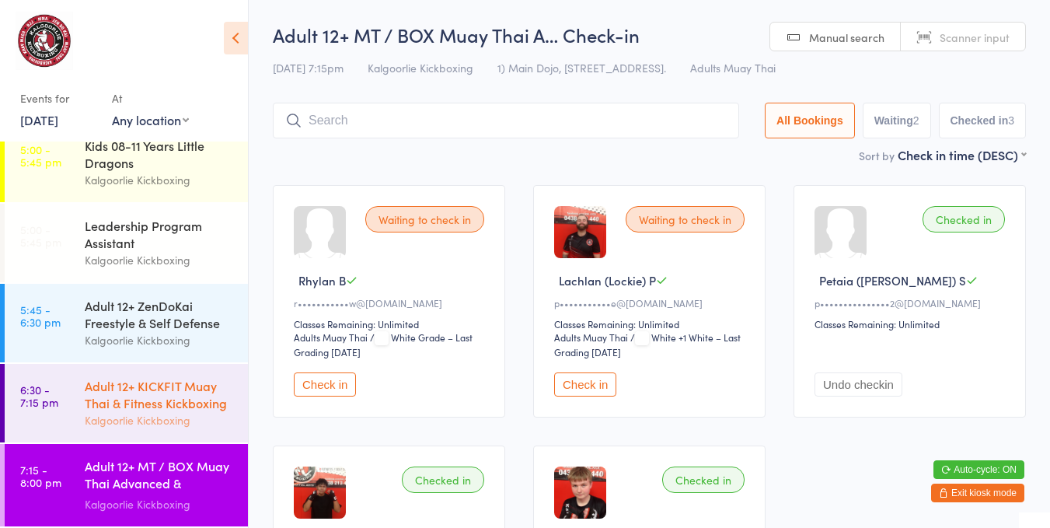
click at [173, 399] on div "Adult 12+ KICKFIT Muay Thai & Fitness Kickboxing" at bounding box center [160, 394] width 150 height 34
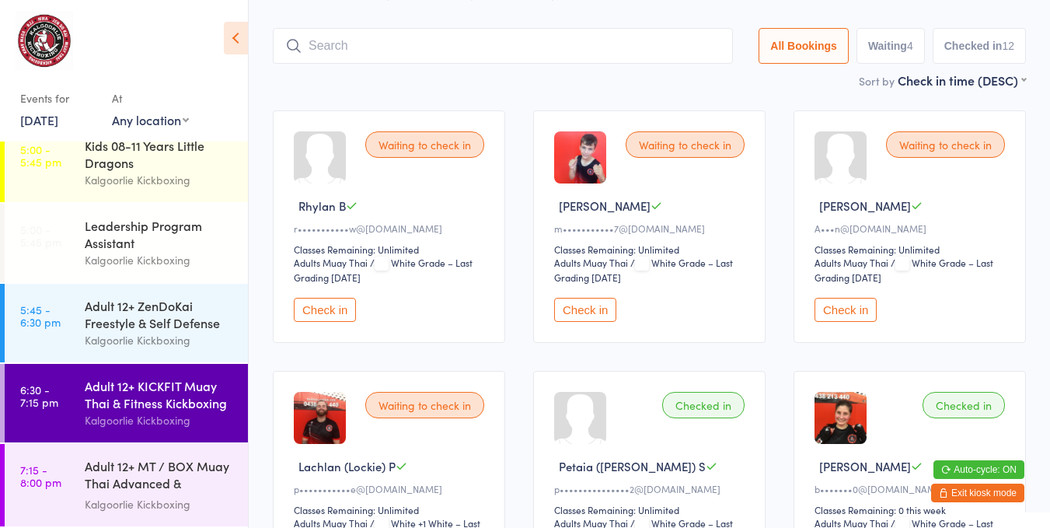
scroll to position [74, 0]
click at [156, 393] on div "Adult 12+ KICKFIT Muay Thai & Fitness Kickboxing" at bounding box center [160, 394] width 150 height 34
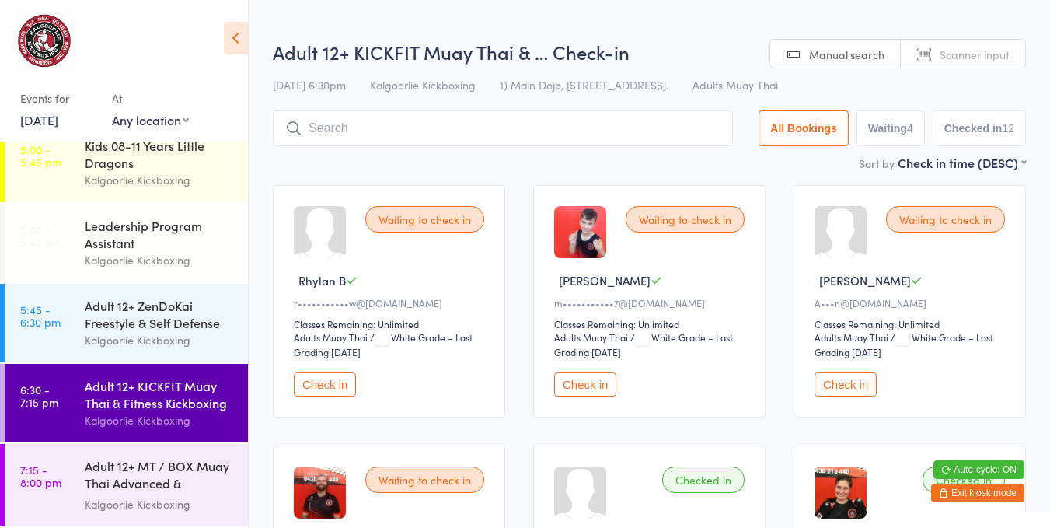
click at [328, 374] on button "Check in" at bounding box center [325, 384] width 62 height 24
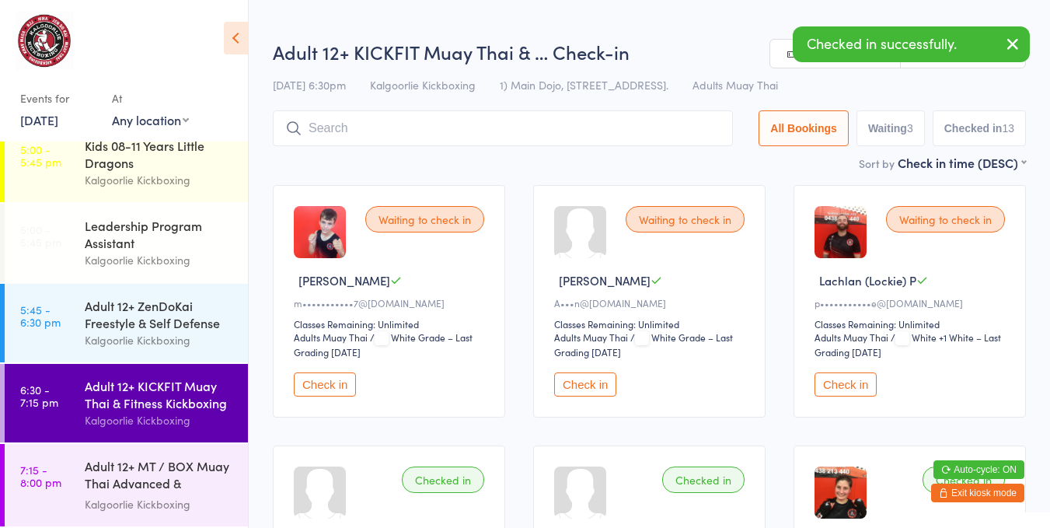
click at [152, 463] on div "Adult 12+ MT / BOX Muay Thai Advanced & SPARRING" at bounding box center [160, 476] width 150 height 38
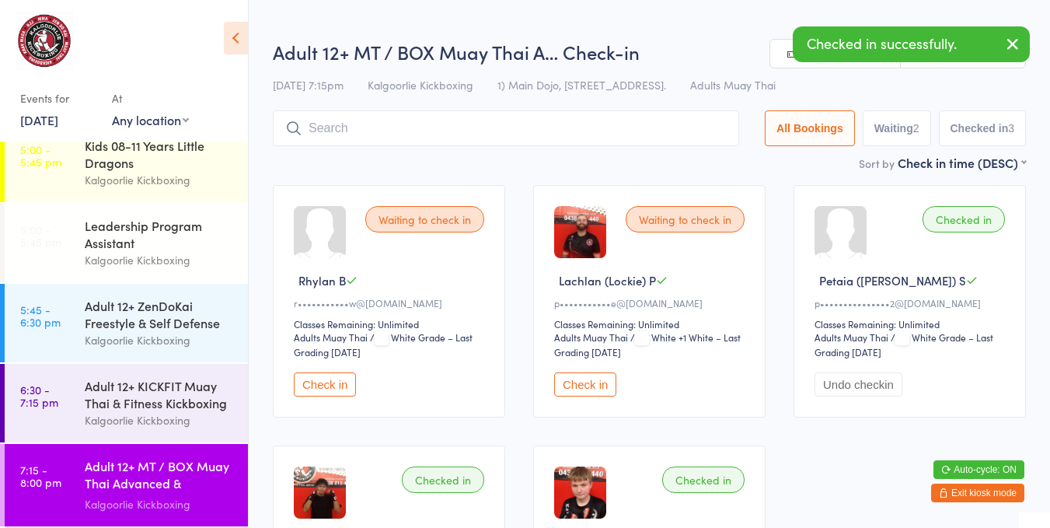
click at [330, 387] on button "Check in" at bounding box center [325, 384] width 62 height 24
